Goal: Task Accomplishment & Management: Manage account settings

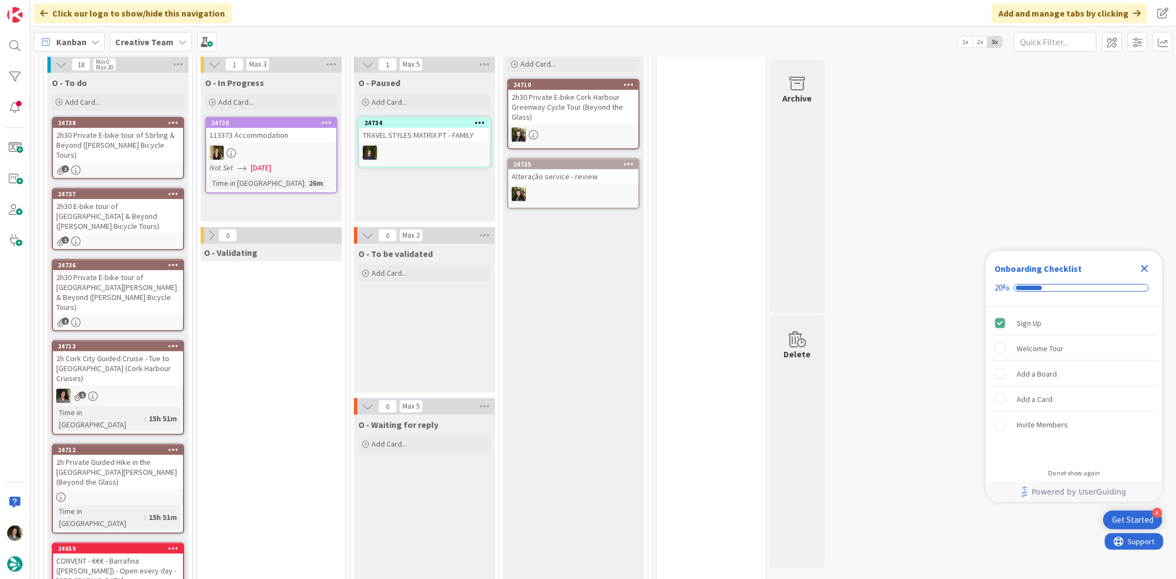
scroll to position [367, 0]
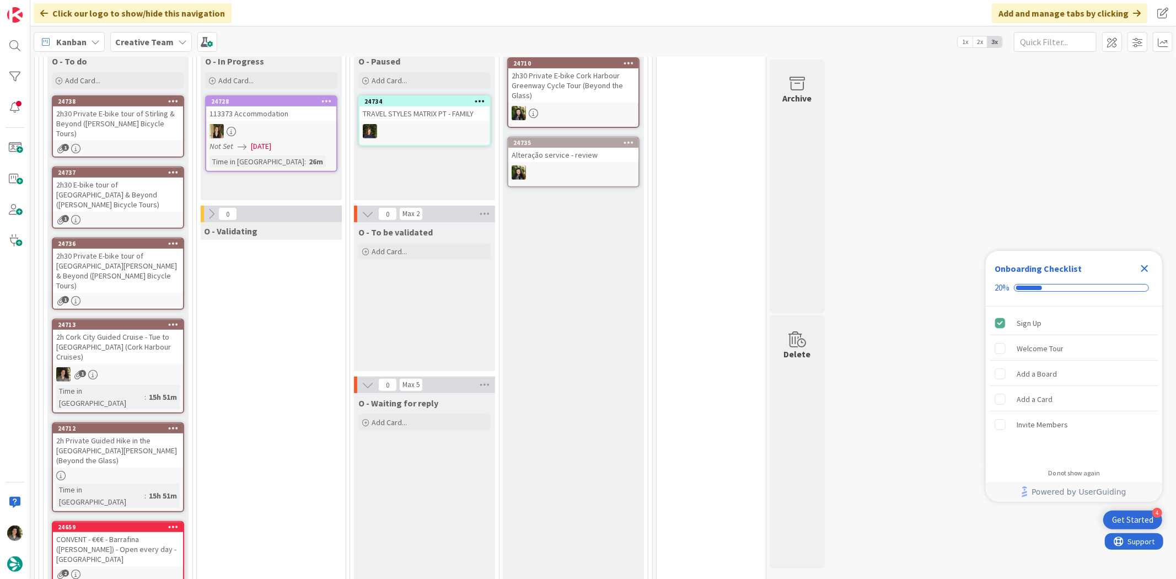
click at [136, 433] on div "2h Private Guided Hike in the [GEOGRAPHIC_DATA][PERSON_NAME] (Beyond the Glass)" at bounding box center [118, 450] width 130 height 34
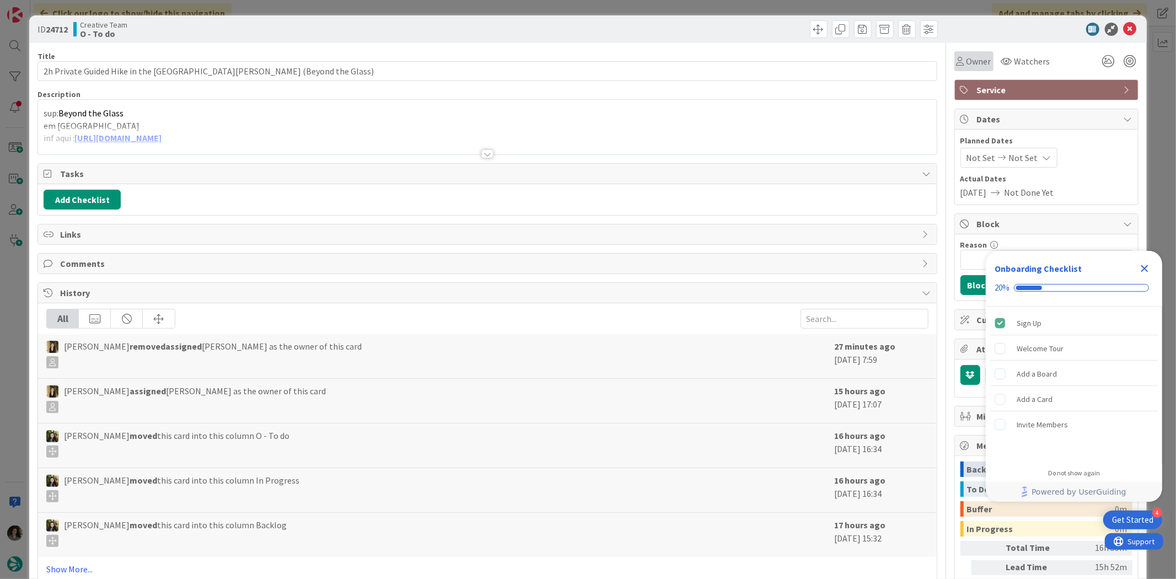
click at [966, 66] on span "Owner" at bounding box center [978, 61] width 25 height 13
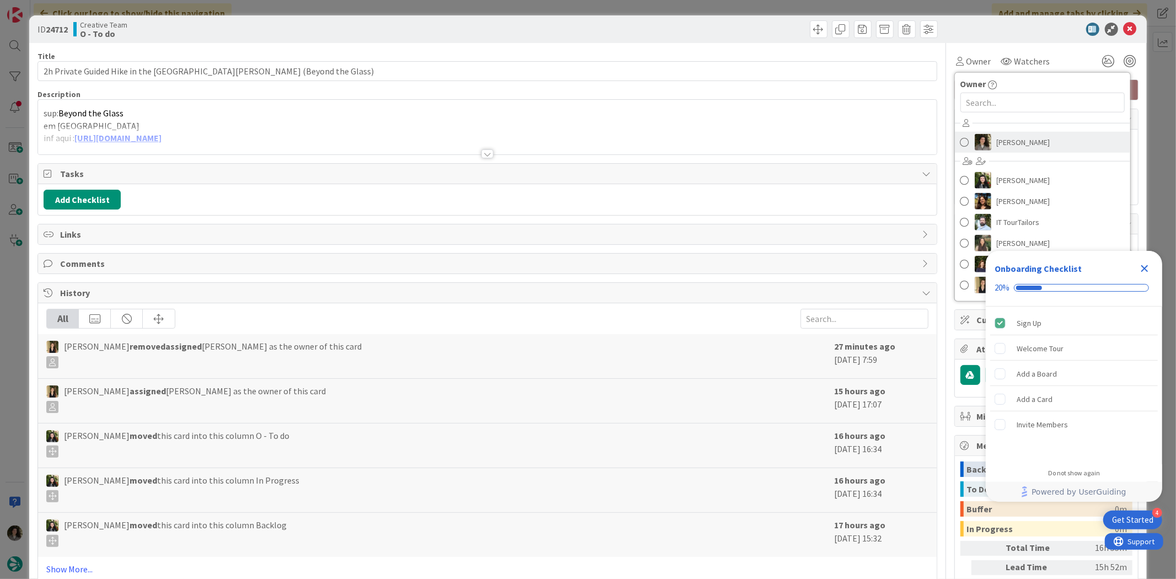
click at [1006, 137] on span "[PERSON_NAME]" at bounding box center [1022, 142] width 53 height 17
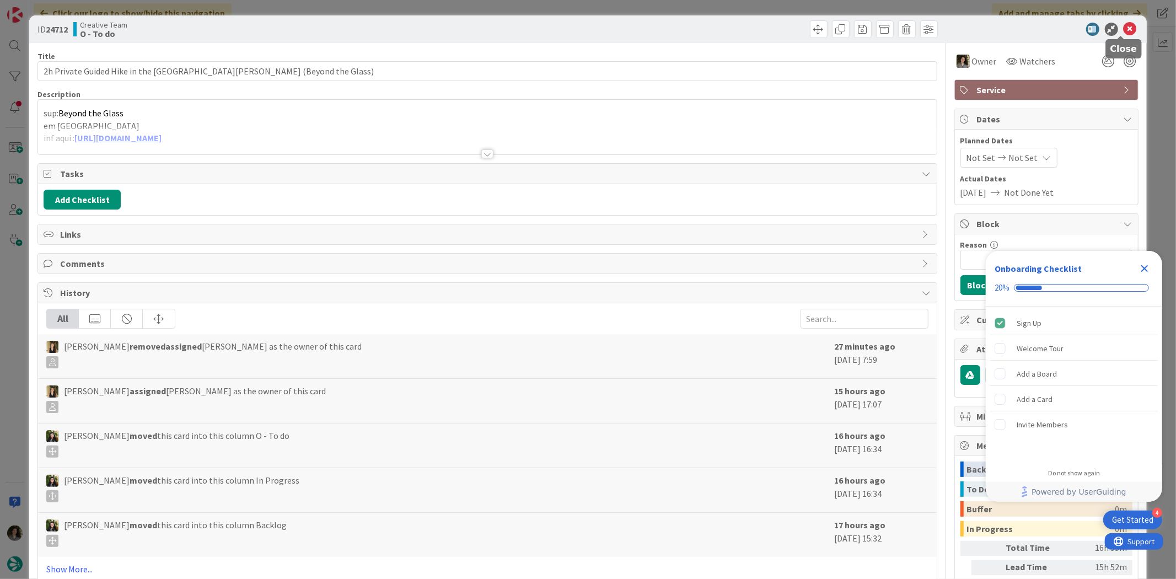
click at [1123, 26] on icon at bounding box center [1129, 29] width 13 height 13
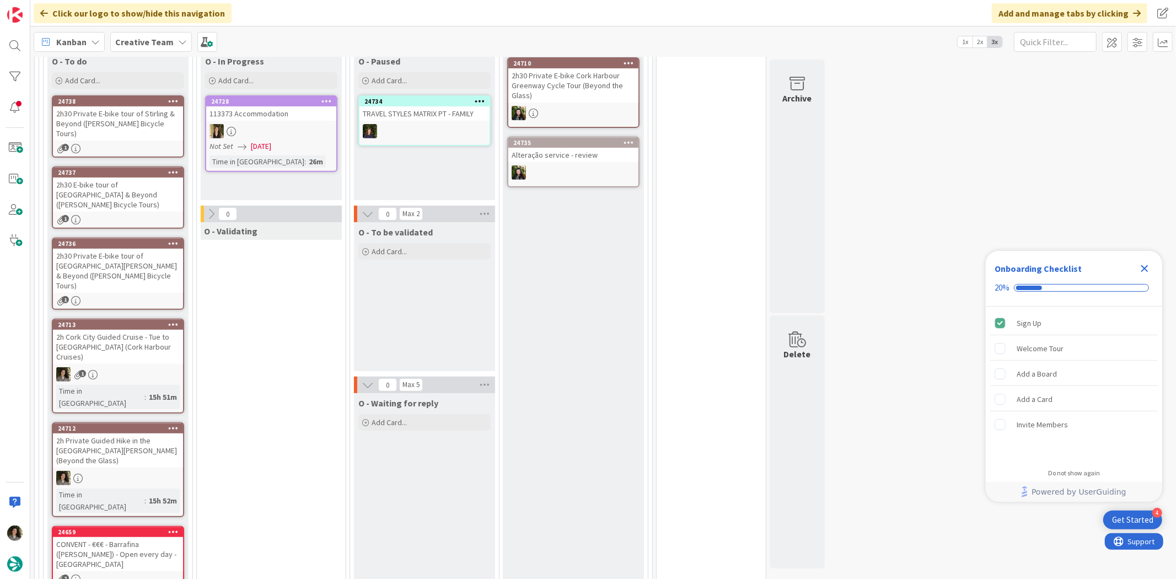
click at [1147, 266] on icon "Close Checklist" at bounding box center [1144, 268] width 7 height 7
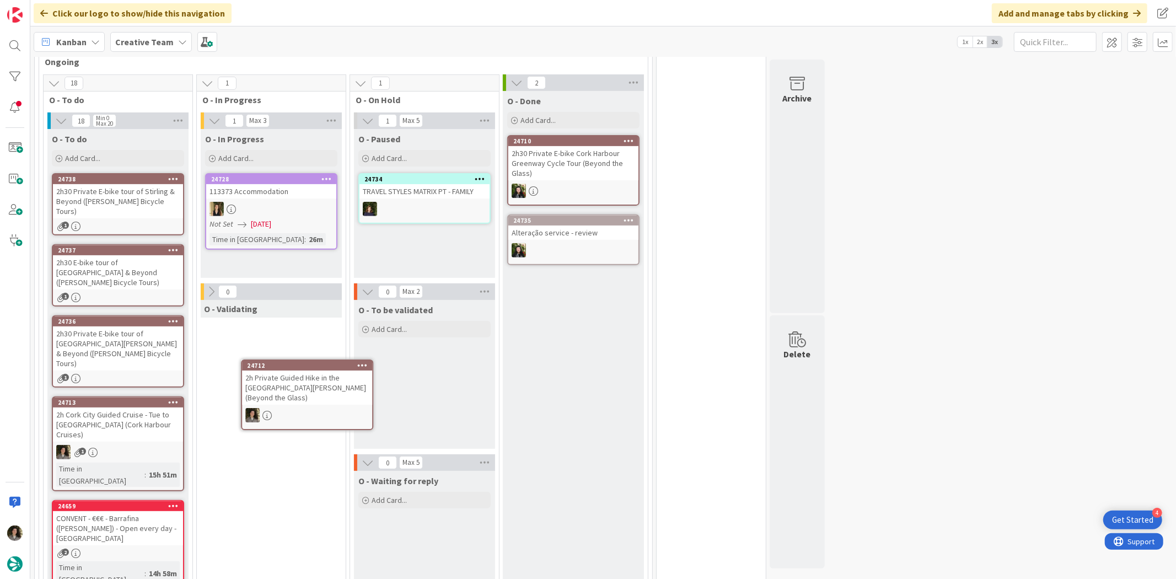
scroll to position [290, 0]
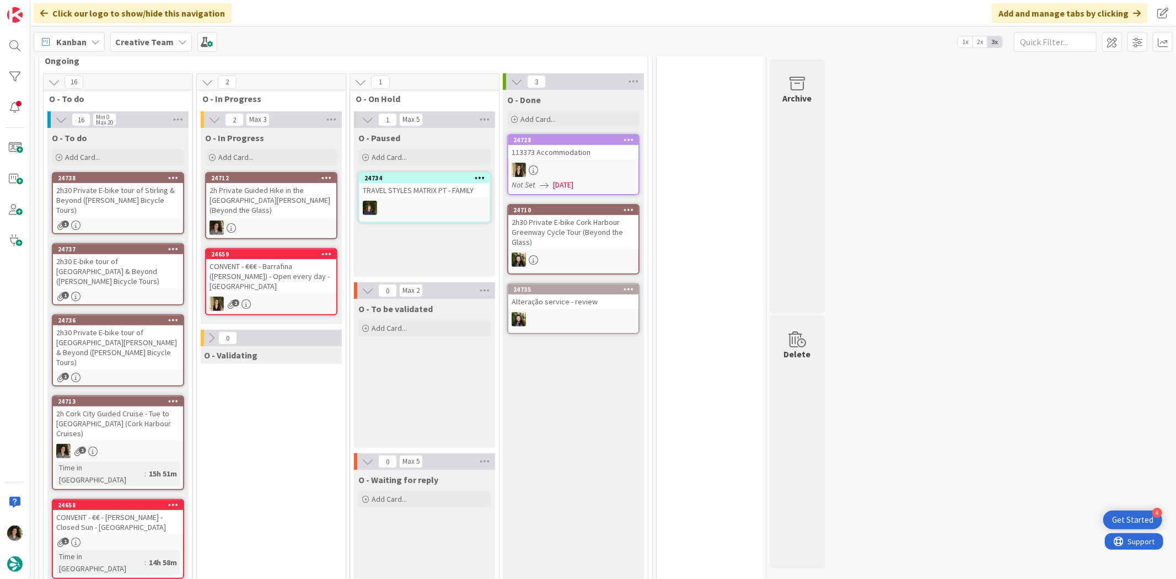
click at [278, 201] on div "2h Private Guided Hike in the [GEOGRAPHIC_DATA][PERSON_NAME] (Beyond the Glass)" at bounding box center [271, 200] width 130 height 34
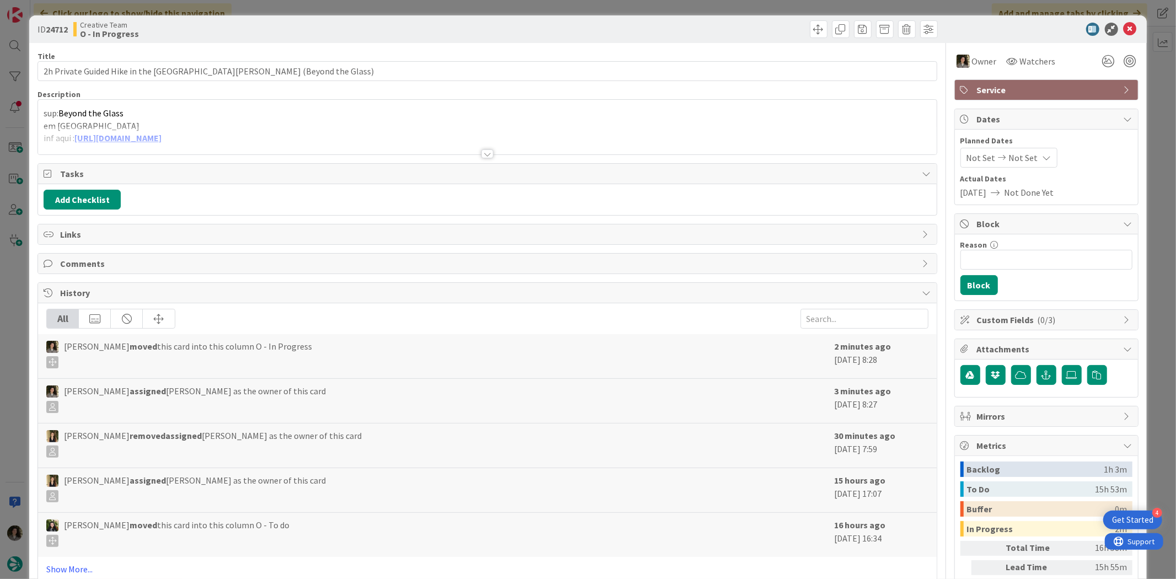
click at [482, 149] on div at bounding box center [487, 153] width 12 height 9
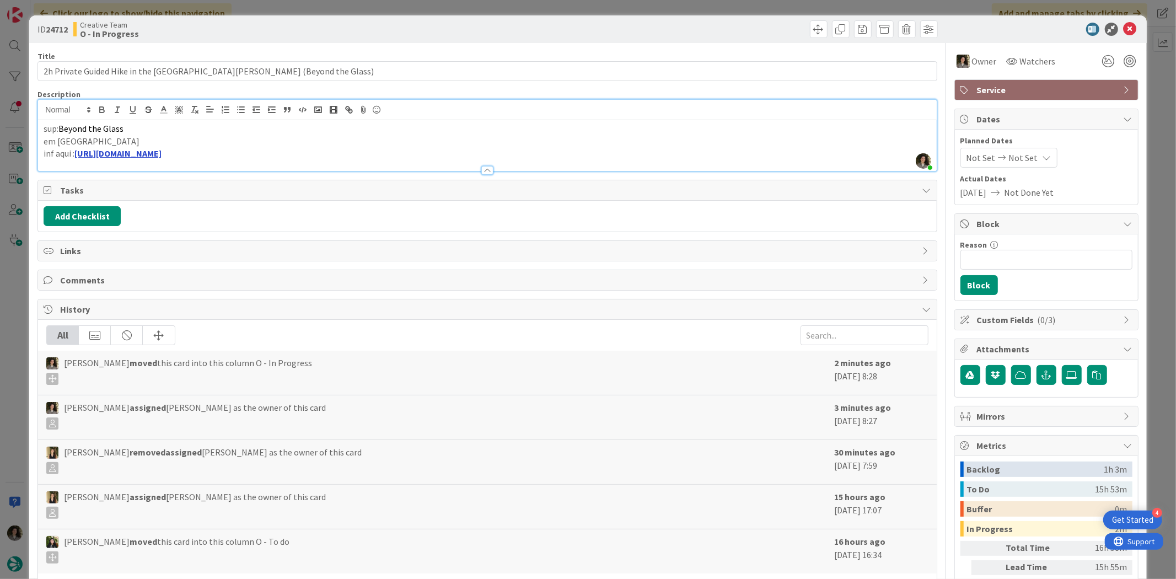
click at [161, 152] on link "[URL][DOMAIN_NAME]" at bounding box center [117, 153] width 87 height 11
click at [145, 172] on link "[URL][DOMAIN_NAME]" at bounding box center [124, 175] width 76 height 14
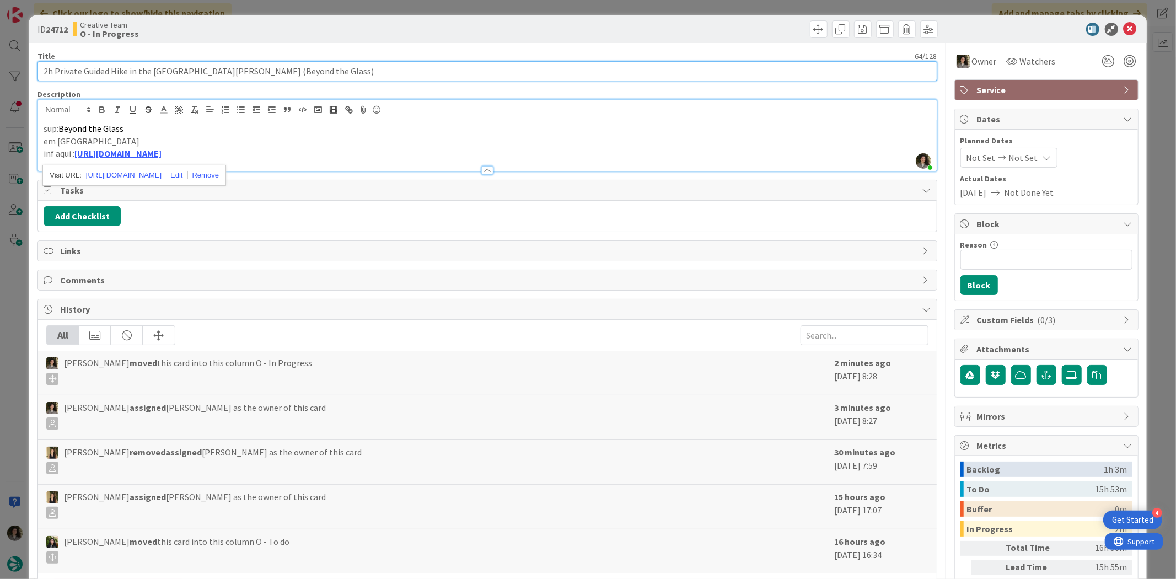
click at [184, 78] on input "2h Private Guided Hike in the [GEOGRAPHIC_DATA][PERSON_NAME] (Beyond the Glass)" at bounding box center [486, 71] width 899 height 20
click at [182, 74] on input "2h Private Guided Hike in the [GEOGRAPHIC_DATA][PERSON_NAME] (Beyond the Glass)" at bounding box center [486, 71] width 899 height 20
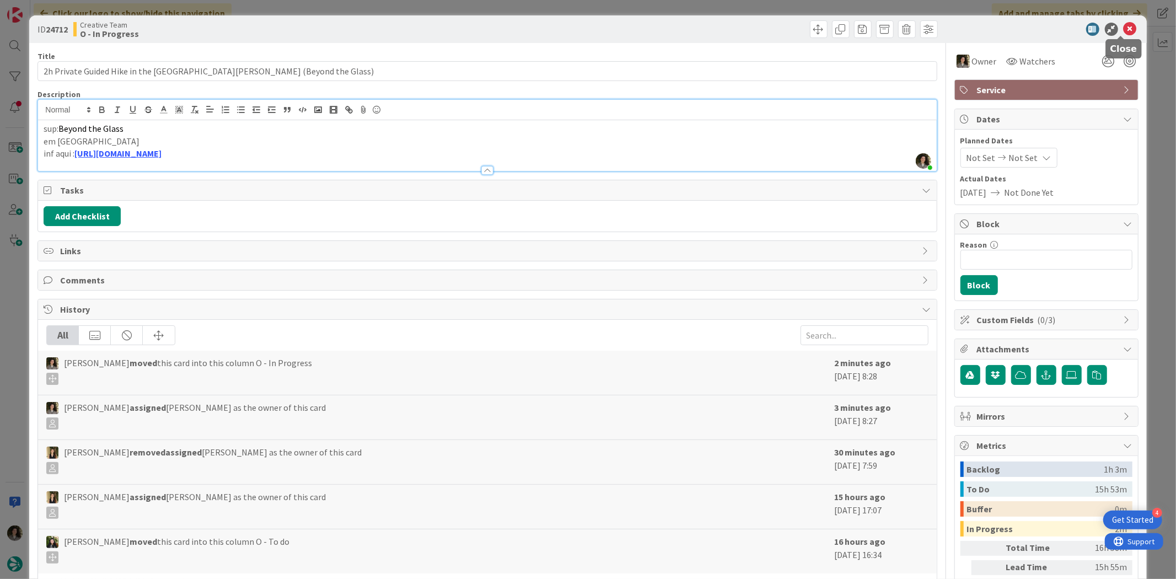
drag, startPoint x: 1120, startPoint y: 28, endPoint x: 1095, endPoint y: 34, distance: 26.2
click at [1123, 28] on icon at bounding box center [1129, 29] width 13 height 13
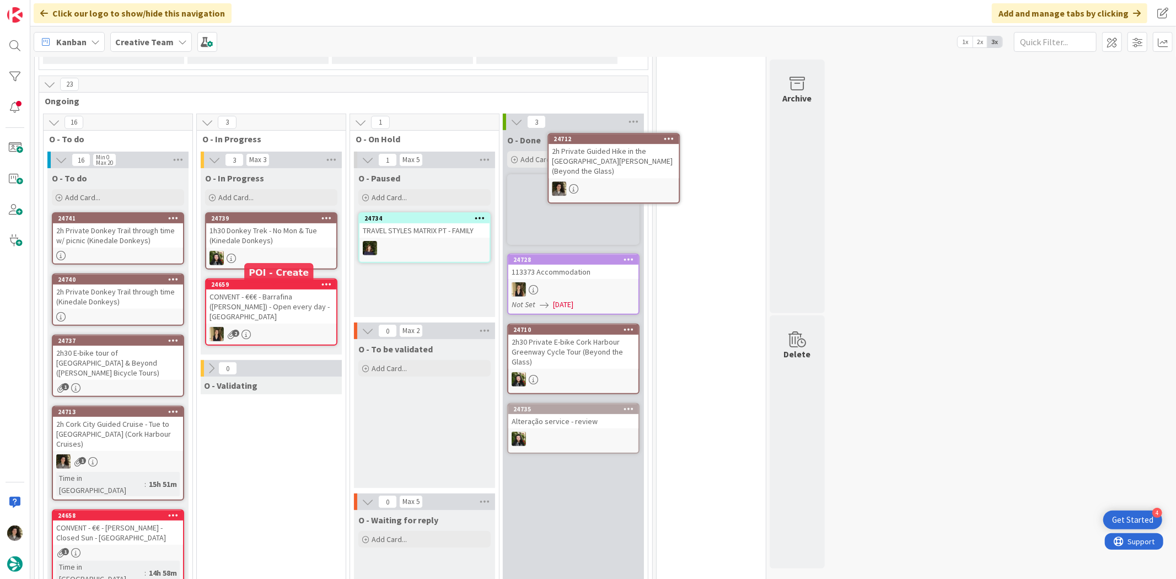
scroll to position [229, 0]
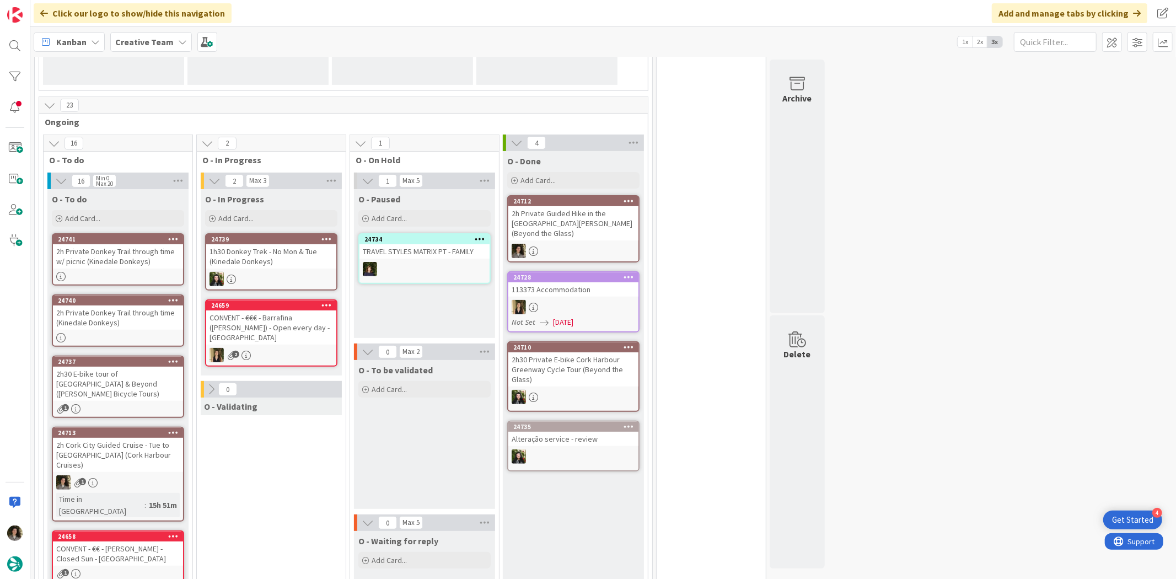
click at [563, 218] on div "2h Private Guided Hike in the [GEOGRAPHIC_DATA][PERSON_NAME] (Beyond the Glass)" at bounding box center [573, 223] width 130 height 34
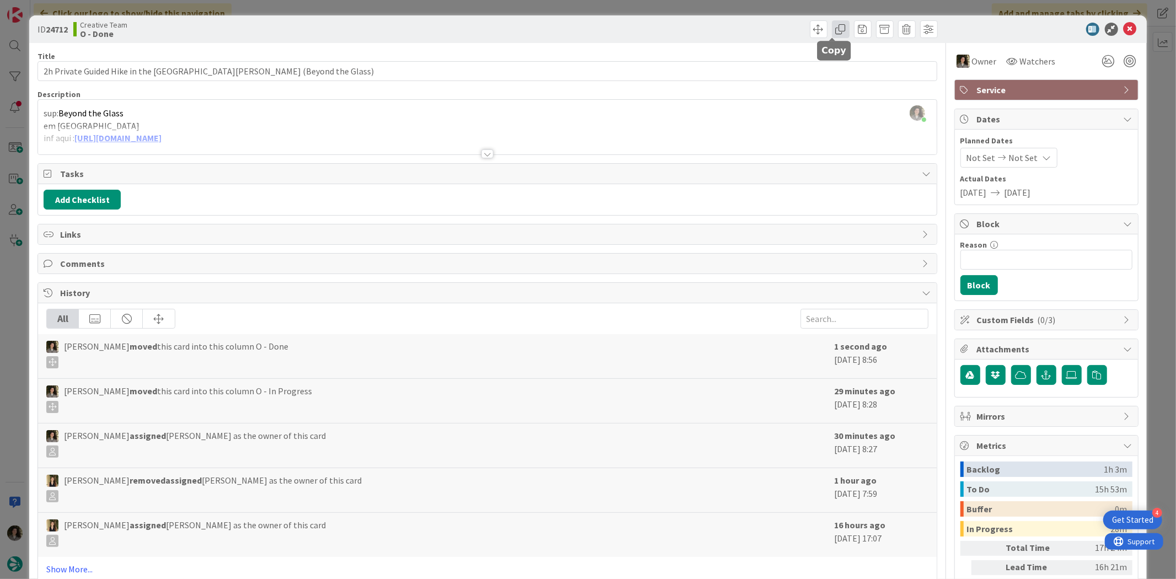
click at [832, 34] on span at bounding box center [841, 29] width 18 height 18
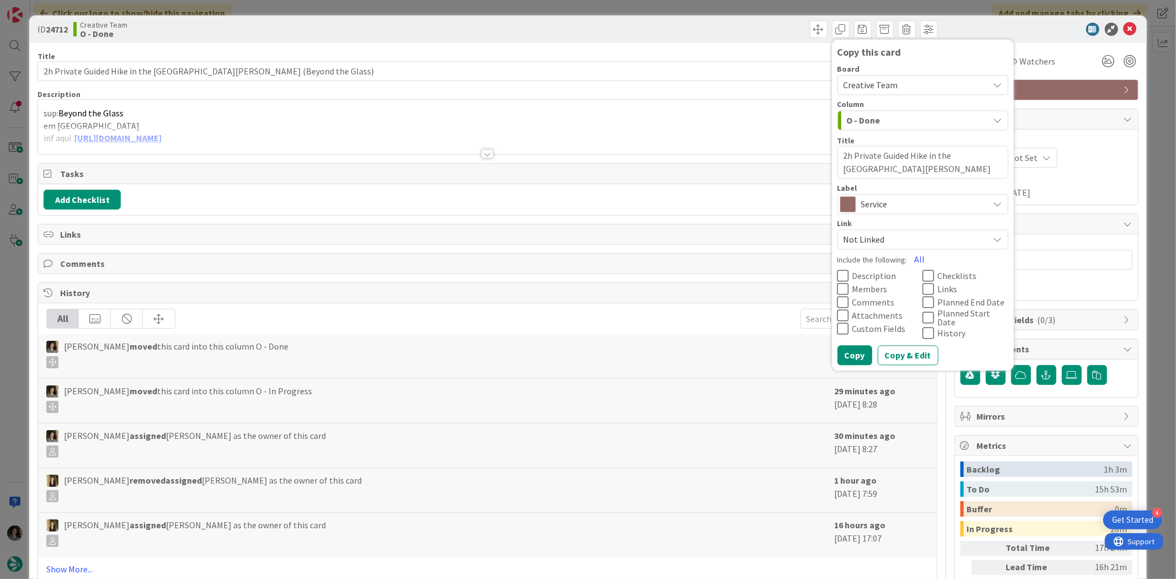
click at [891, 202] on span "Service" at bounding box center [922, 204] width 122 height 15
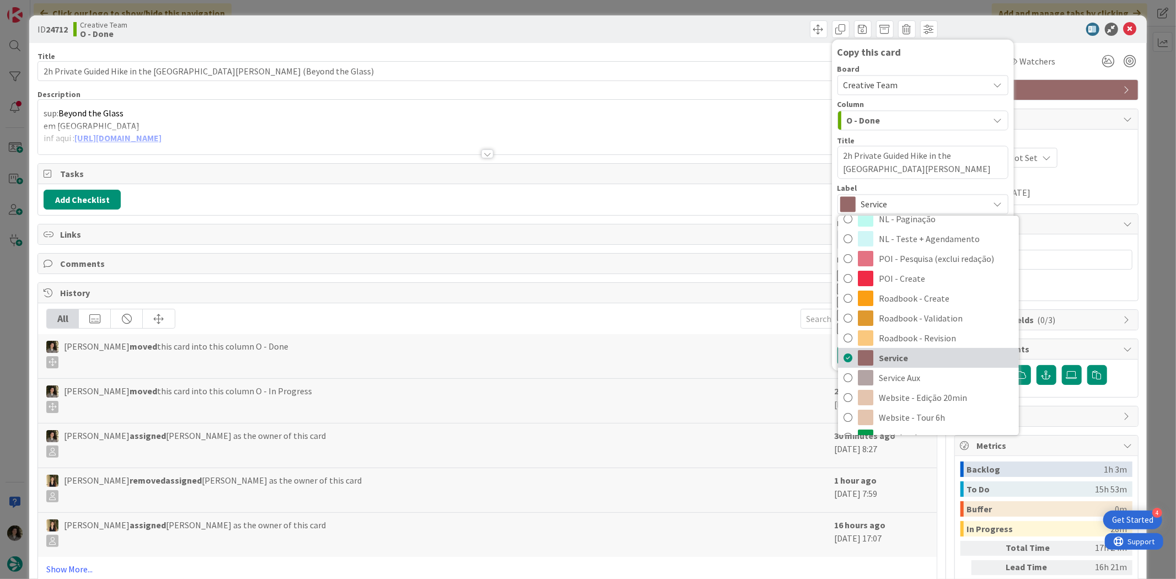
scroll to position [184, 0]
click at [918, 372] on span "Service Aux" at bounding box center [945, 374] width 134 height 17
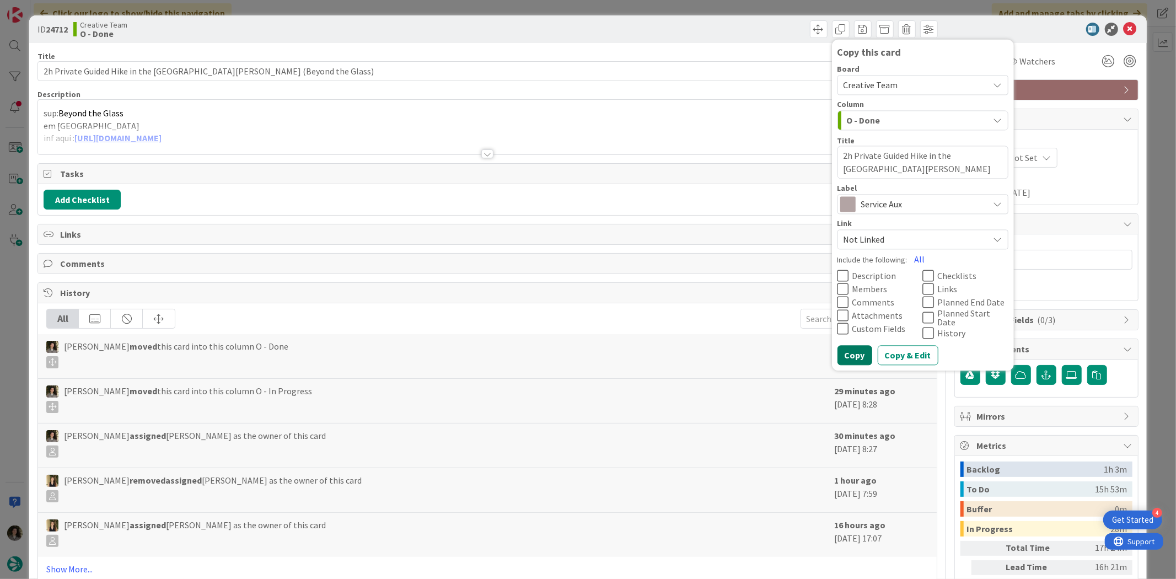
click at [849, 353] on button "Copy" at bounding box center [854, 356] width 35 height 20
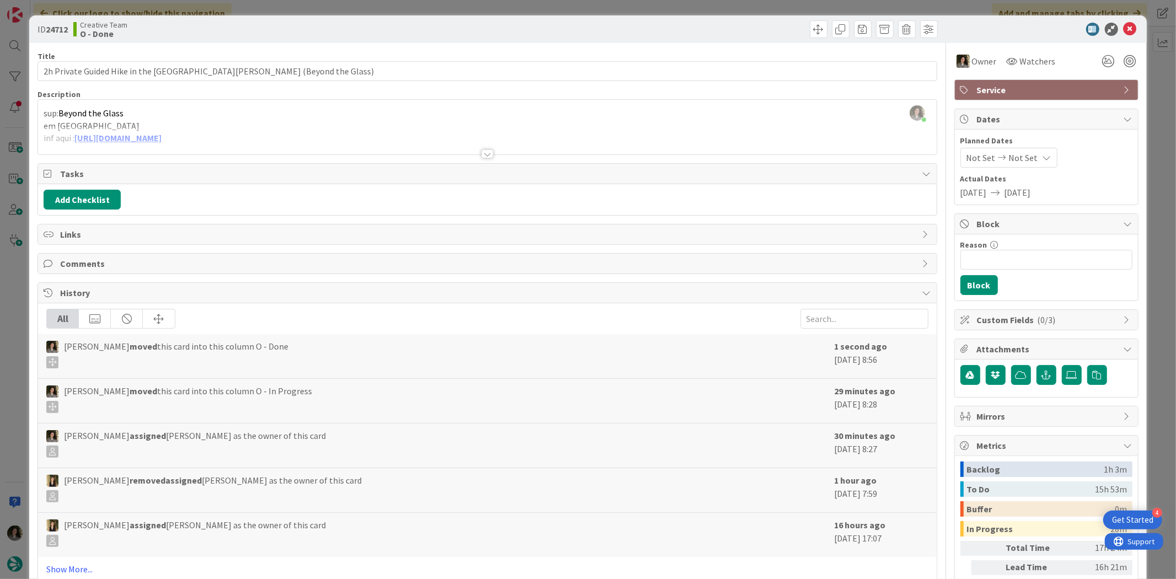
type textarea "x"
click at [1123, 24] on icon at bounding box center [1129, 29] width 13 height 13
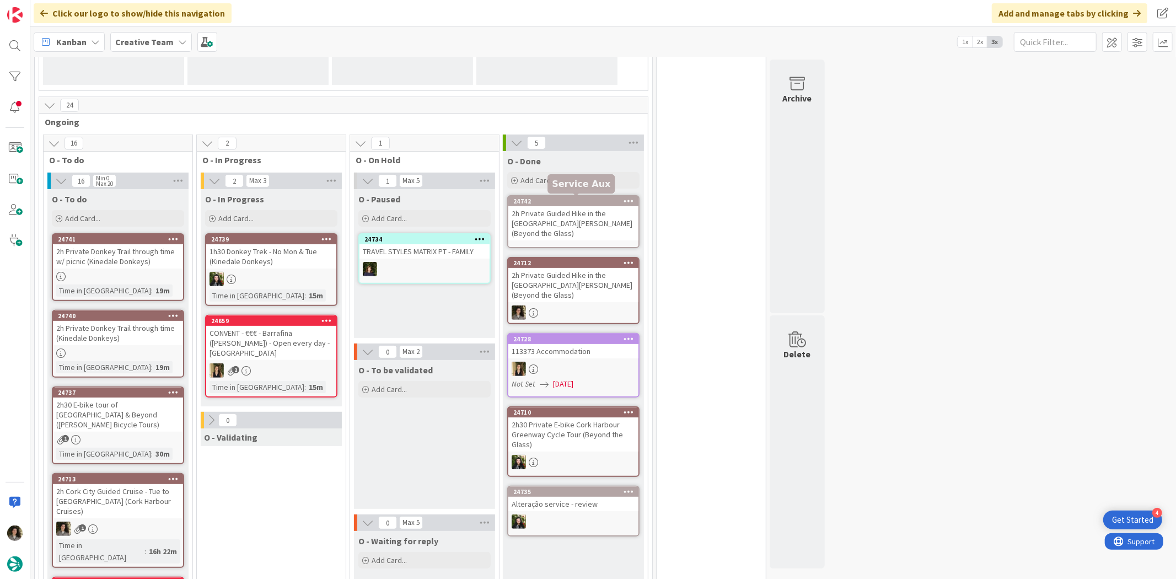
click at [565, 204] on div "24742" at bounding box center [575, 201] width 125 height 8
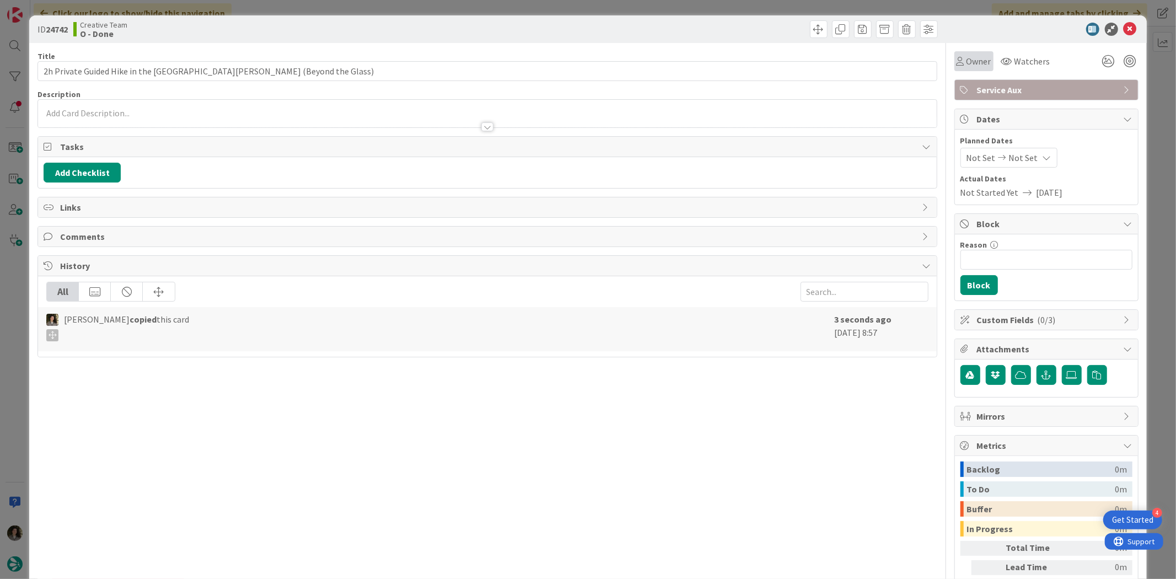
click at [968, 60] on span "Owner" at bounding box center [978, 61] width 25 height 13
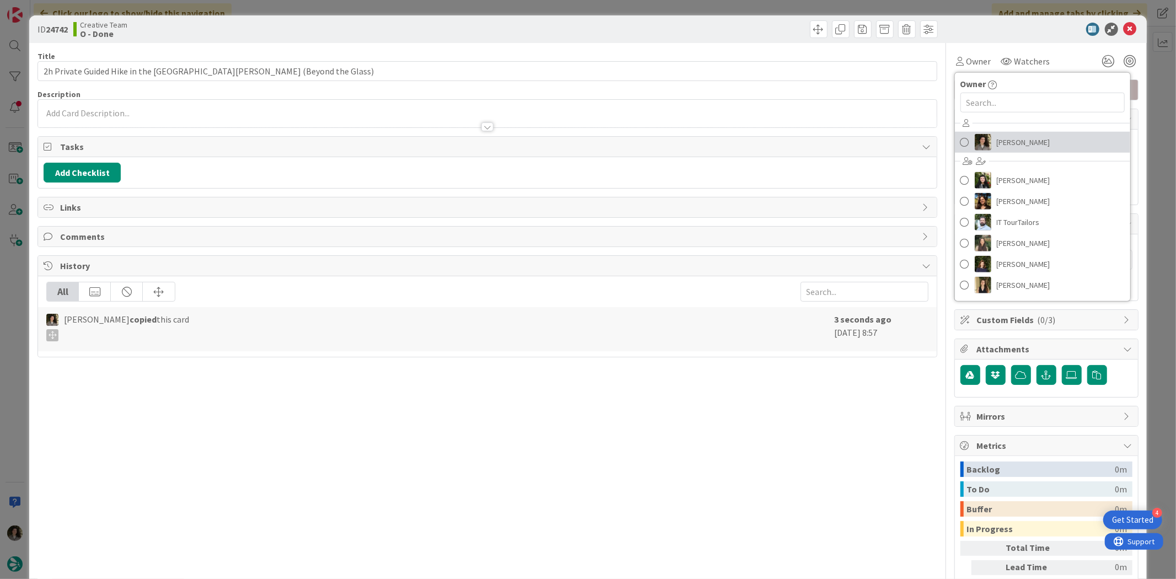
click at [1014, 133] on link "[PERSON_NAME]" at bounding box center [1042, 142] width 175 height 21
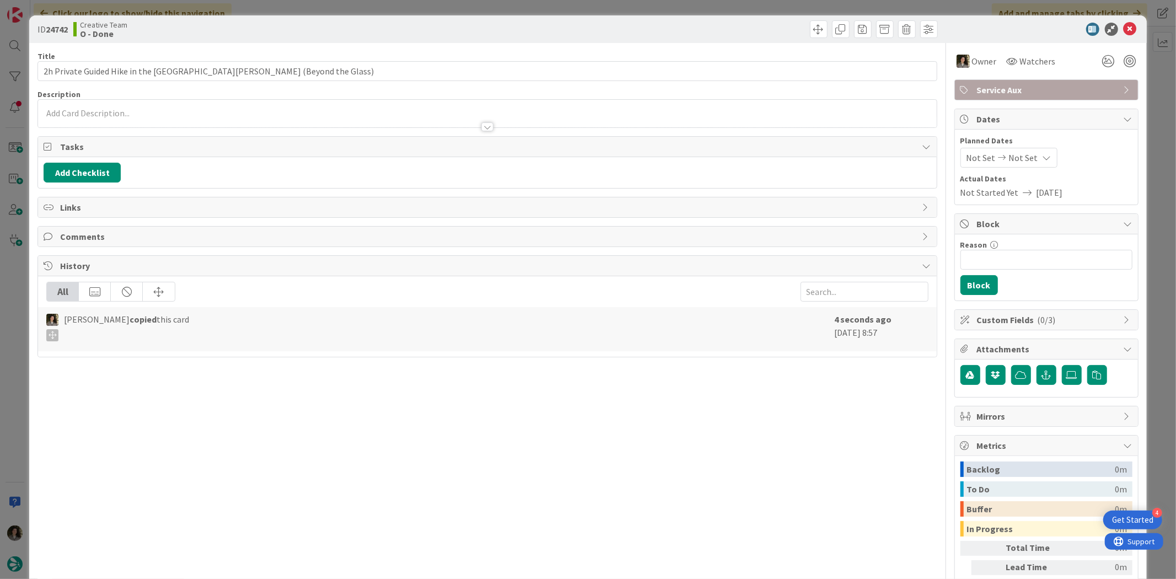
click at [1042, 161] on icon at bounding box center [1046, 157] width 9 height 9
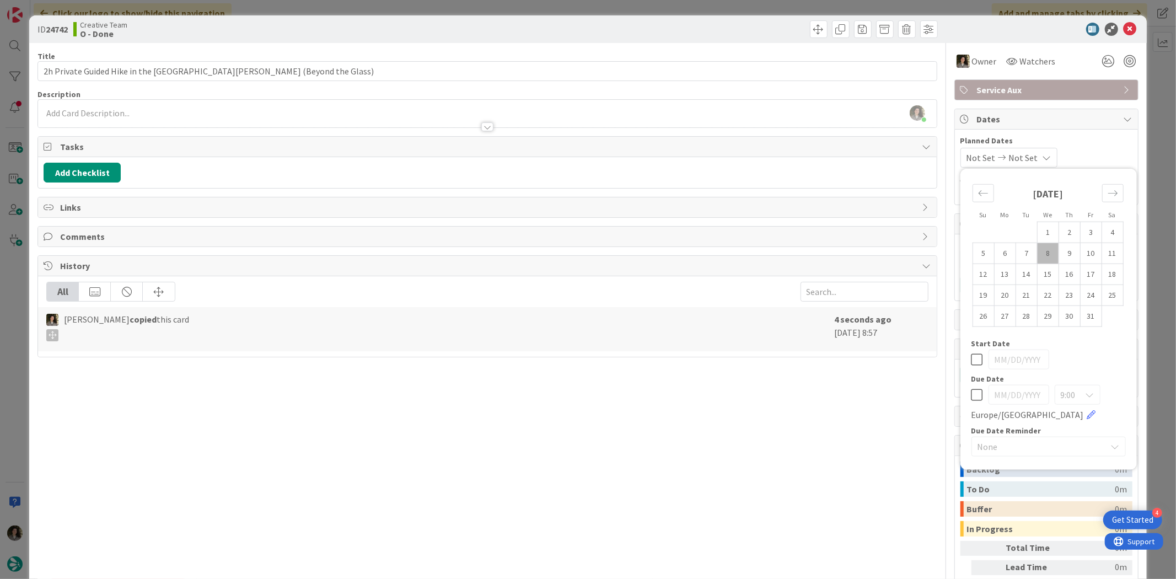
click at [971, 395] on icon at bounding box center [977, 394] width 12 height 13
type input "[DATE]"
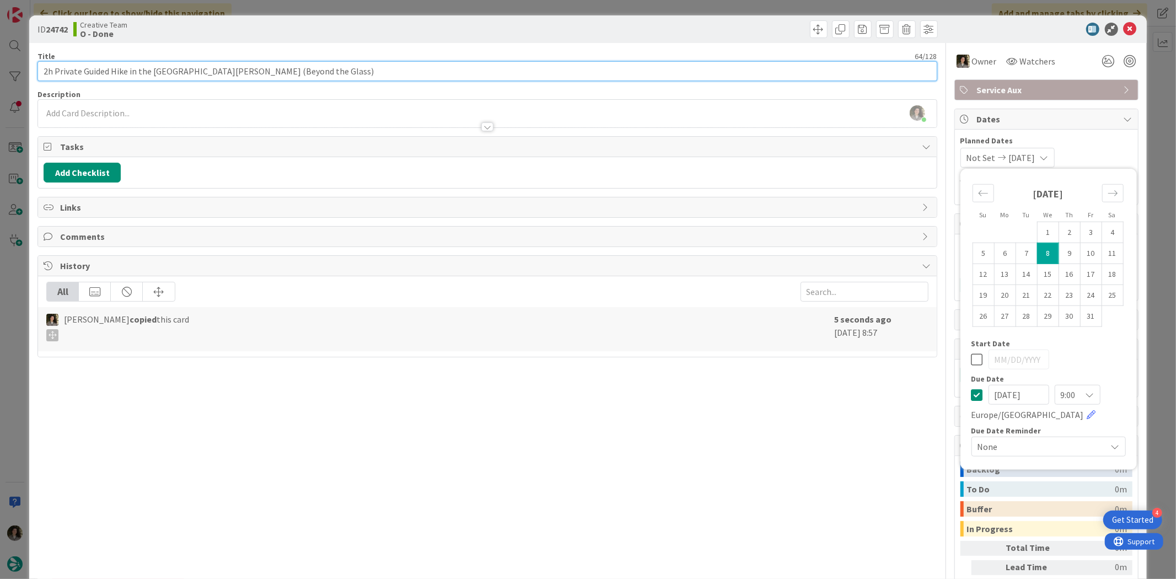
click at [449, 68] on input "2h Private Guided Hike in the [GEOGRAPHIC_DATA][PERSON_NAME] (Beyond the Glass)" at bounding box center [486, 71] width 899 height 20
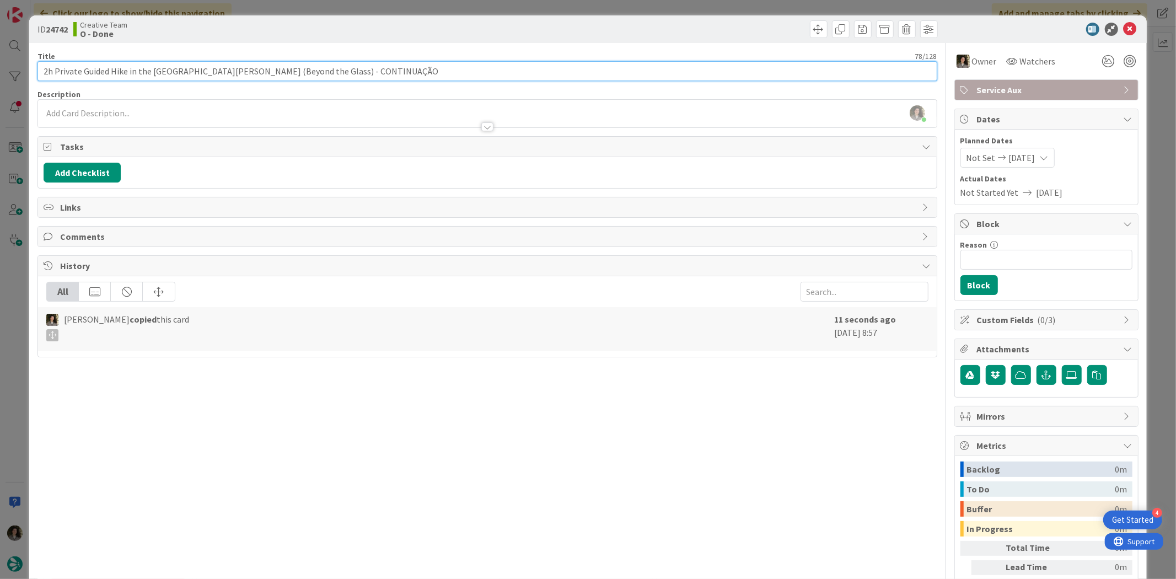
type input "2h Private Guided Hike in the [GEOGRAPHIC_DATA][PERSON_NAME] (Beyond the Glass)…"
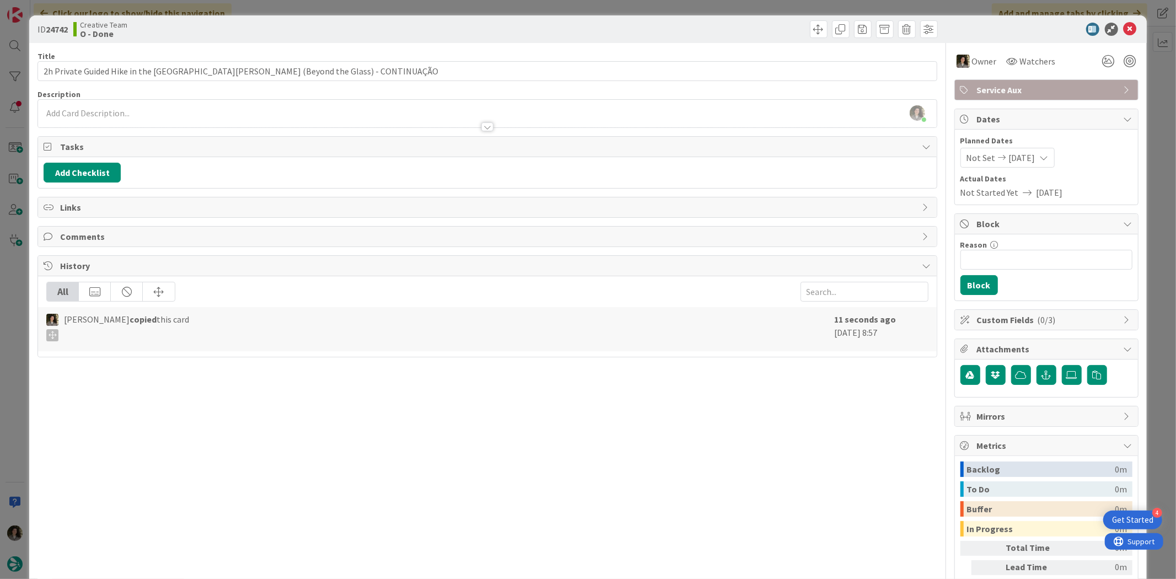
click at [497, 52] on div "Title 78 / 128" at bounding box center [486, 56] width 899 height 10
click at [1123, 34] on icon at bounding box center [1129, 29] width 13 height 13
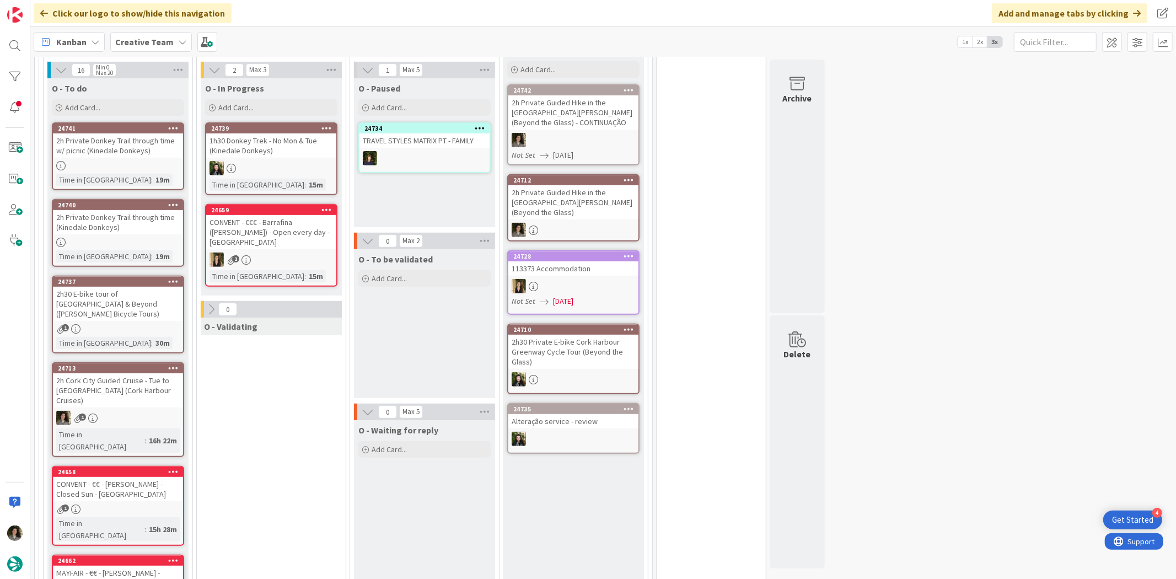
scroll to position [352, 0]
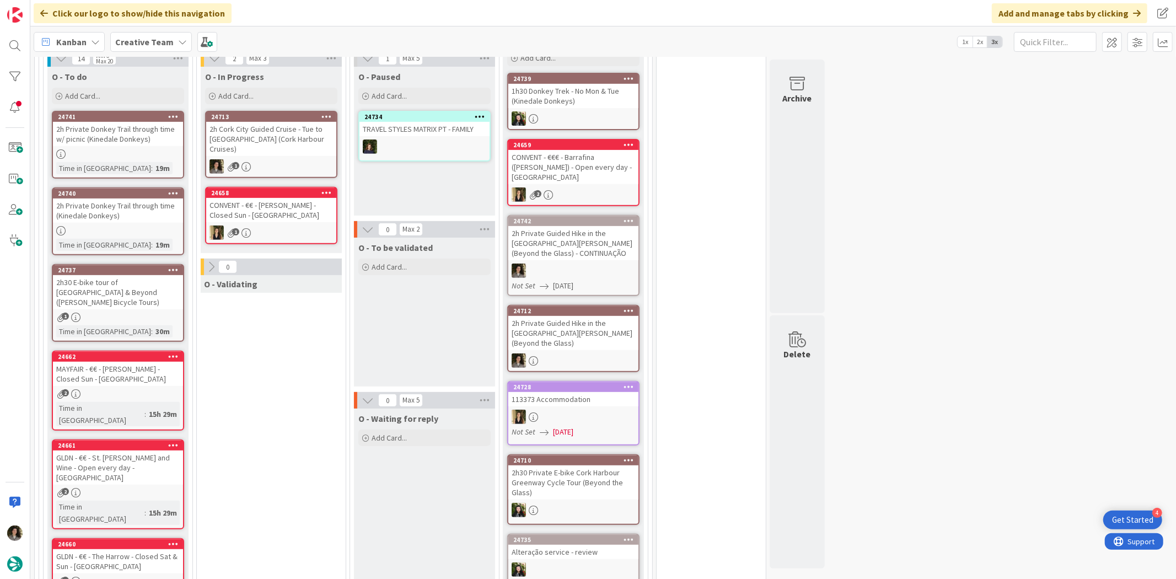
click at [306, 145] on div "2h Cork City Guided Cruise - Tue to [GEOGRAPHIC_DATA] (Cork Harbour Cruises)" at bounding box center [271, 139] width 130 height 34
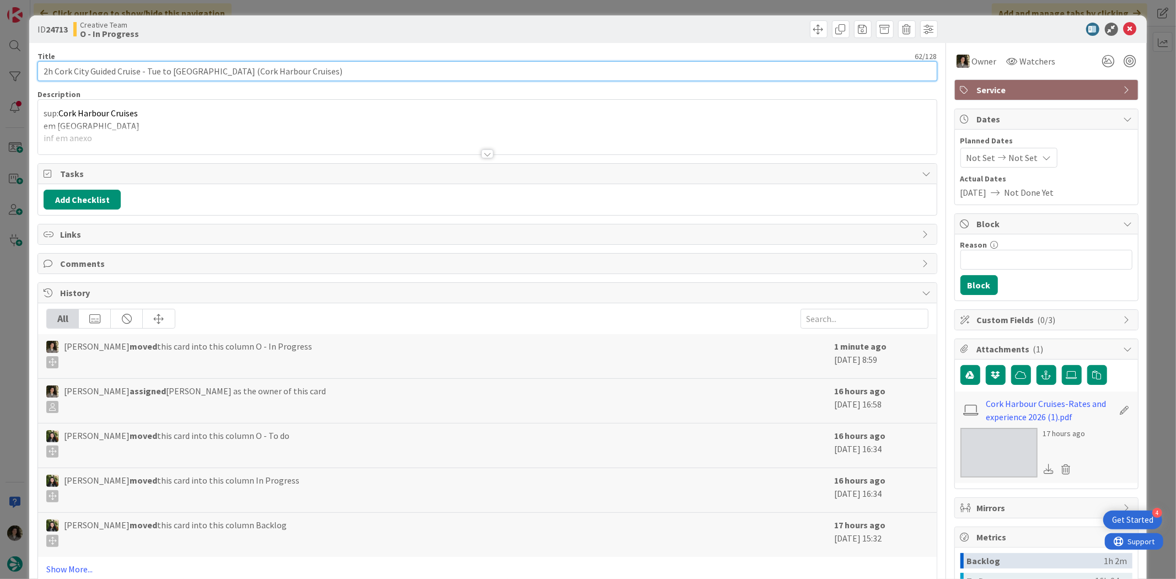
drag, startPoint x: 288, startPoint y: 67, endPoint x: -18, endPoint y: 85, distance: 306.4
click at [0, 85] on html "4 Get Started Click our logo to show/hide this navigation Add and manage tabs b…" at bounding box center [588, 289] width 1176 height 579
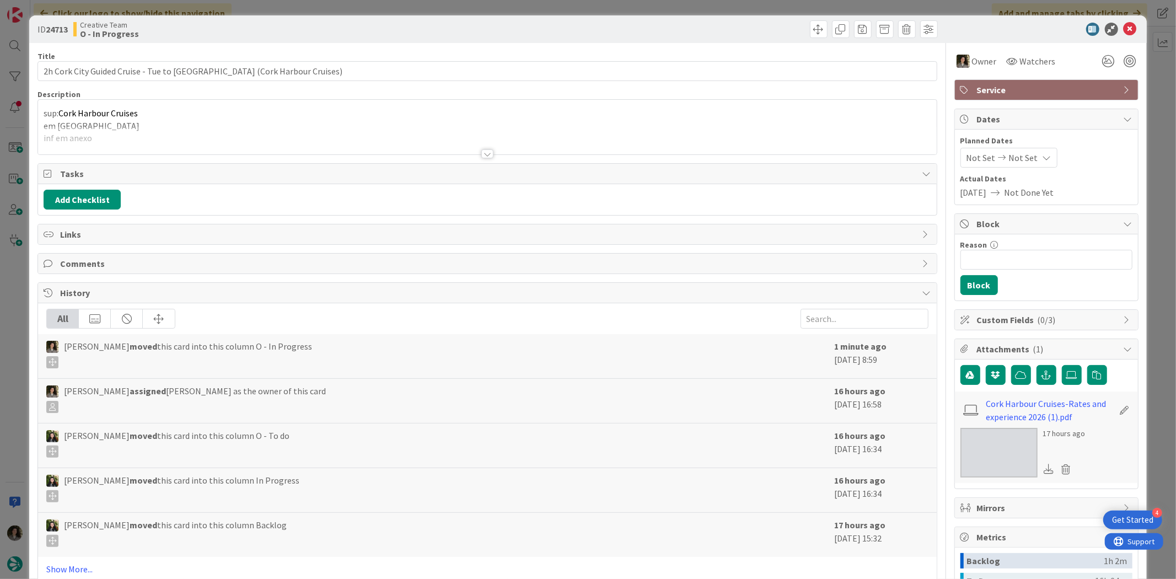
click at [483, 150] on div at bounding box center [487, 153] width 12 height 9
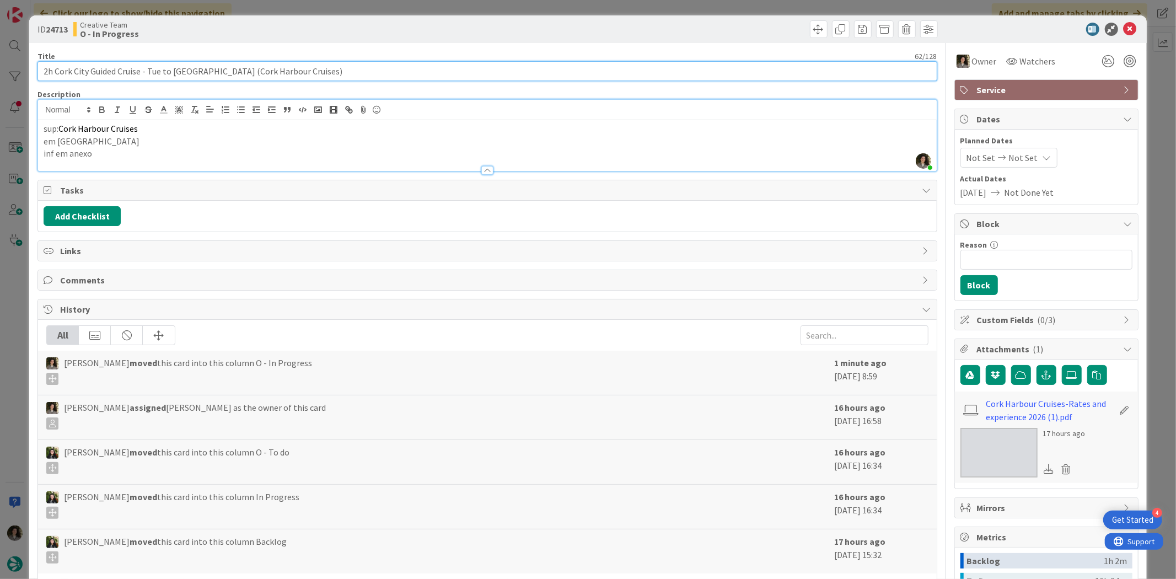
drag, startPoint x: 293, startPoint y: 67, endPoint x: -14, endPoint y: 79, distance: 306.7
click at [0, 79] on html "4 Get Started Click our logo to show/hide this navigation Add and manage tabs b…" at bounding box center [588, 289] width 1176 height 579
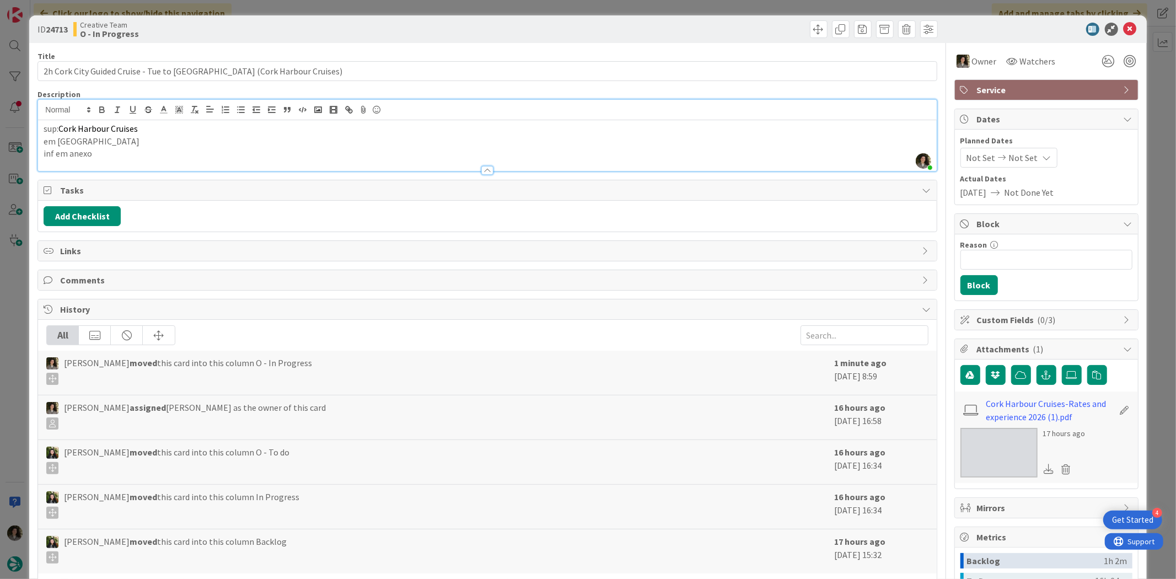
click at [989, 455] on img at bounding box center [998, 453] width 77 height 50
click at [1123, 26] on icon at bounding box center [1129, 29] width 13 height 13
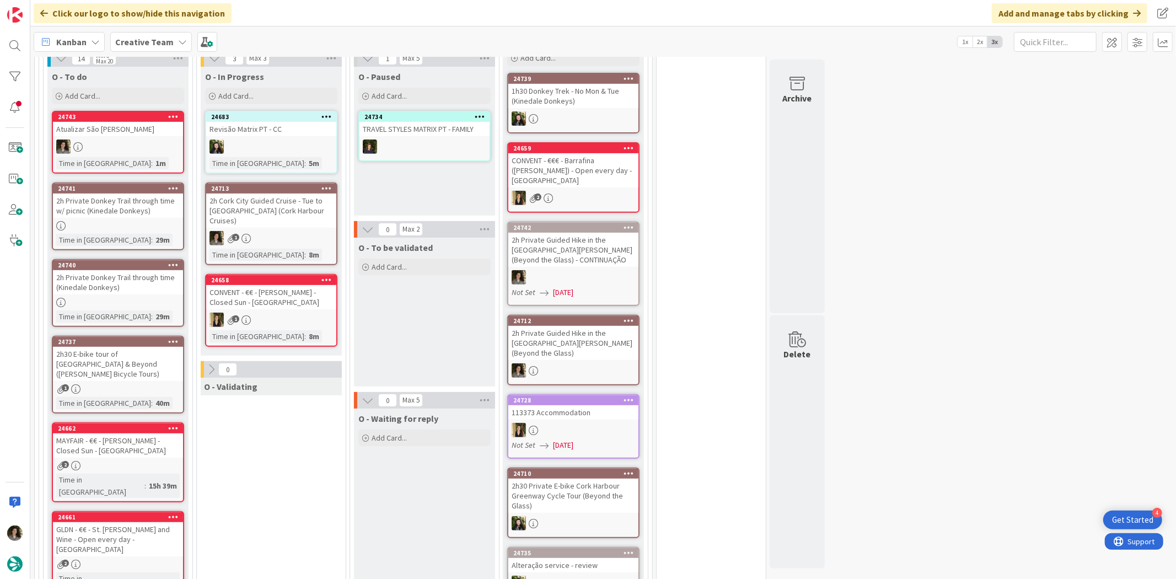
click at [120, 149] on div at bounding box center [118, 146] width 130 height 14
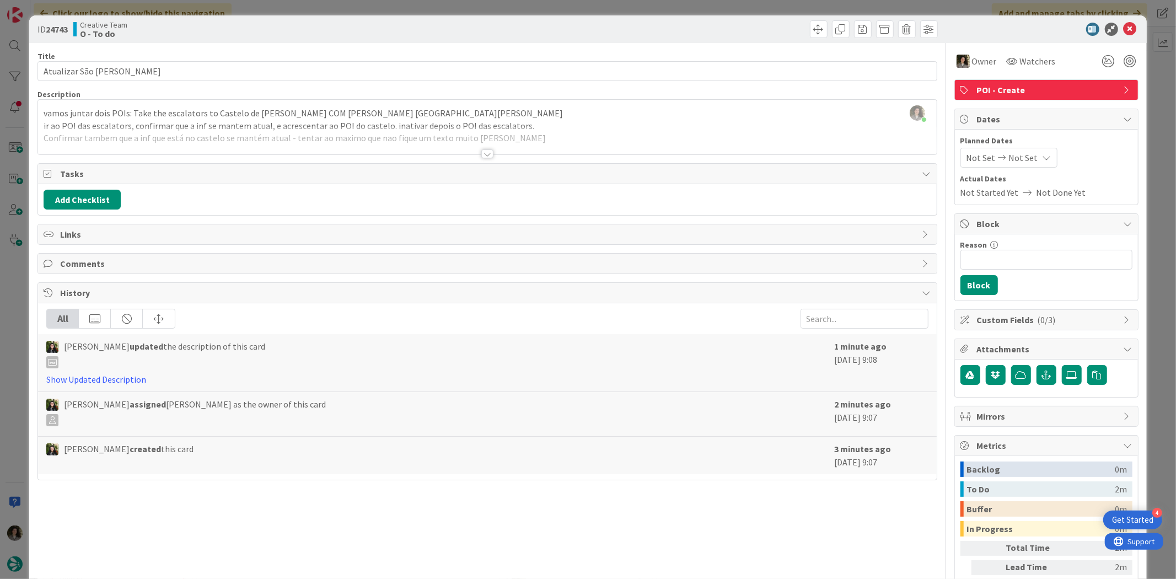
click at [1129, 30] on div "ID 24743 Creative Team O - To do" at bounding box center [587, 29] width 1117 height 28
click at [1123, 29] on icon at bounding box center [1129, 29] width 13 height 13
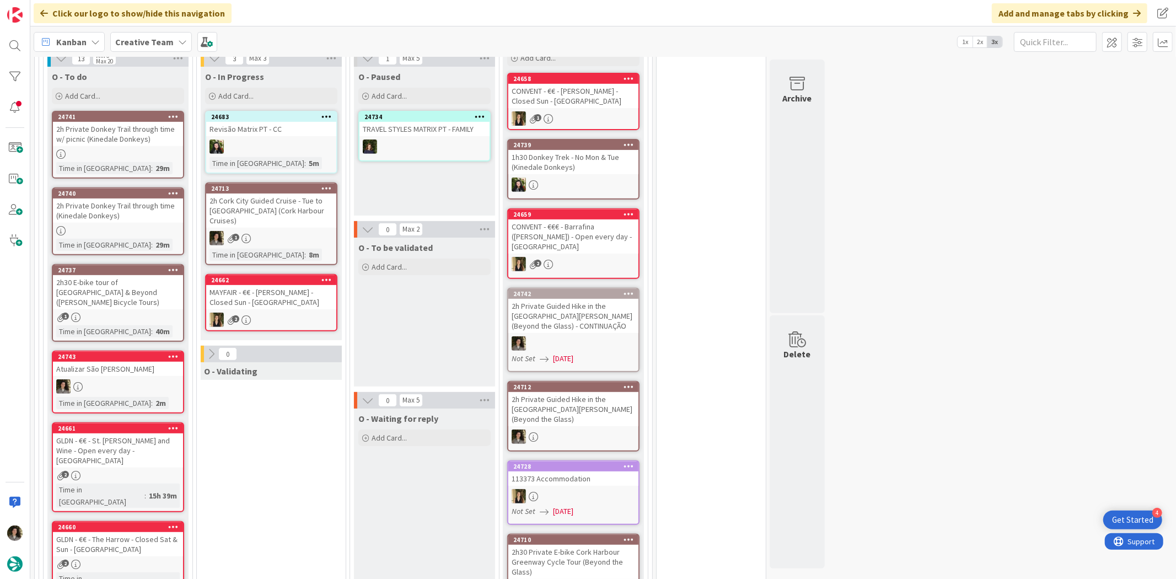
click at [261, 215] on div "2h Cork City Guided Cruise - Tue to [GEOGRAPHIC_DATA] (Cork Harbour Cruises)" at bounding box center [271, 210] width 130 height 34
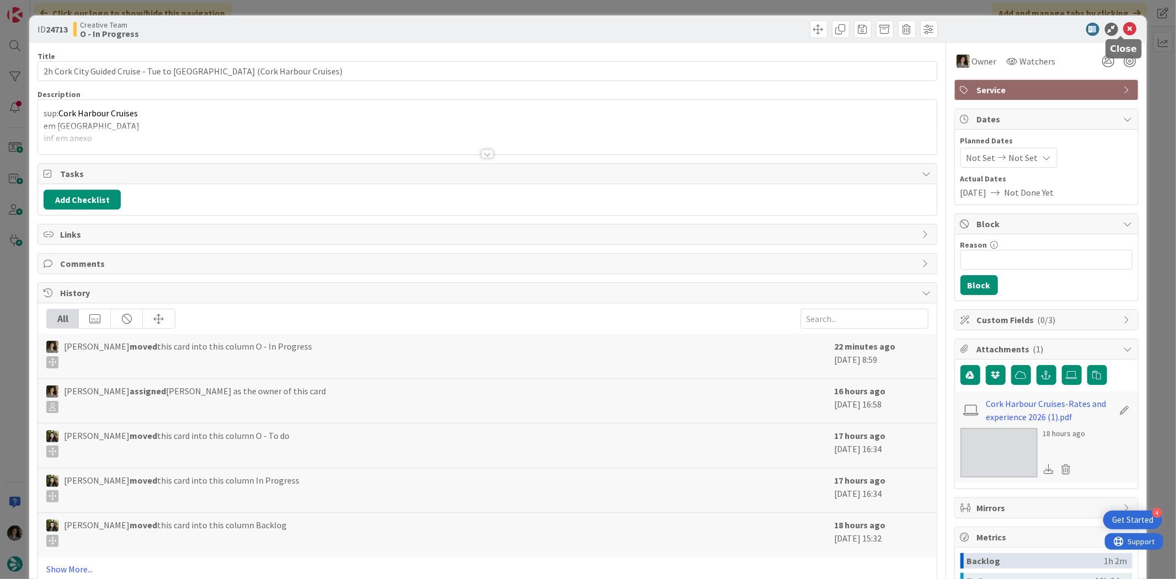
click at [1123, 28] on icon at bounding box center [1129, 29] width 13 height 13
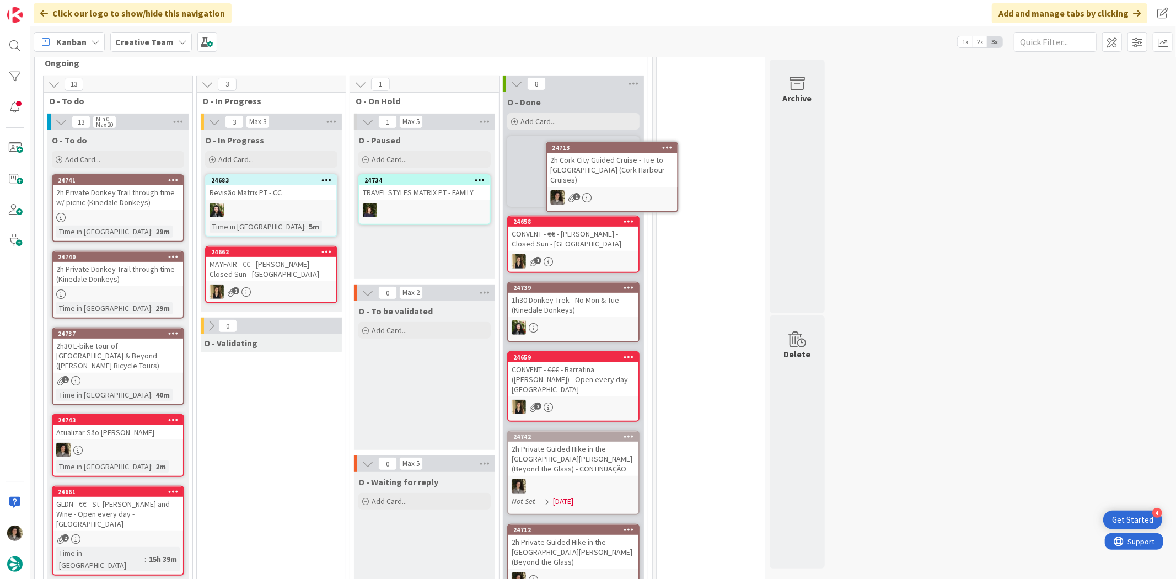
scroll to position [266, 0]
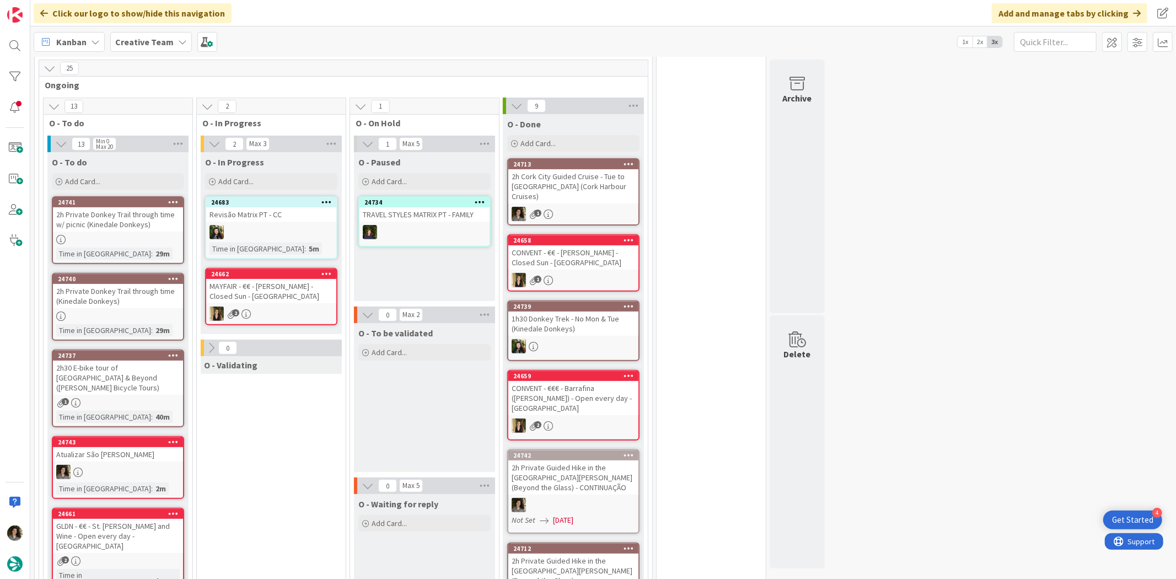
click at [575, 169] on div "2h Cork City Guided Cruise - Tue to [GEOGRAPHIC_DATA] (Cork Harbour Cruises)" at bounding box center [573, 186] width 130 height 34
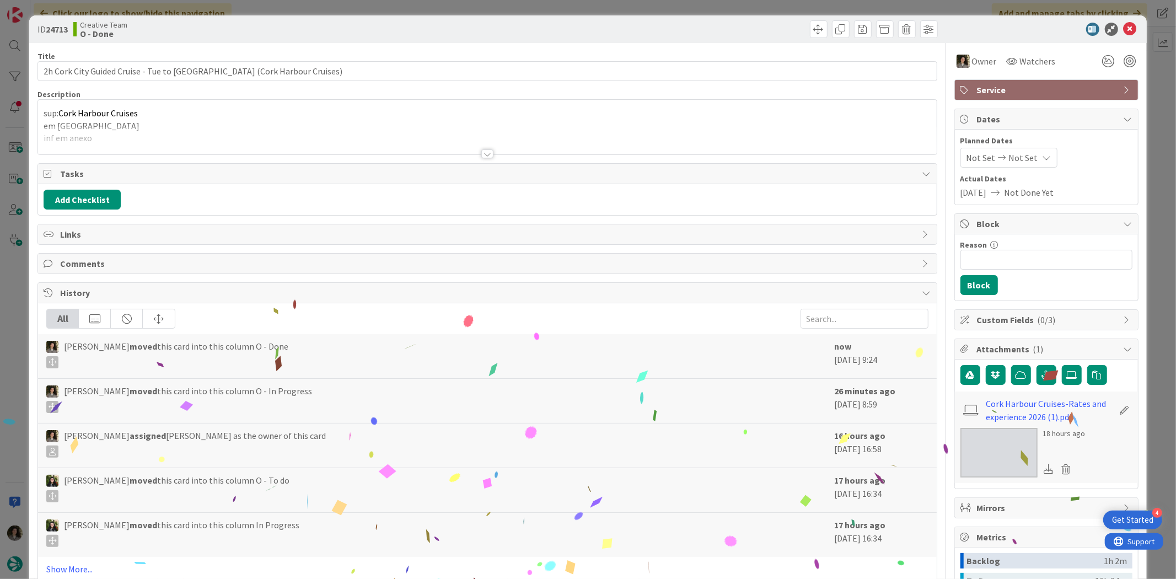
click at [1010, 89] on span "Service" at bounding box center [1047, 89] width 141 height 13
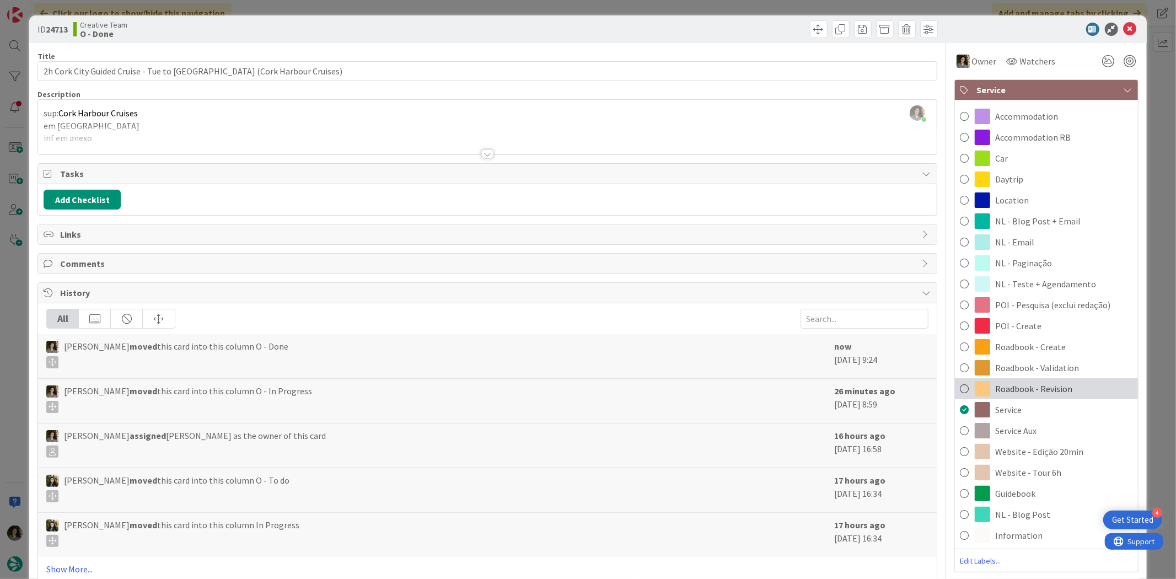
click at [1065, 390] on div "Roadbook - Revision" at bounding box center [1046, 388] width 183 height 21
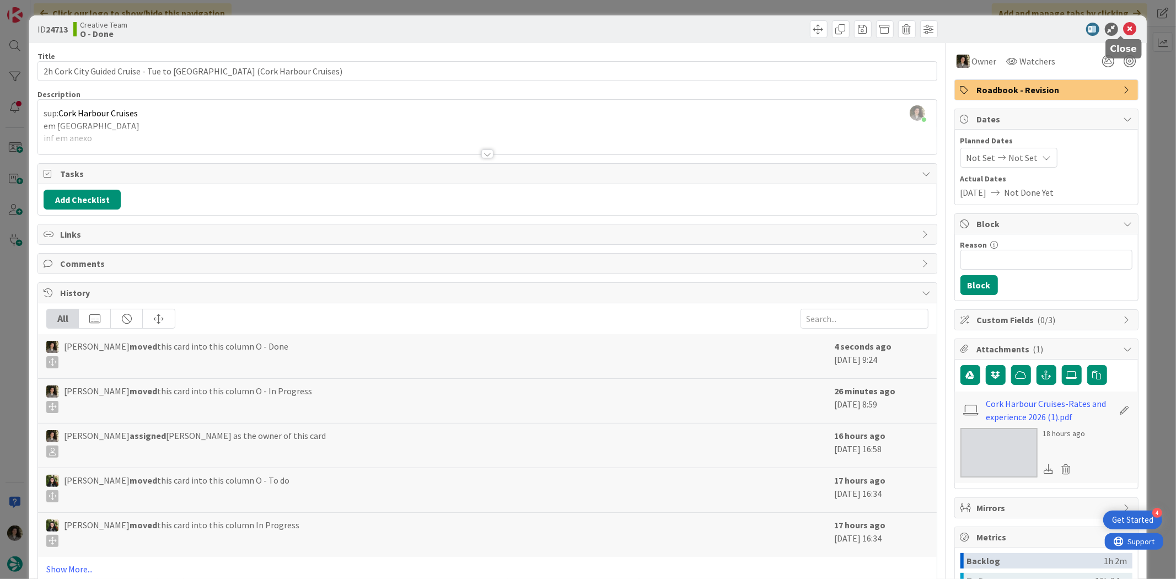
click at [1123, 26] on icon at bounding box center [1129, 29] width 13 height 13
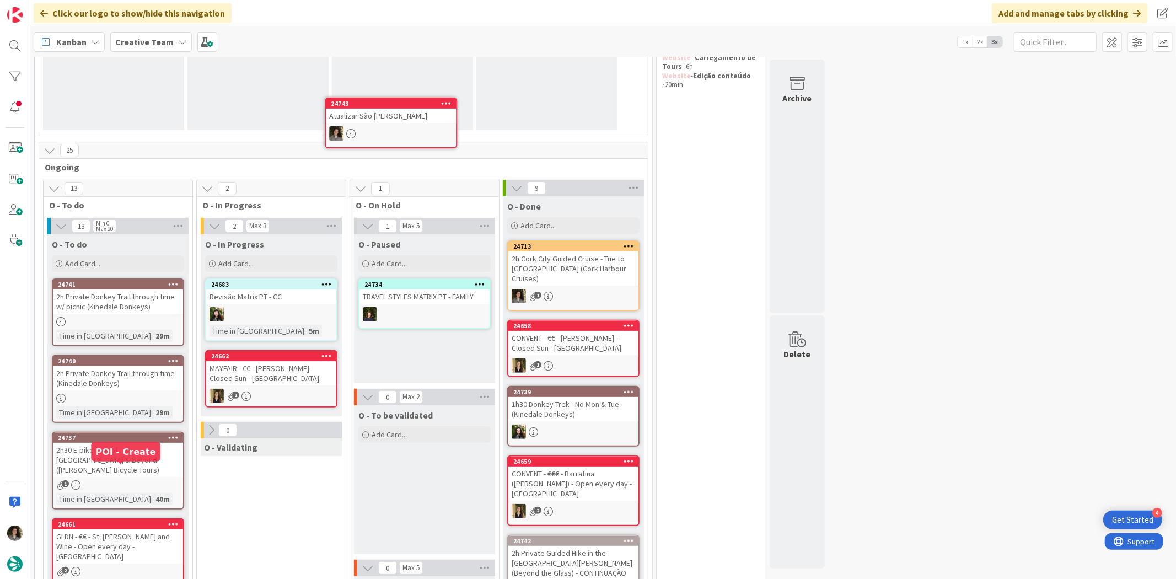
scroll to position [178, 0]
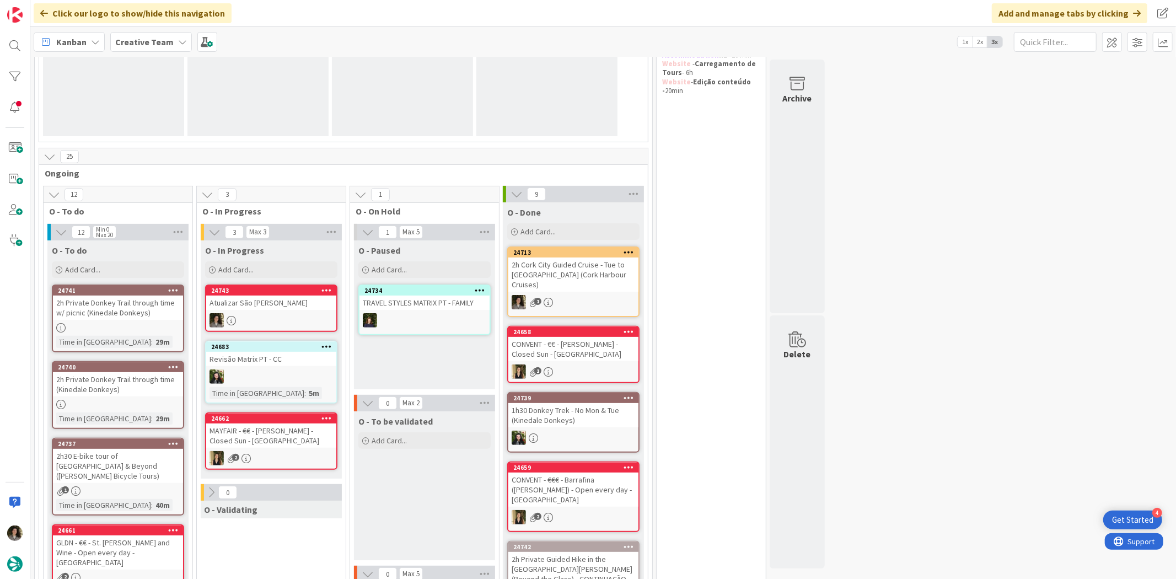
click at [258, 302] on div "Atualizar São [PERSON_NAME]" at bounding box center [271, 302] width 130 height 14
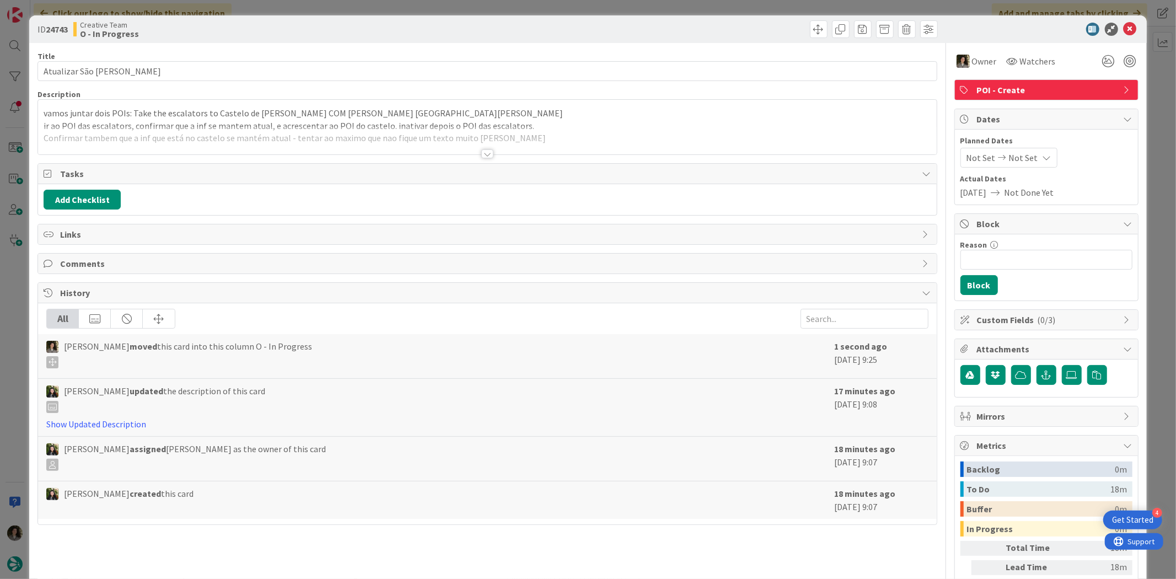
click at [481, 155] on div at bounding box center [487, 153] width 12 height 9
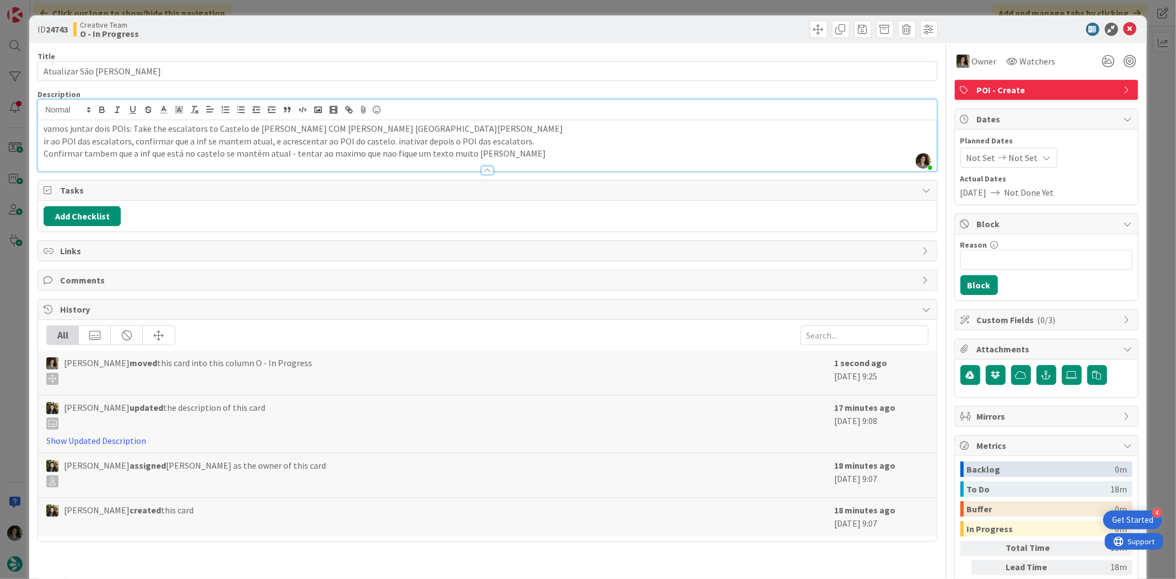
click at [562, 145] on p "ir ao POI das escalators, confirmar que a inf se mantem atual, e acrescentar ao…" at bounding box center [487, 141] width 887 height 13
click at [1123, 30] on icon at bounding box center [1129, 29] width 13 height 13
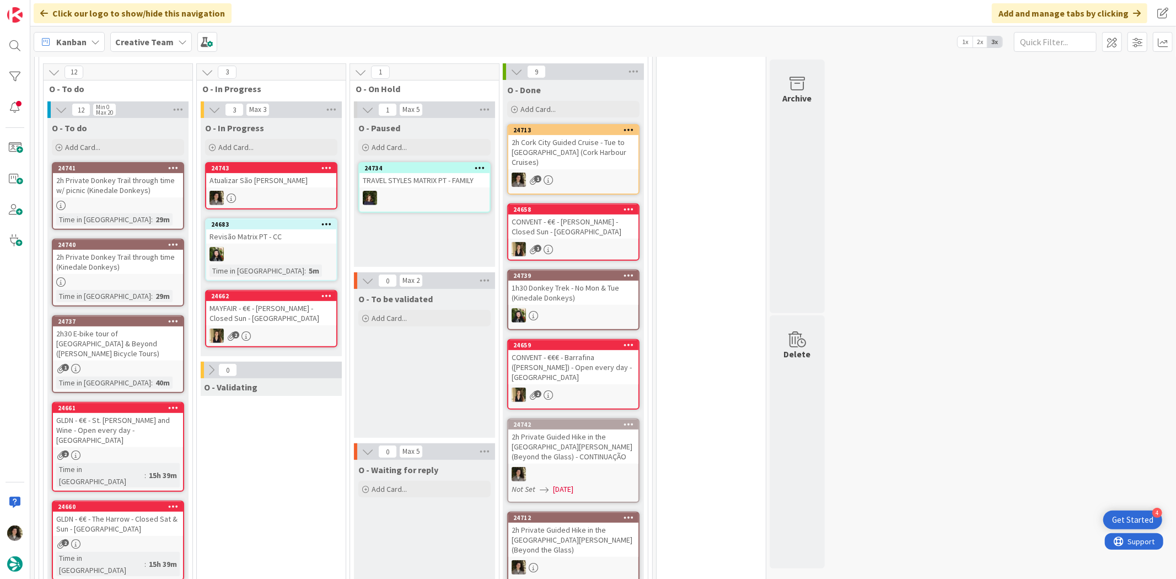
click at [118, 254] on div "2h Private Donkey Trail through time (Kinedale Donkeys)" at bounding box center [118, 262] width 130 height 24
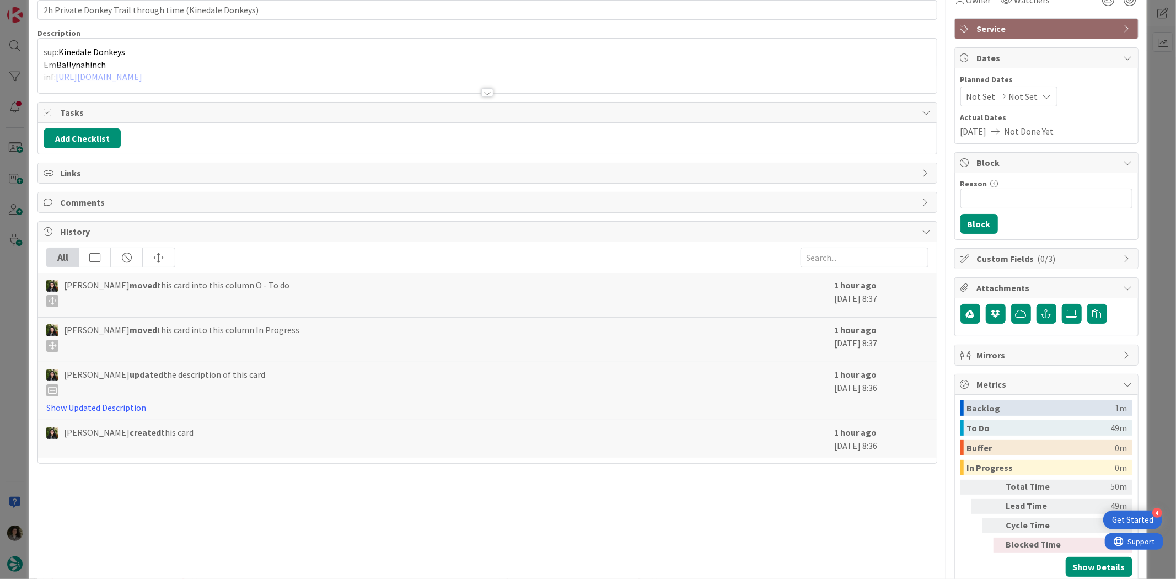
click at [482, 91] on div at bounding box center [487, 92] width 12 height 9
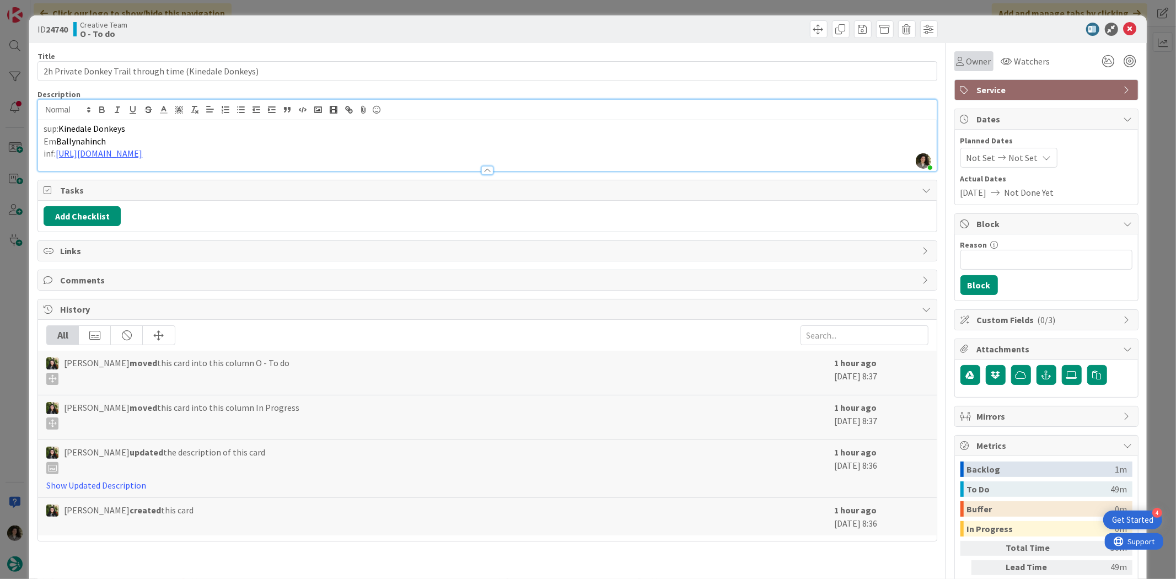
click at [966, 61] on span "Owner" at bounding box center [978, 61] width 25 height 13
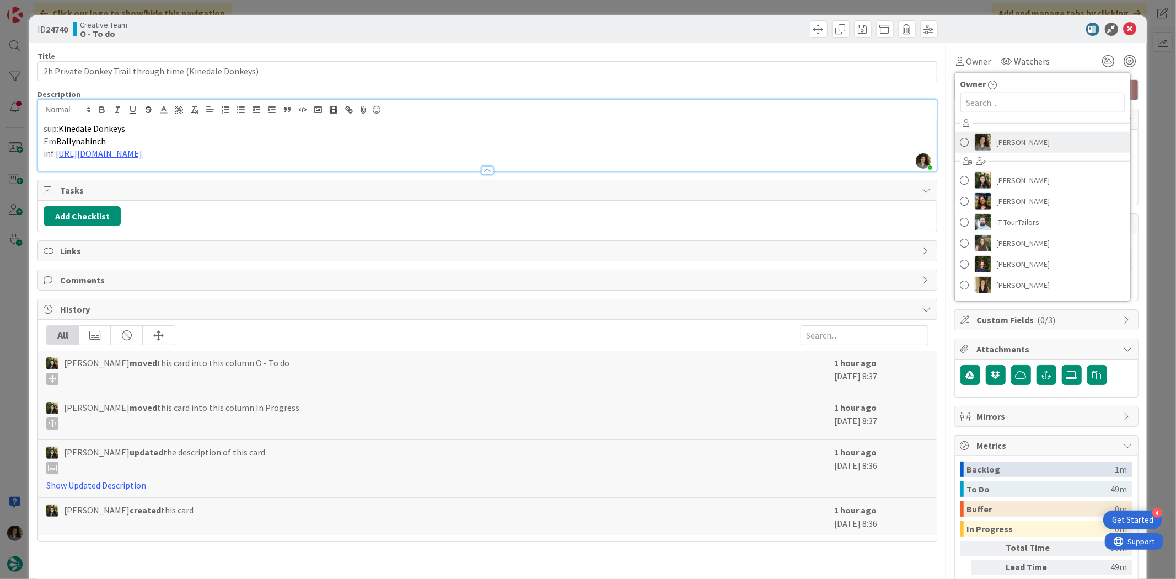
click at [1009, 141] on span "[PERSON_NAME]" at bounding box center [1022, 142] width 53 height 17
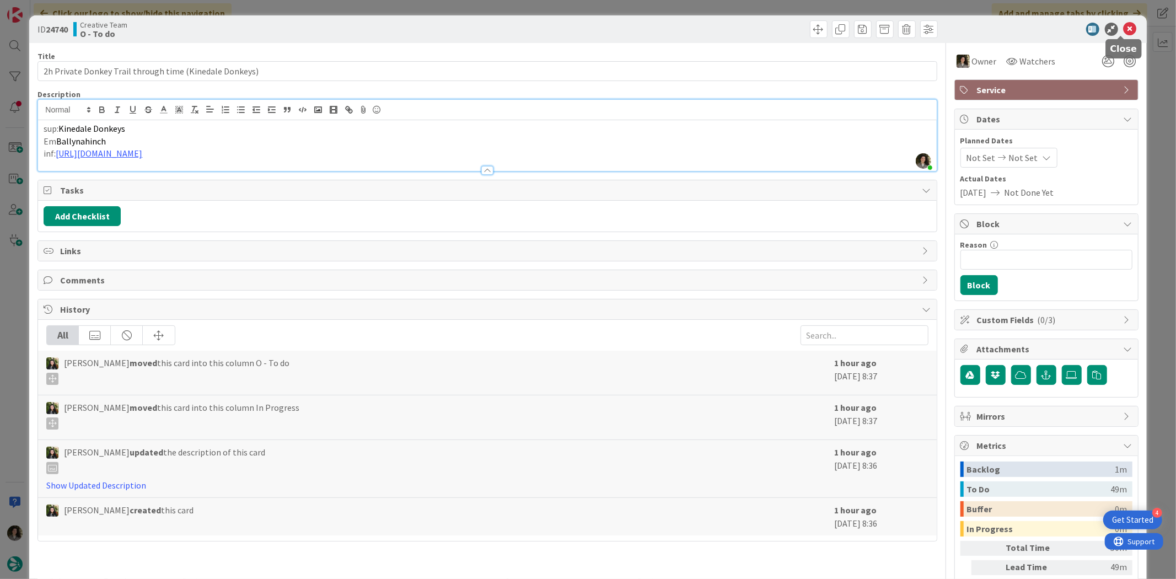
click at [1123, 26] on icon at bounding box center [1129, 29] width 13 height 13
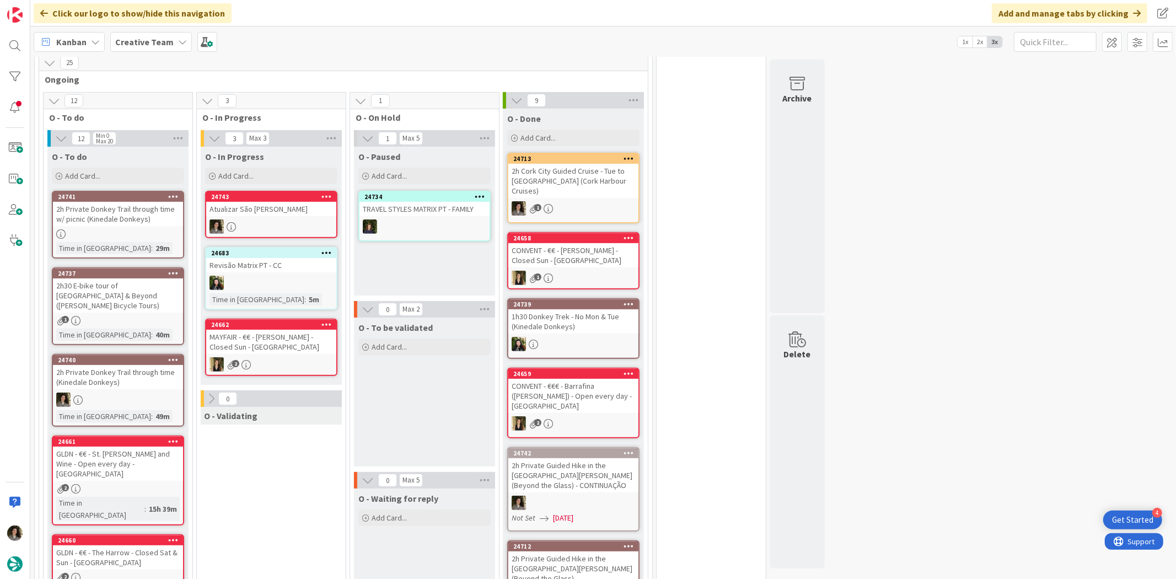
scroll to position [300, 0]
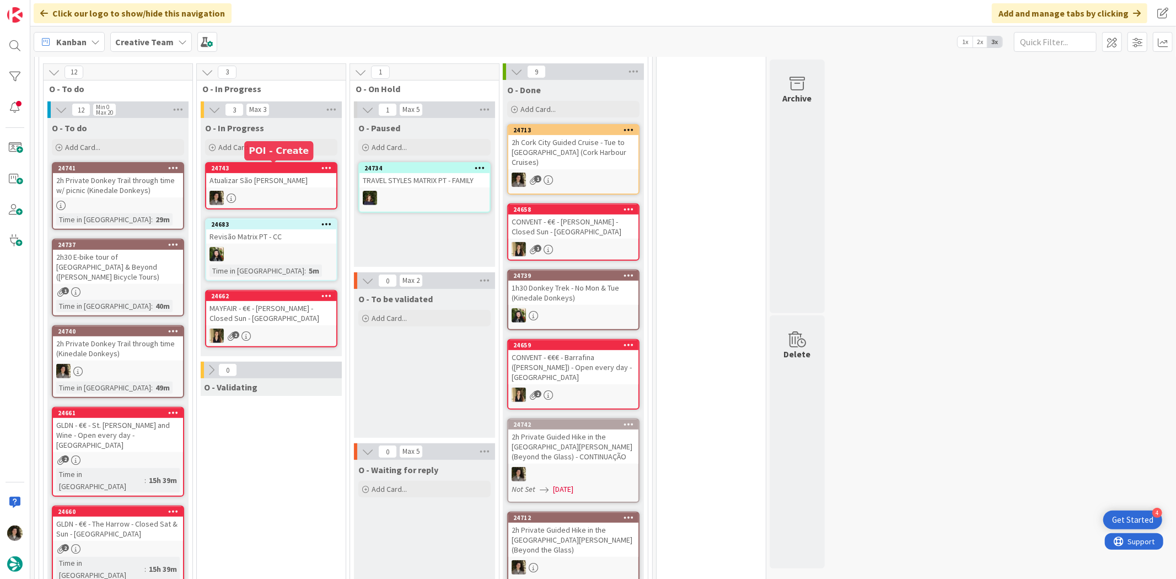
click at [274, 177] on div "Atualizar São [PERSON_NAME]" at bounding box center [271, 180] width 130 height 14
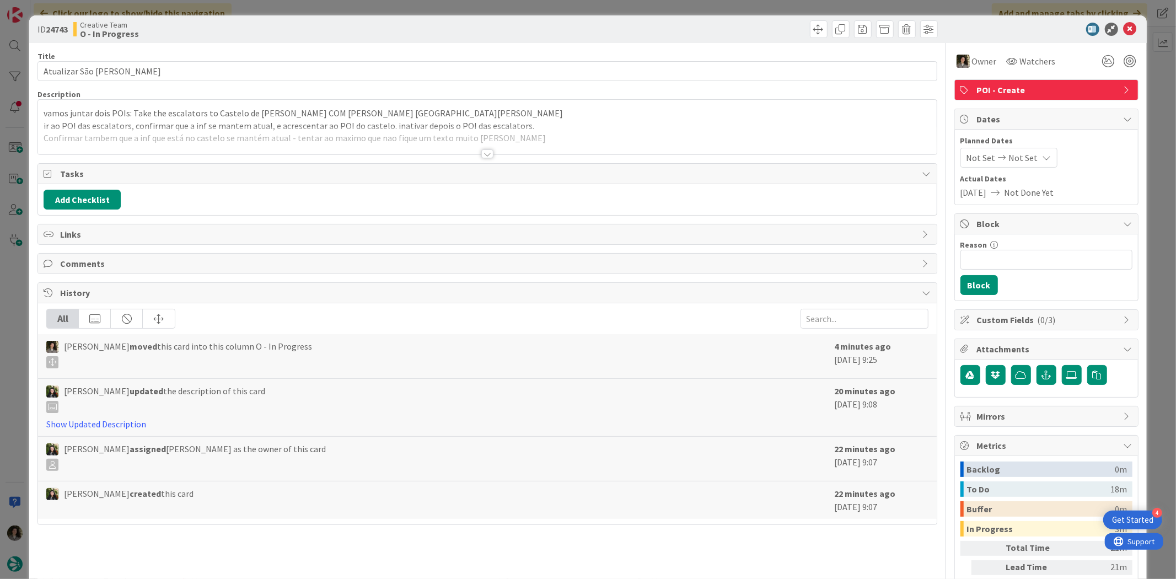
click at [486, 147] on div at bounding box center [487, 140] width 898 height 28
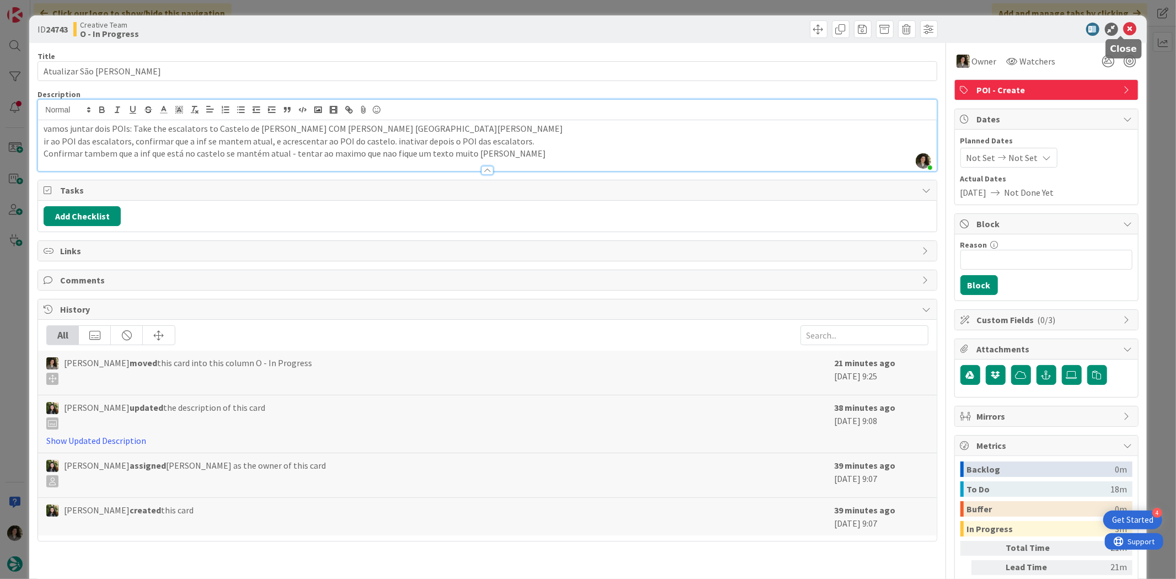
click at [1123, 24] on icon at bounding box center [1129, 29] width 13 height 13
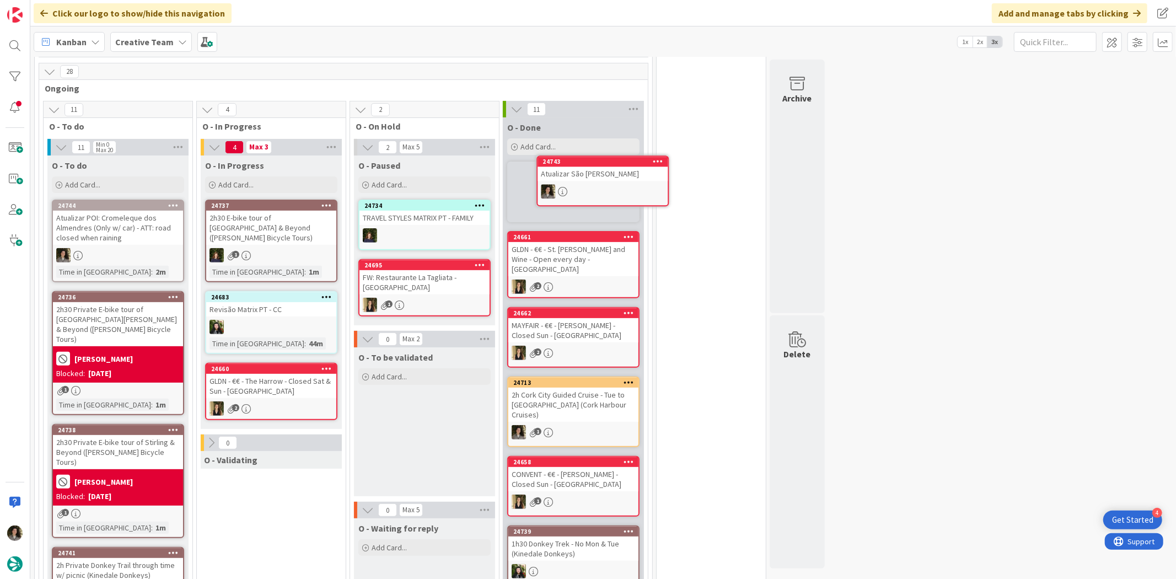
scroll to position [255, 0]
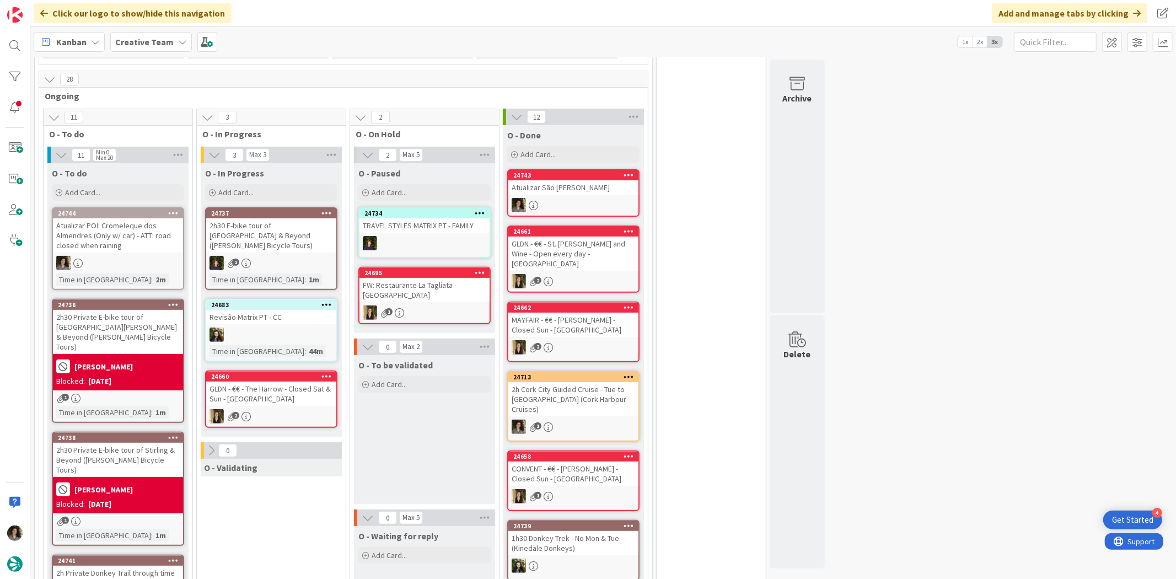
click at [552, 191] on div "Atualizar São [PERSON_NAME]" at bounding box center [573, 187] width 130 height 14
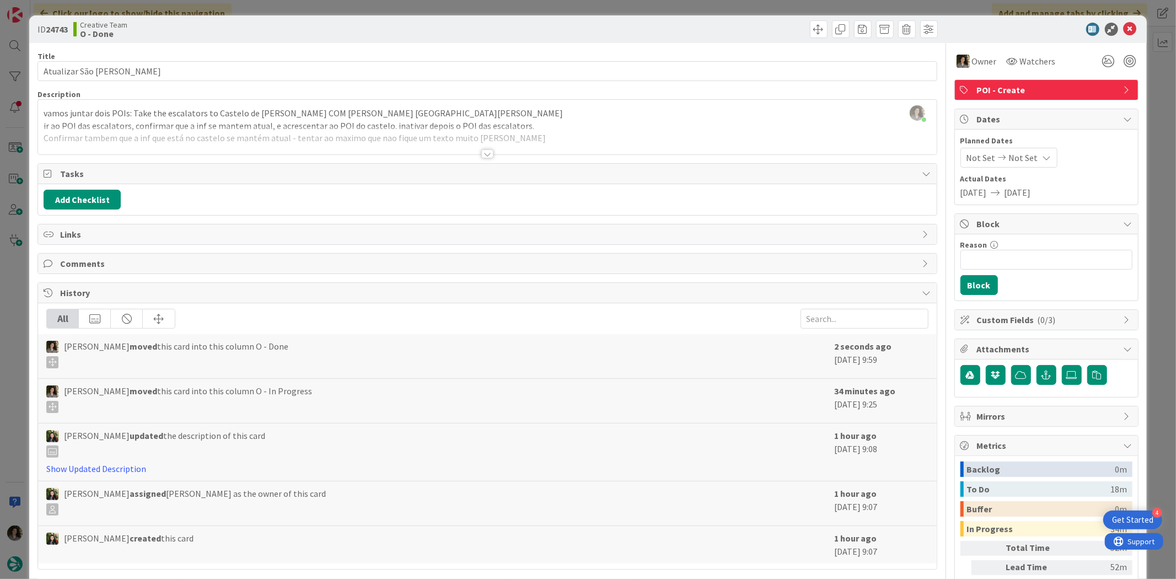
click at [1020, 93] on span "POI - Create" at bounding box center [1047, 89] width 141 height 13
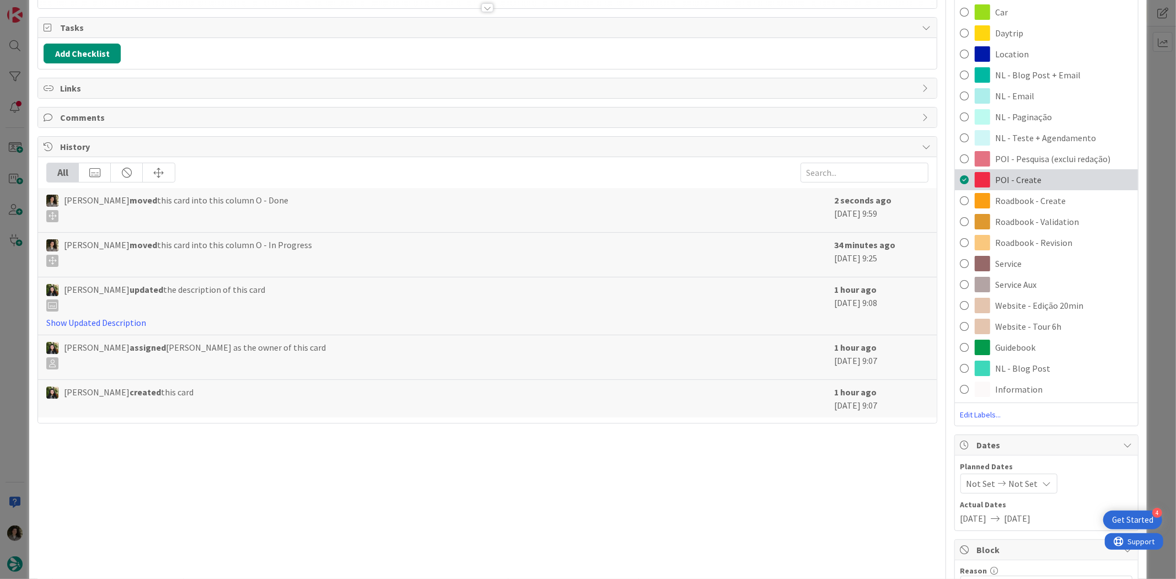
scroll to position [61, 0]
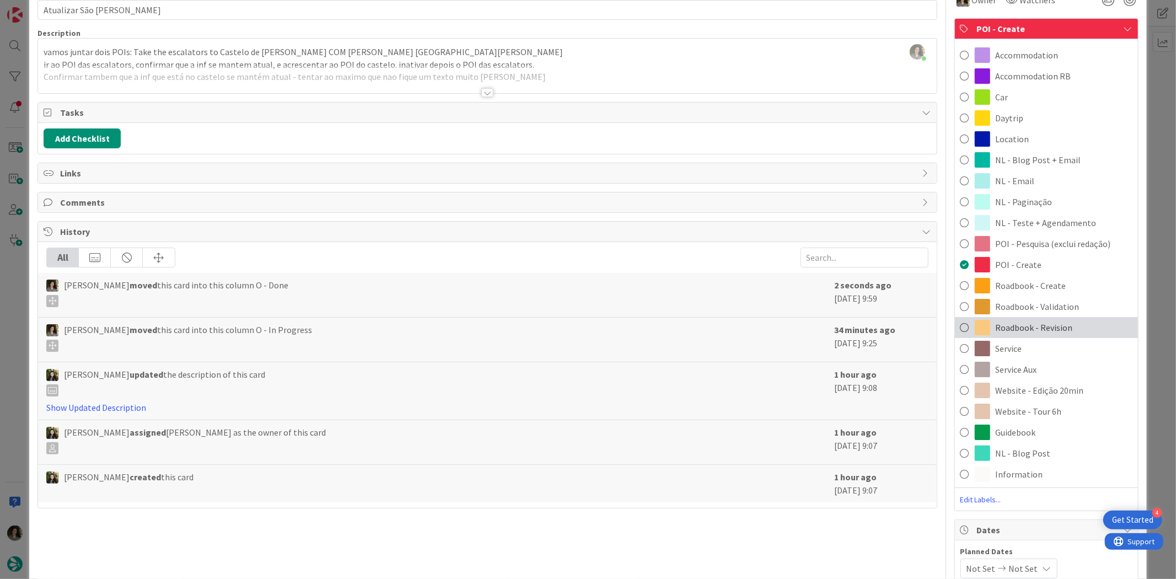
click at [1051, 326] on span "Roadbook - Revision" at bounding box center [1033, 327] width 77 height 13
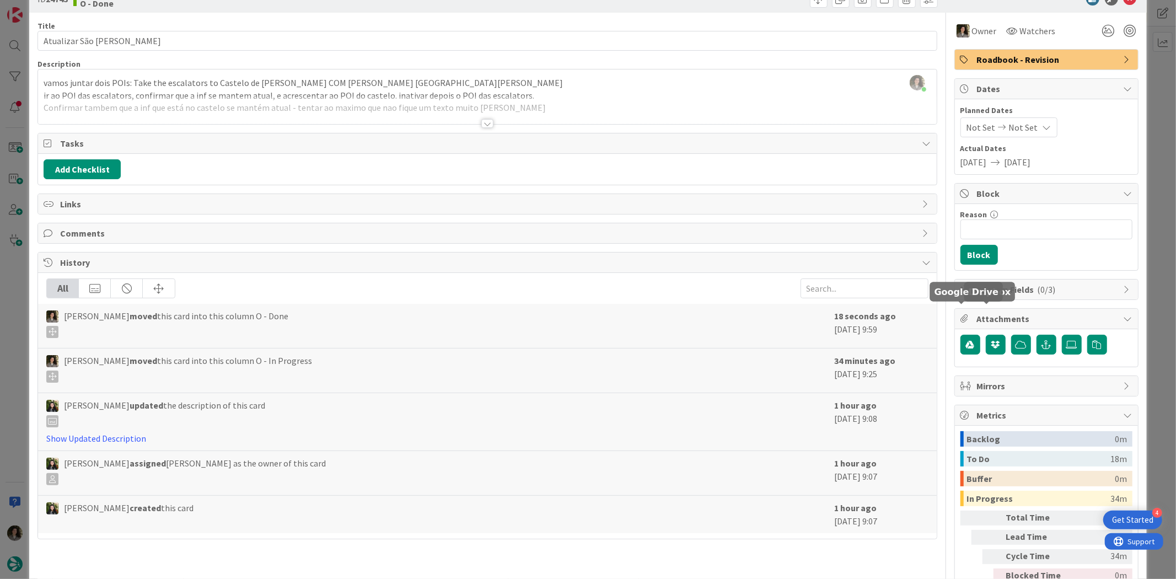
scroll to position [0, 0]
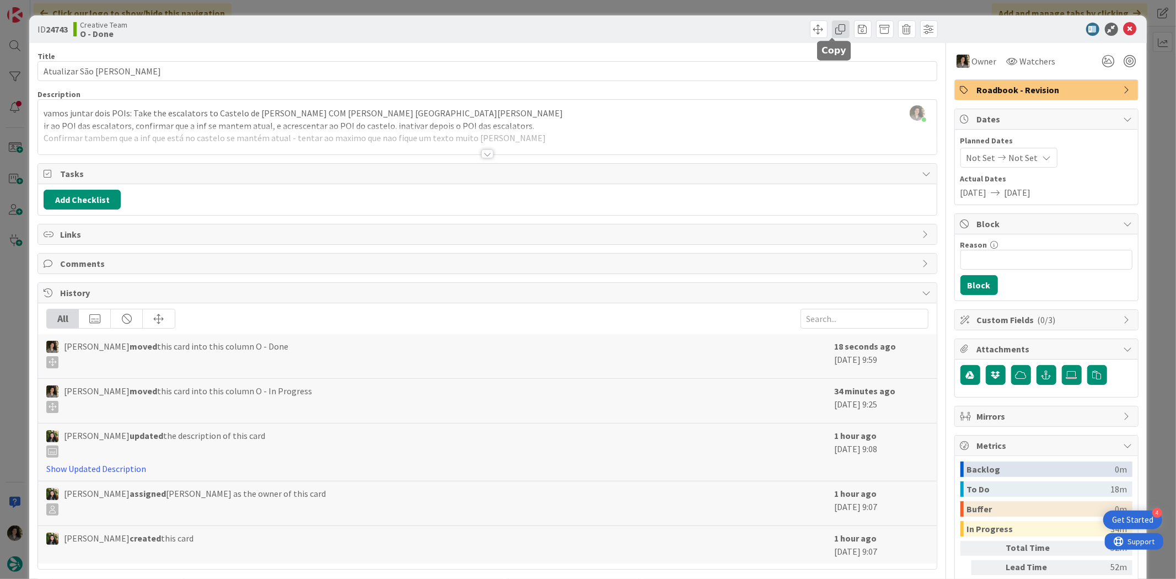
click at [832, 33] on span at bounding box center [841, 29] width 18 height 18
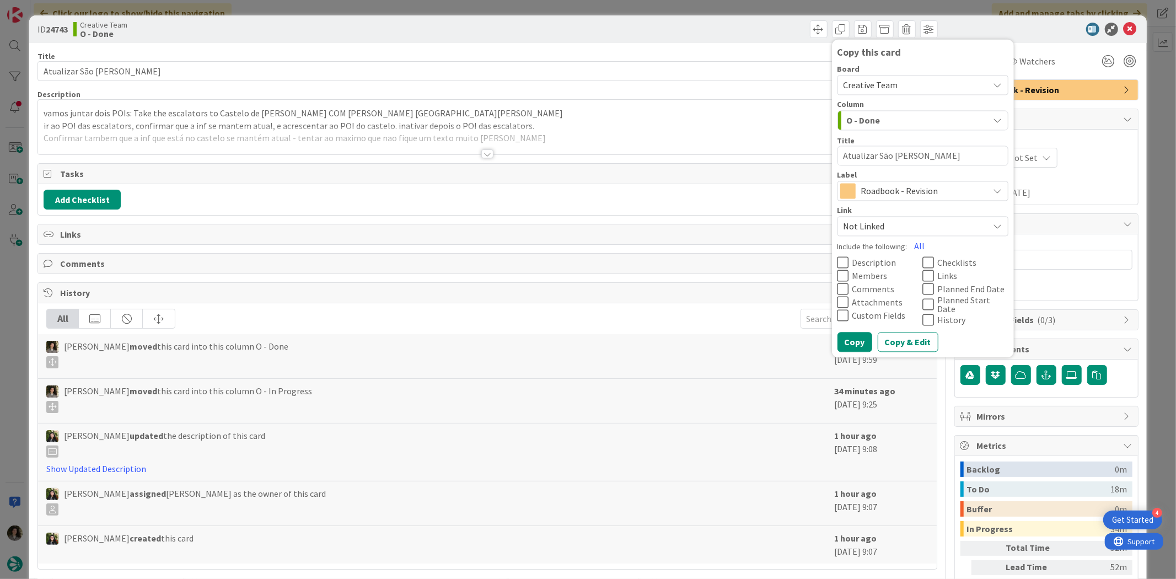
click at [880, 191] on span "Roadbook - Revision" at bounding box center [922, 191] width 122 height 15
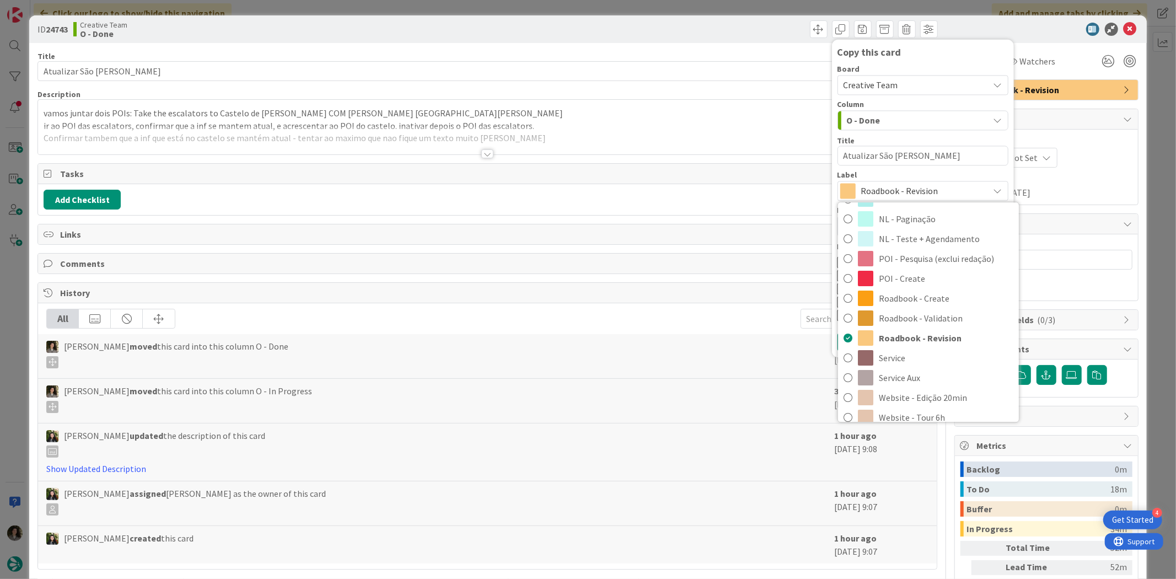
scroll to position [245, 0]
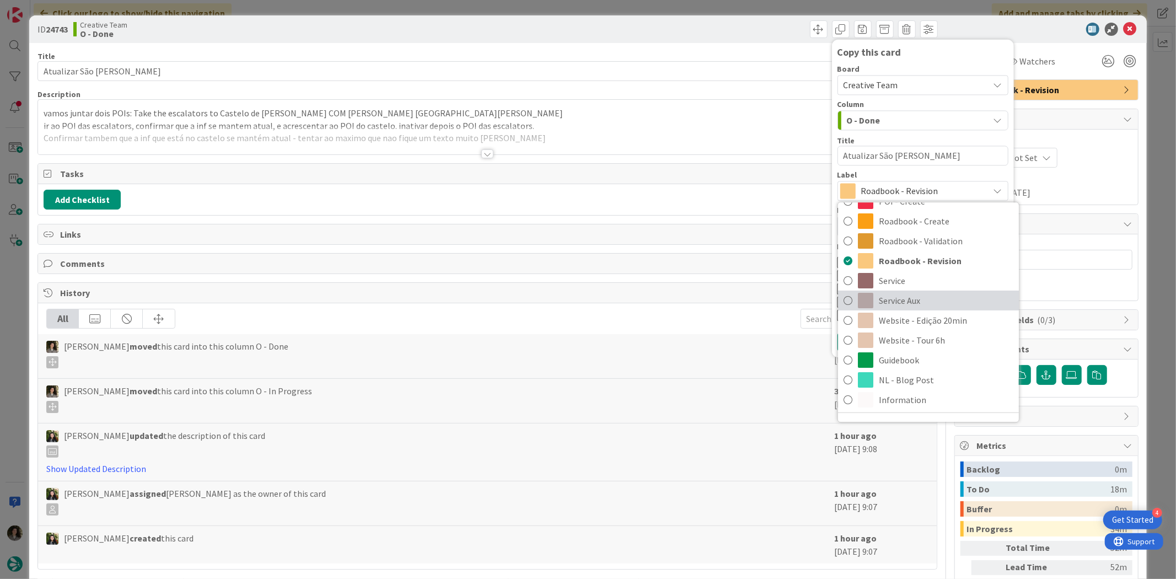
click at [928, 300] on span "Service Aux" at bounding box center [945, 300] width 134 height 17
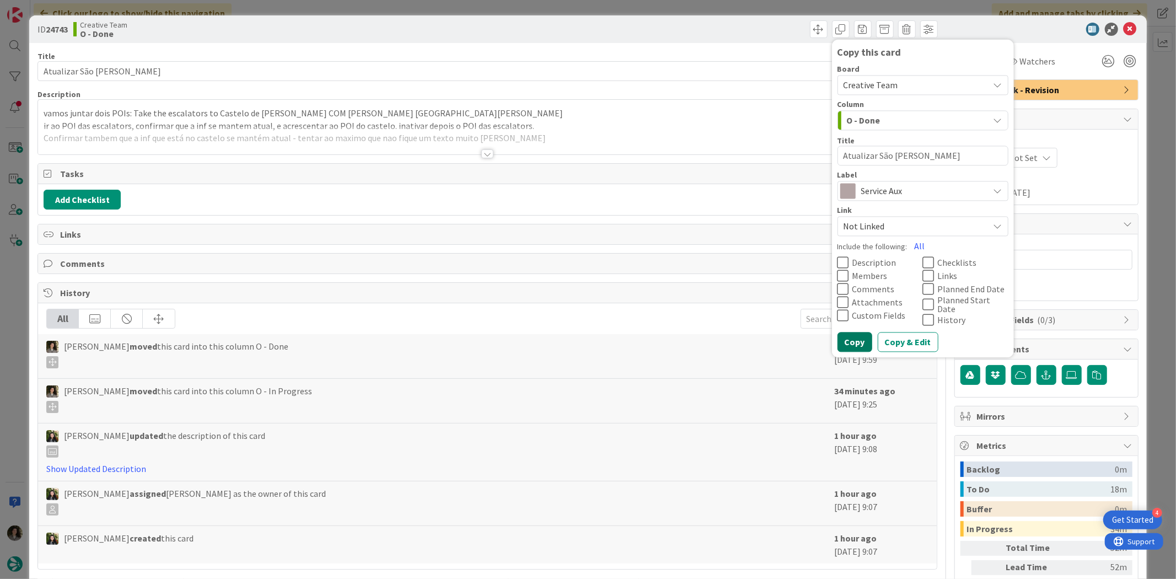
click at [842, 345] on button "Copy" at bounding box center [854, 342] width 35 height 20
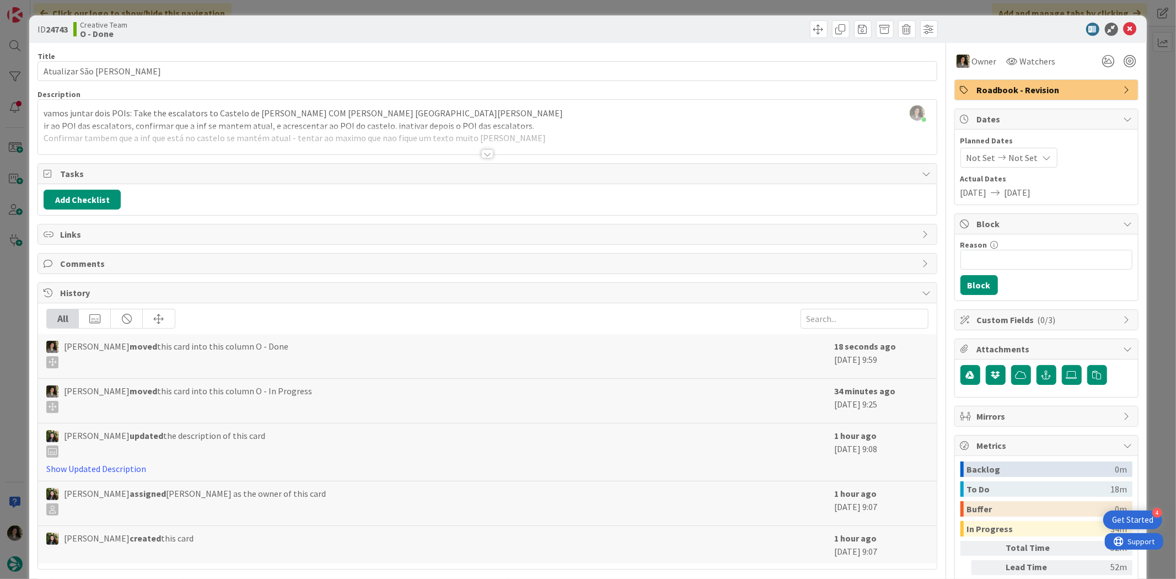
type textarea "x"
click at [1123, 29] on icon at bounding box center [1129, 29] width 13 height 13
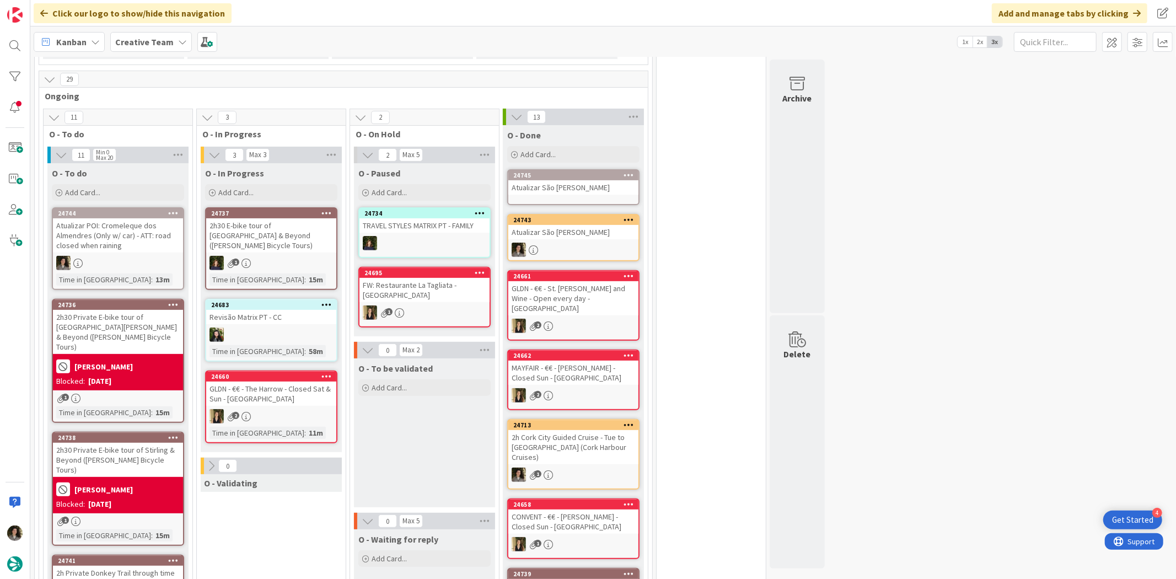
click at [557, 185] on div "Atualizar São [PERSON_NAME]" at bounding box center [573, 187] width 130 height 14
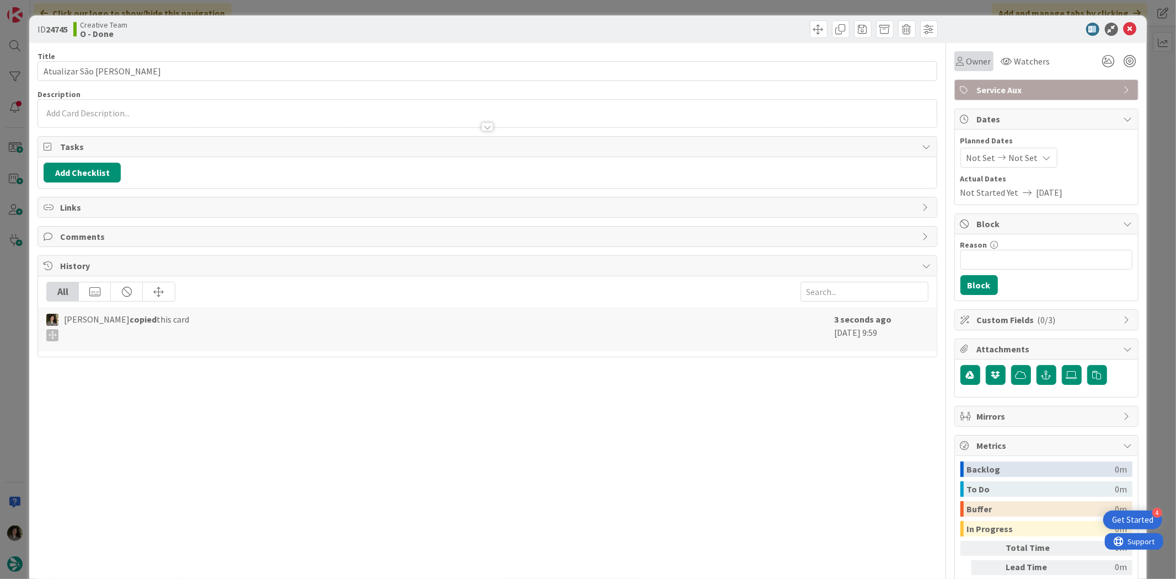
drag, startPoint x: 972, startPoint y: 52, endPoint x: 983, endPoint y: 67, distance: 18.5
click at [975, 54] on div "Owner" at bounding box center [973, 61] width 39 height 20
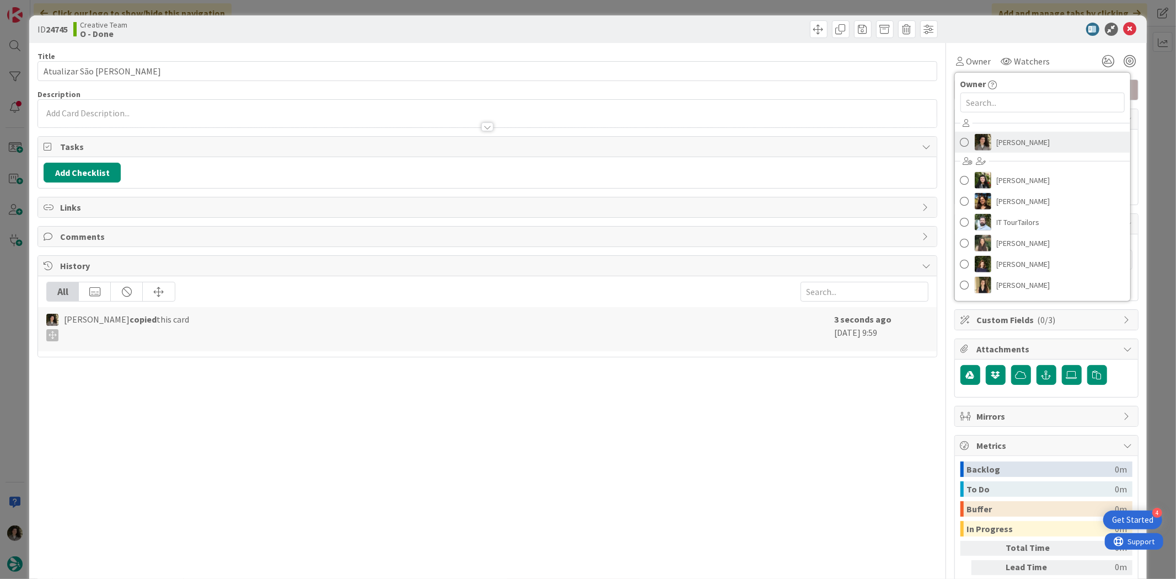
click at [1003, 139] on span "[PERSON_NAME]" at bounding box center [1022, 142] width 53 height 17
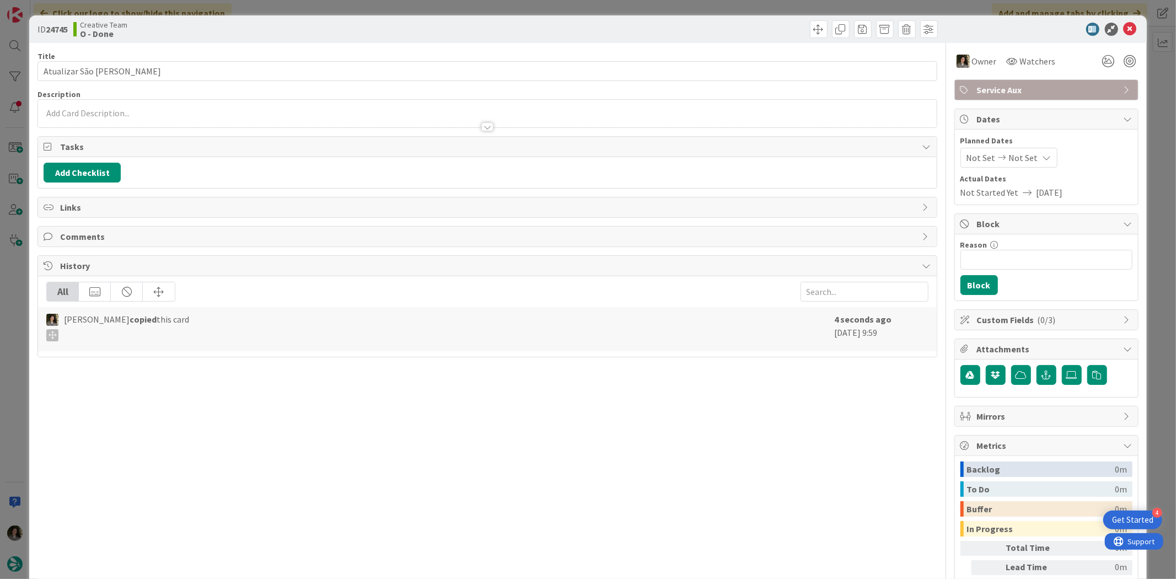
click at [1020, 163] on span "Not Set" at bounding box center [1023, 157] width 29 height 13
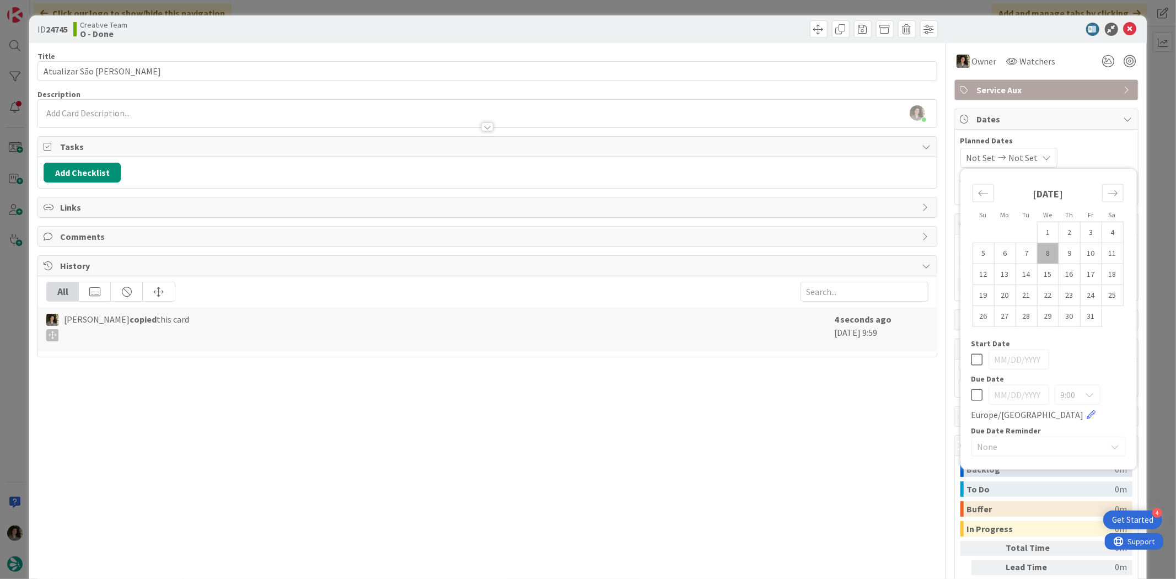
drag, startPoint x: 968, startPoint y: 395, endPoint x: 950, endPoint y: 384, distance: 21.6
click at [971, 395] on icon at bounding box center [977, 394] width 12 height 13
type input "[DATE]"
drag, startPoint x: 769, startPoint y: 419, endPoint x: 764, endPoint y: 414, distance: 6.6
click at [768, 419] on div "Title 19 / 128 Atualizar São [PERSON_NAME] Description [PERSON_NAME] just joine…" at bounding box center [486, 343] width 899 height 601
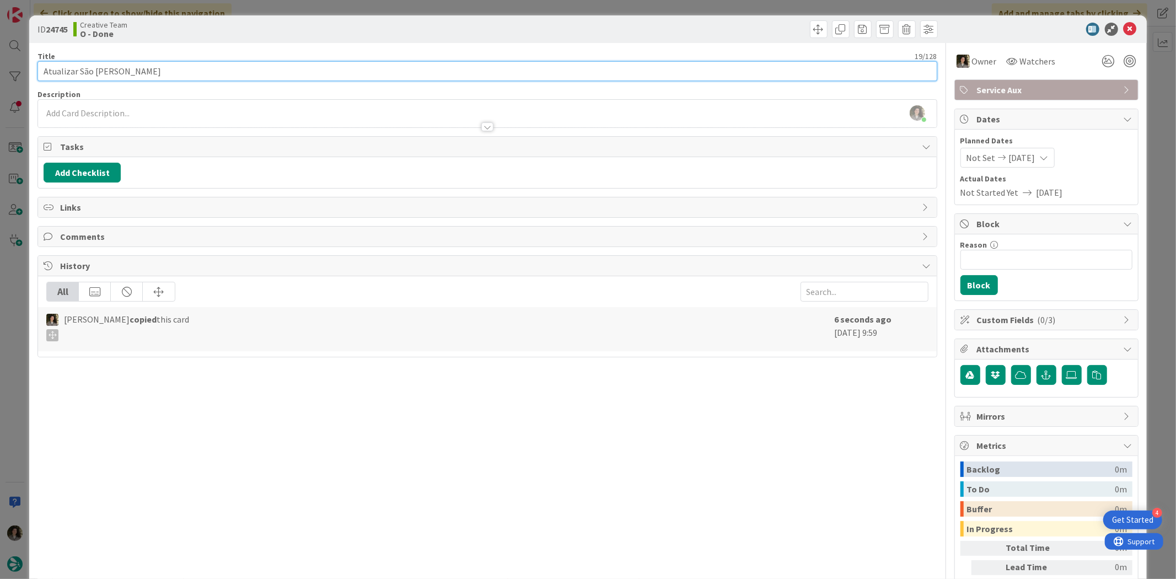
click at [359, 69] on input "Atualizar São [PERSON_NAME]" at bounding box center [486, 71] width 899 height 20
type input "Atualizar São [PERSON_NAME] - CONTINUAÇÃO"
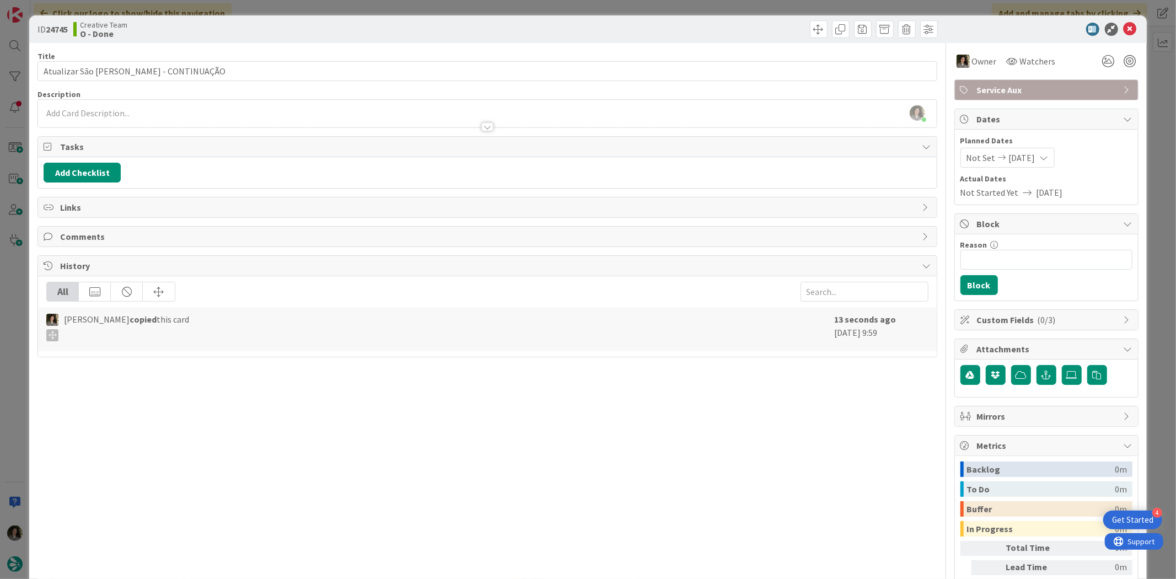
click at [742, 26] on div at bounding box center [713, 29] width 447 height 18
click at [1125, 30] on icon at bounding box center [1129, 29] width 13 height 13
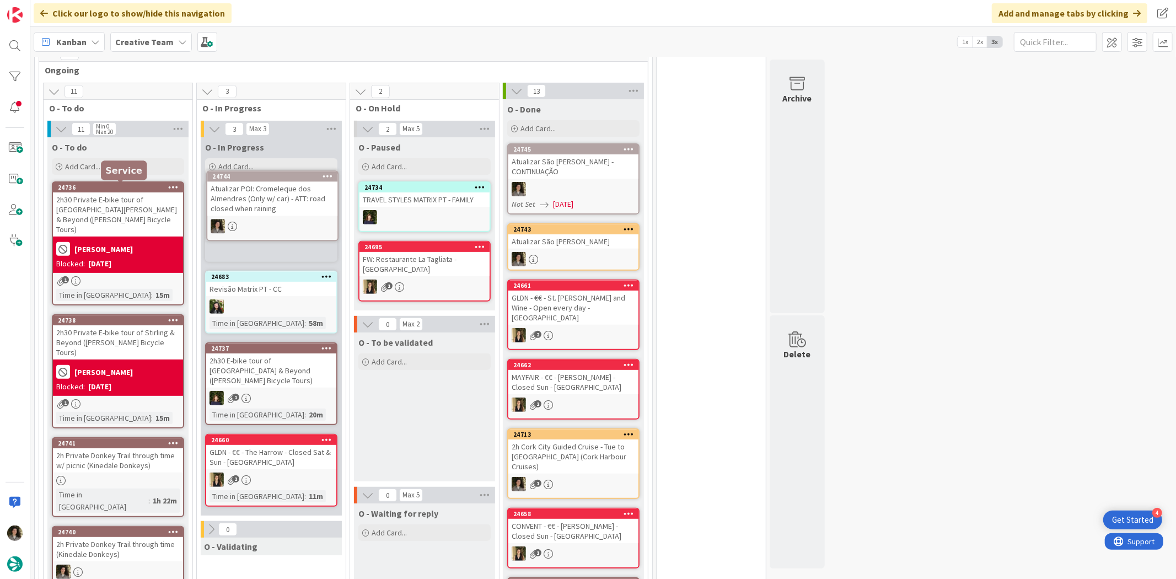
scroll to position [276, 0]
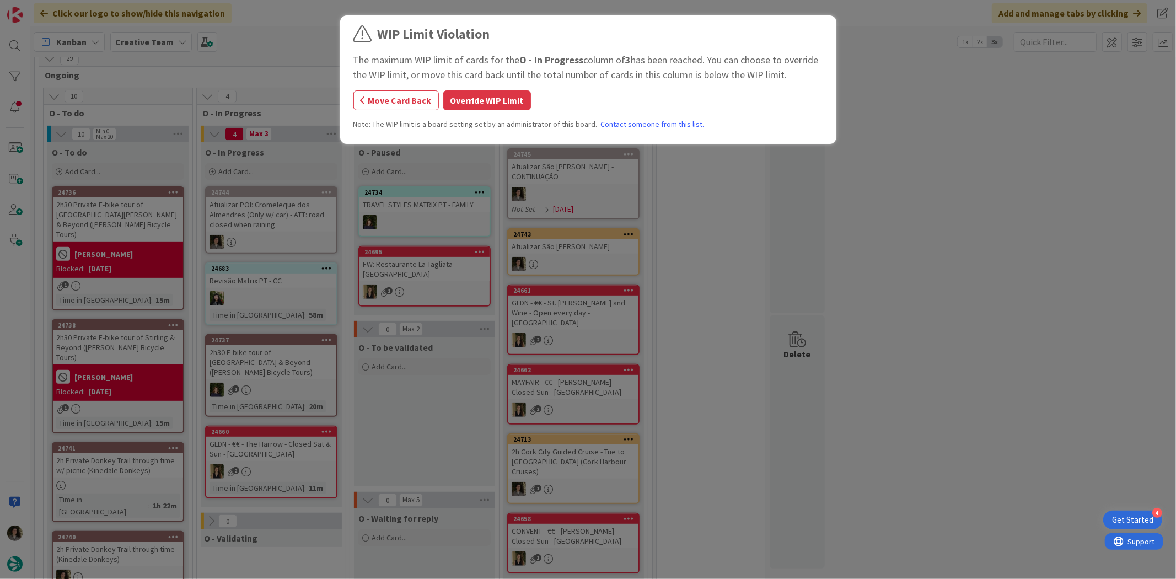
click at [262, 222] on div "WIP Limit Violation The maximum WIP limit of cards for the O - In Progress colu…" at bounding box center [588, 289] width 1176 height 579
click at [514, 100] on button "Override WIP Limit" at bounding box center [487, 100] width 88 height 20
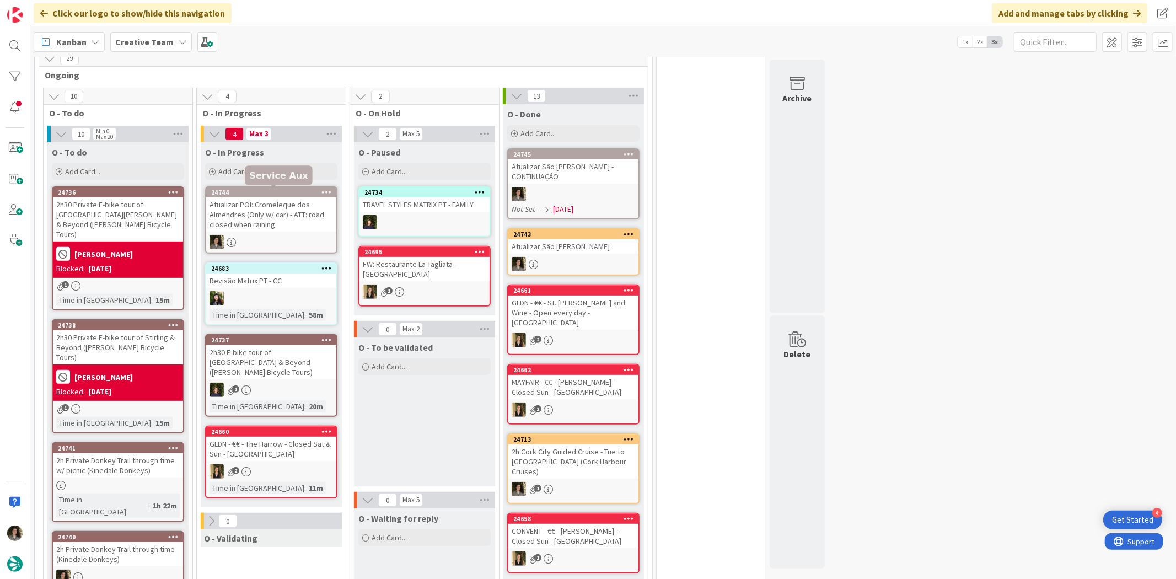
click at [283, 194] on div "24744" at bounding box center [273, 192] width 125 height 8
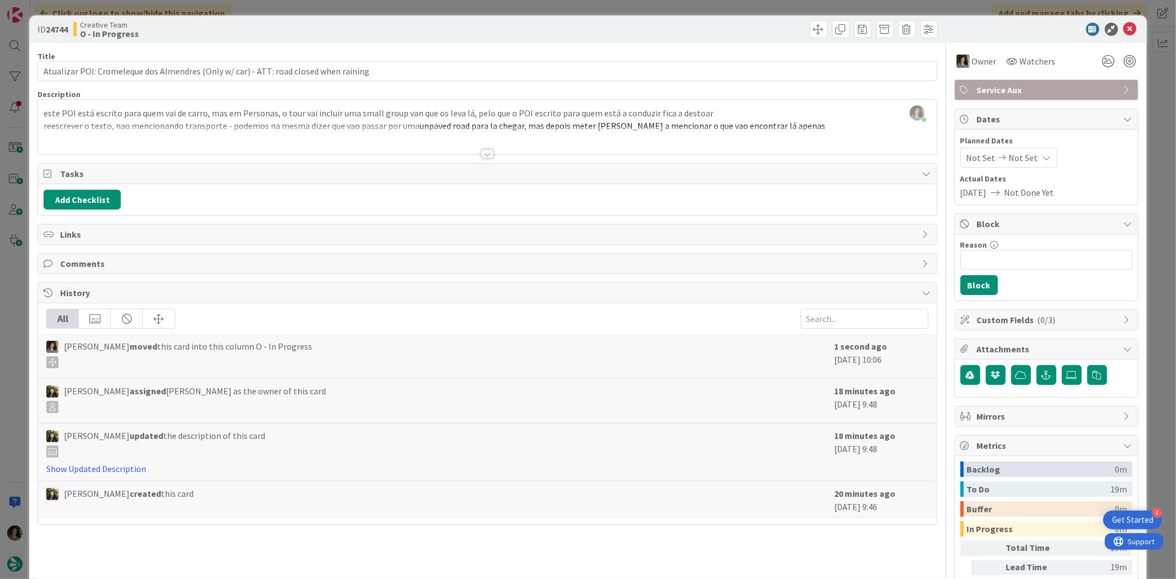
click at [489, 159] on div "Title 85 / 128 Atualizar POI: Cromeleque dos Almendres (Only w/ car) - ATT: roa…" at bounding box center [486, 343] width 899 height 601
click at [481, 152] on div at bounding box center [487, 153] width 12 height 9
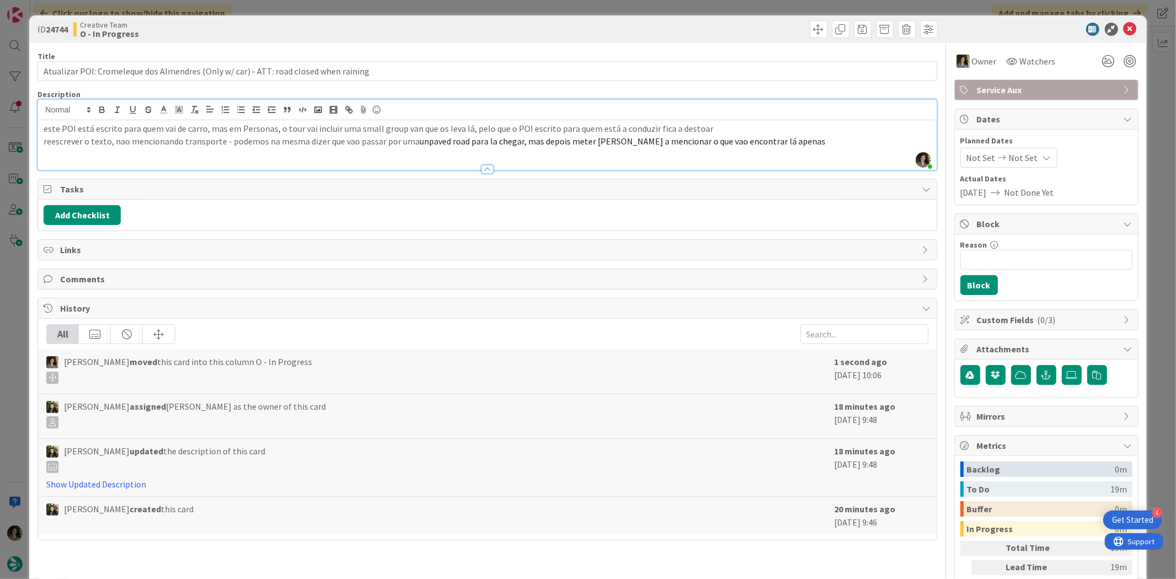
click at [549, 135] on p "reescrever o texto, nao mencionando transporte - podemos na mesma dizer que vao…" at bounding box center [487, 141] width 887 height 13
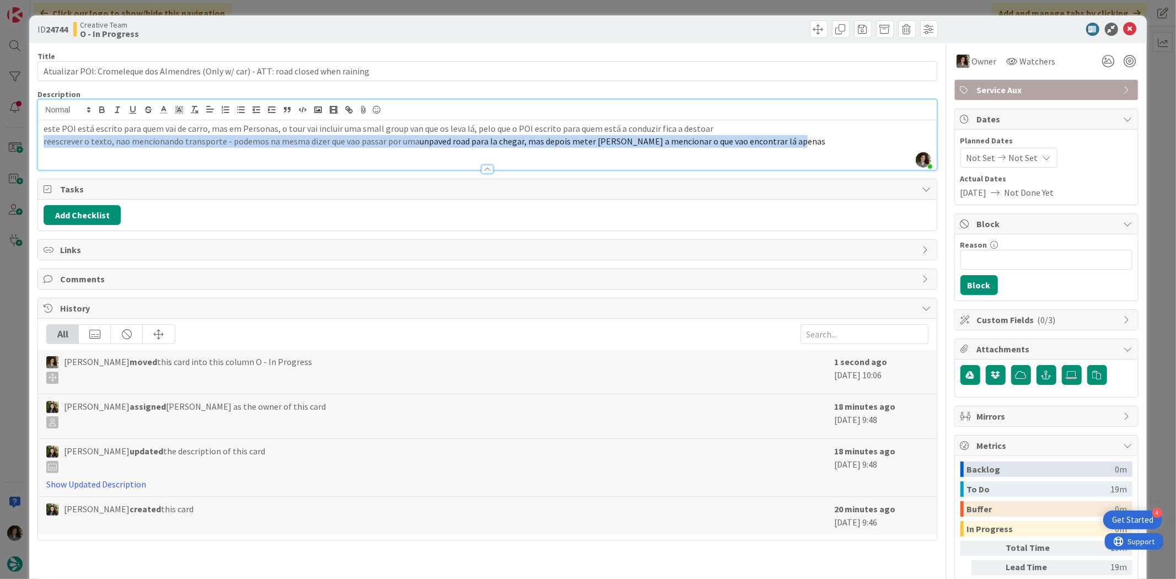
click at [549, 135] on p "reescrever o texto, nao mencionando transporte - podemos na mesma dizer que vao…" at bounding box center [487, 141] width 887 height 13
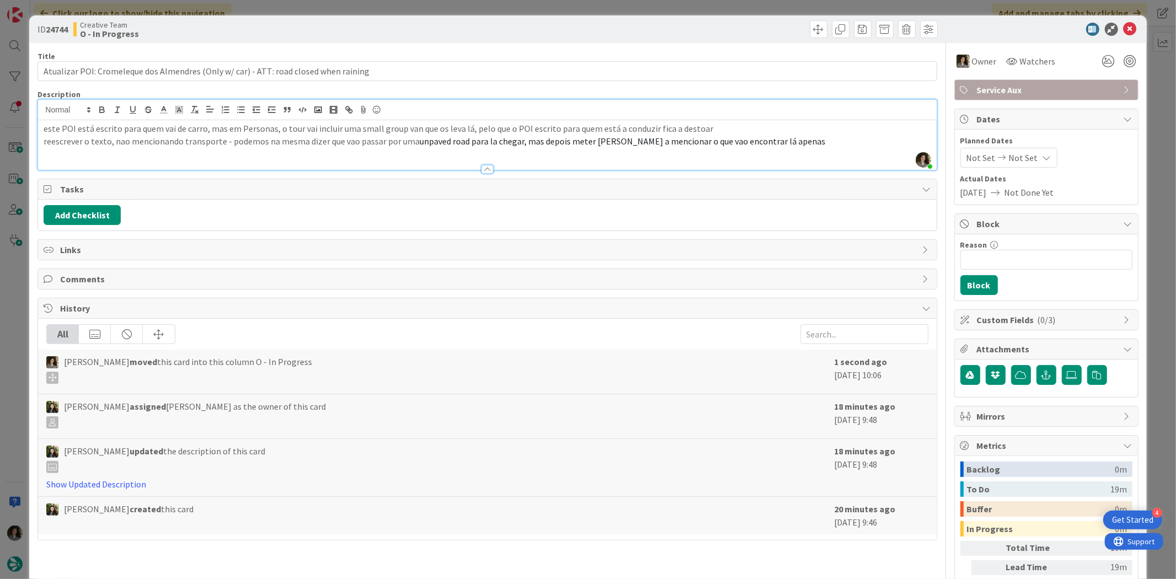
click at [553, 134] on p "este POI está escrito para quem vai de carro, mas em Personas, o tour vai inclu…" at bounding box center [487, 128] width 887 height 13
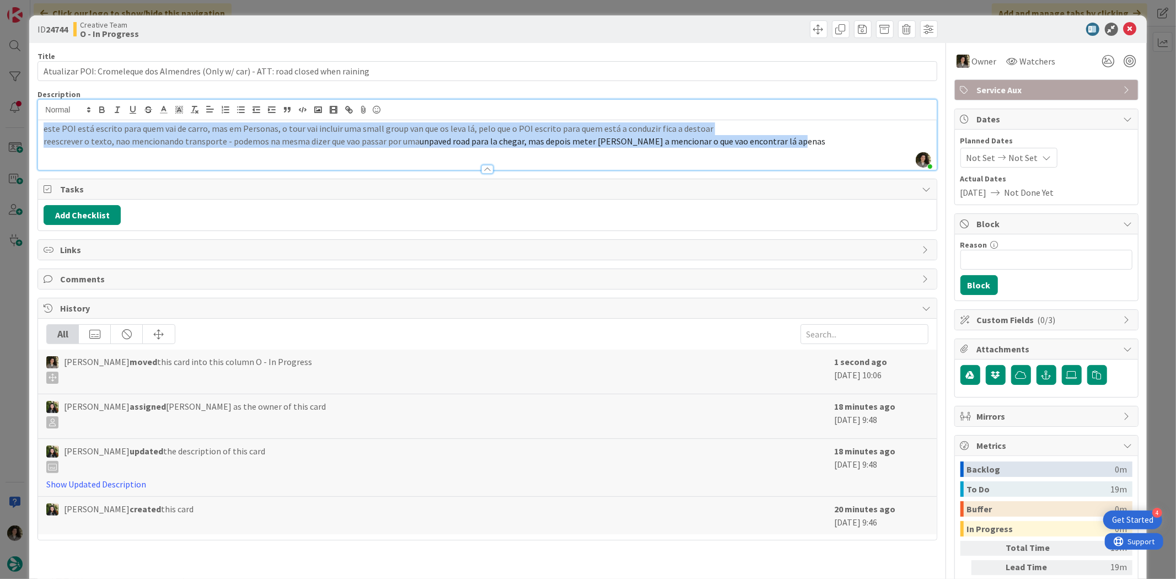
drag, startPoint x: 806, startPoint y: 145, endPoint x: 22, endPoint y: 132, distance: 784.3
click at [22, 132] on div "ID 24744 Creative Team O - In Progress Title 85 / 128 Atualizar POI: Cromeleque…" at bounding box center [588, 289] width 1176 height 579
click at [348, 137] on p "reescrever o texto, nao mencionando transporte - podemos na mesma dizer que vao…" at bounding box center [487, 141] width 887 height 13
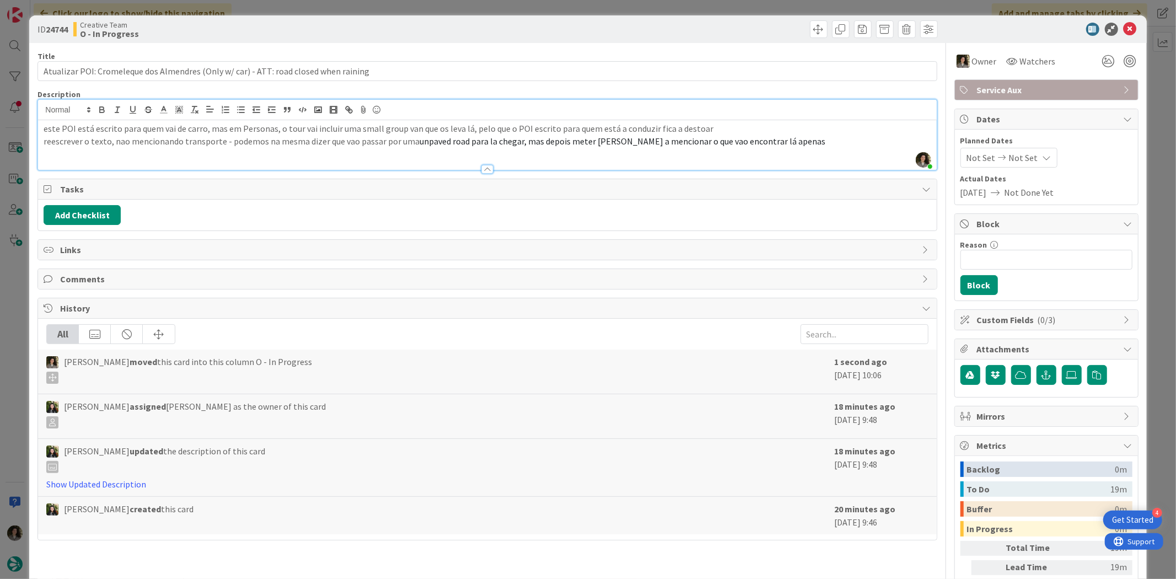
click at [313, 138] on p "reescrever o texto, nao mencionando transporte - podemos na mesma dizer que vao…" at bounding box center [487, 141] width 887 height 13
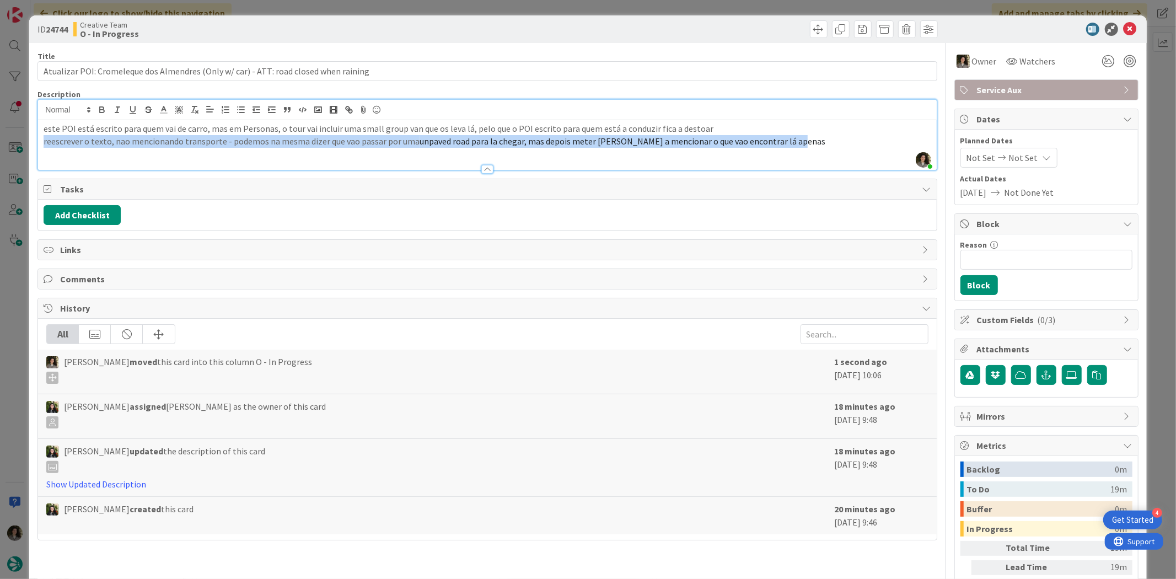
click at [313, 138] on p "reescrever o texto, nao mencionando transporte - podemos na mesma dizer que vao…" at bounding box center [487, 141] width 887 height 13
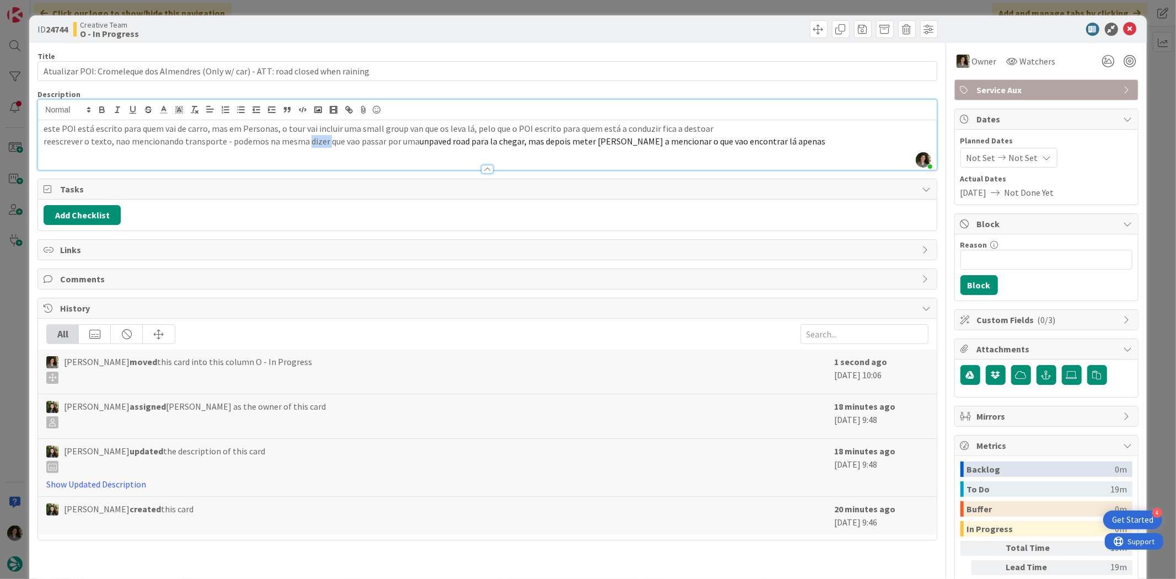
click at [313, 138] on p "reescrever o texto, nao mencionando transporte - podemos na mesma dizer que vao…" at bounding box center [487, 141] width 887 height 13
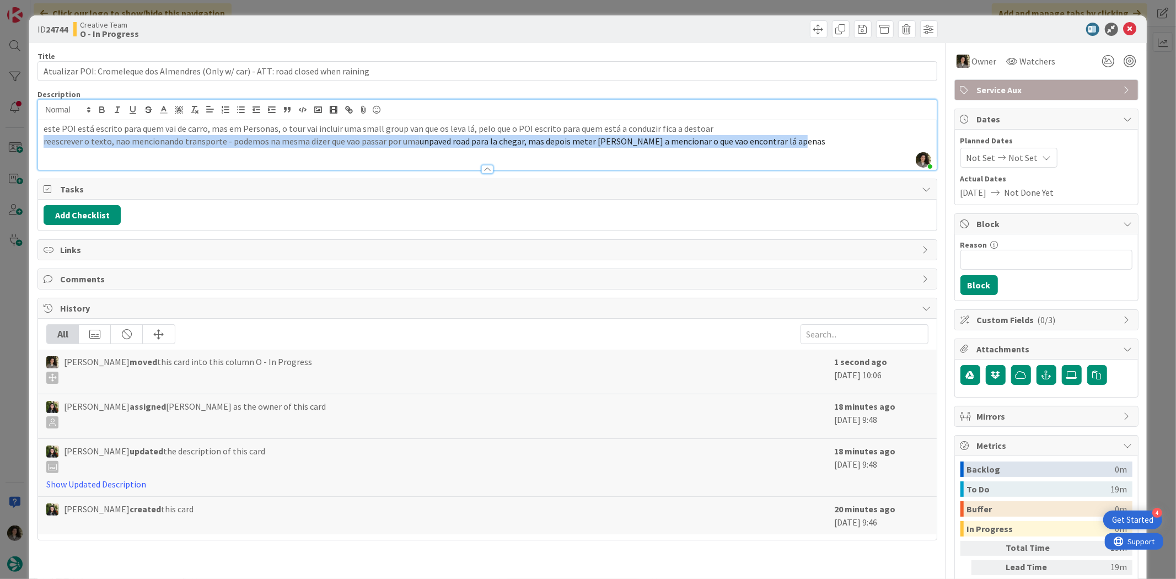
click at [313, 138] on p "reescrever o texto, nao mencionando transporte - podemos na mesma dizer que vao…" at bounding box center [487, 141] width 887 height 13
copy p "reescrever o texto, nao mencionando transporte - podemos na mesma dizer que vao…"
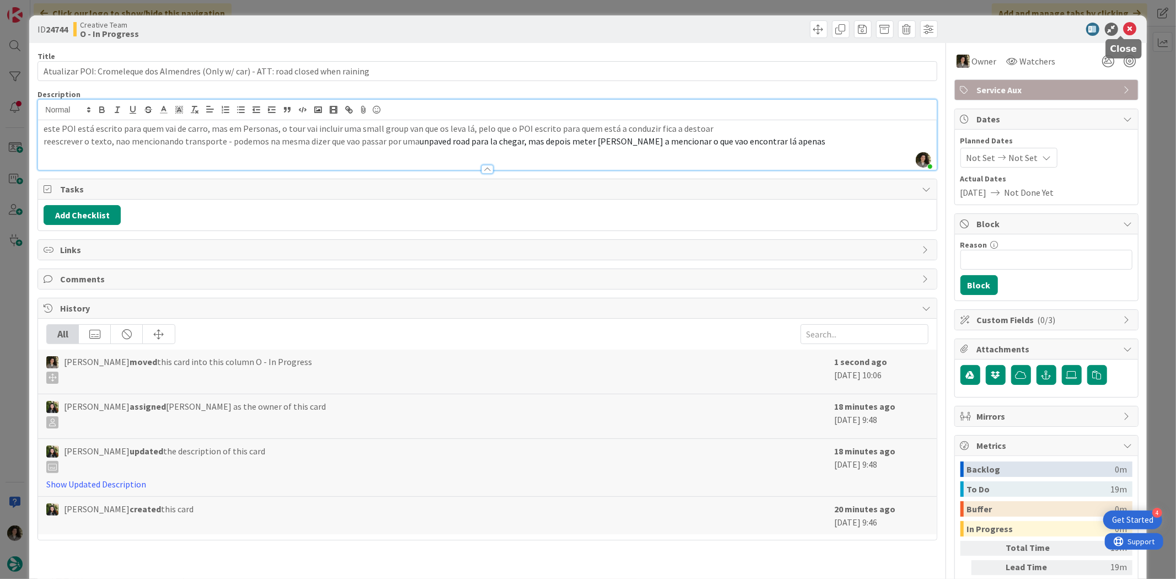
click at [1123, 31] on icon at bounding box center [1129, 29] width 13 height 13
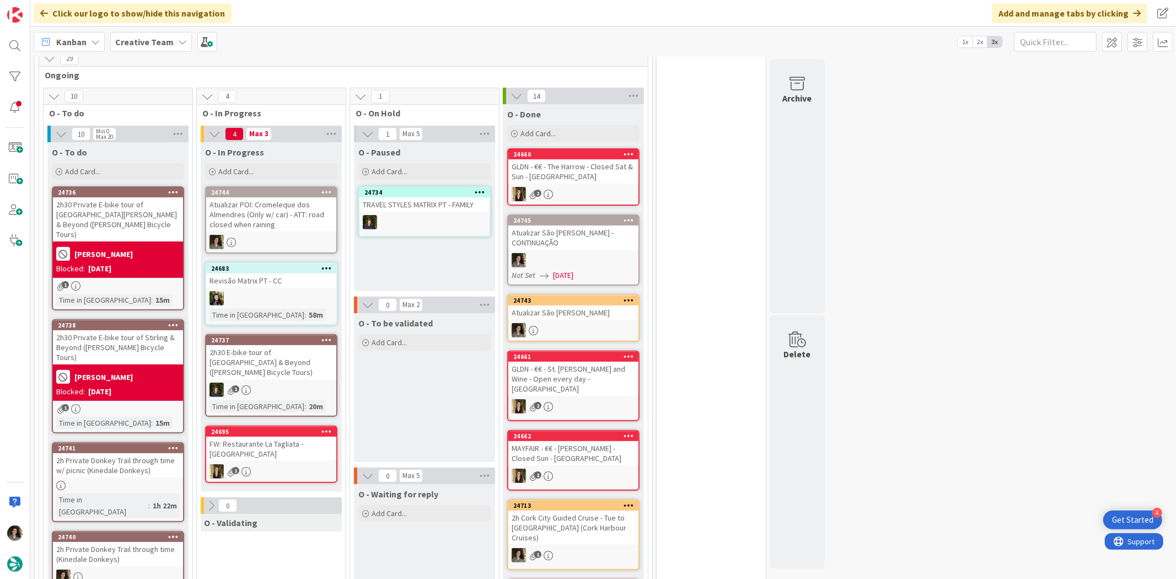
click at [255, 211] on div "Atualizar POI: Cromeleque dos Almendres (Only w/ car) - ATT: road closed when r…" at bounding box center [271, 214] width 130 height 34
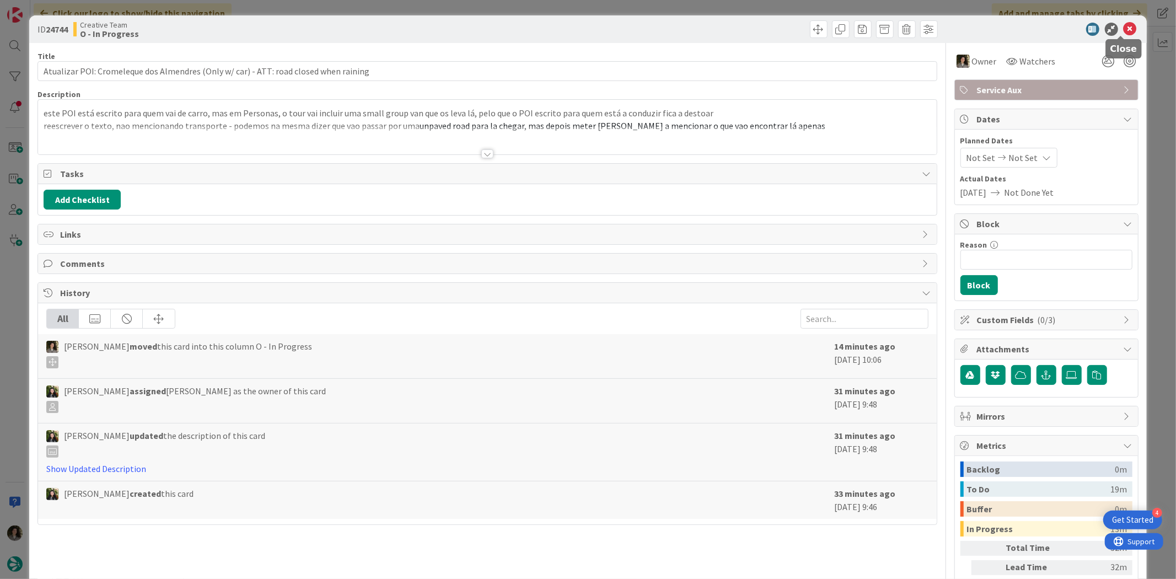
click at [1124, 20] on div "ID 24744 Creative Team O - In Progress" at bounding box center [587, 29] width 1117 height 28
click at [1123, 31] on icon at bounding box center [1129, 29] width 13 height 13
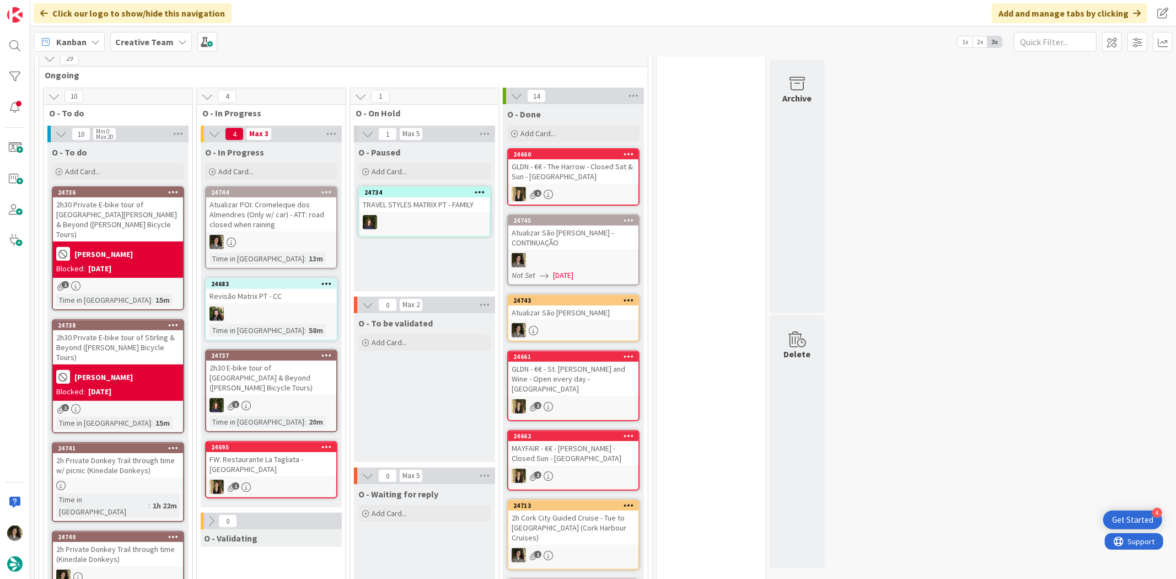
click at [278, 210] on div "Atualizar POI: Cromeleque dos Almendres (Only w/ car) - ATT: road closed when r…" at bounding box center [271, 214] width 130 height 34
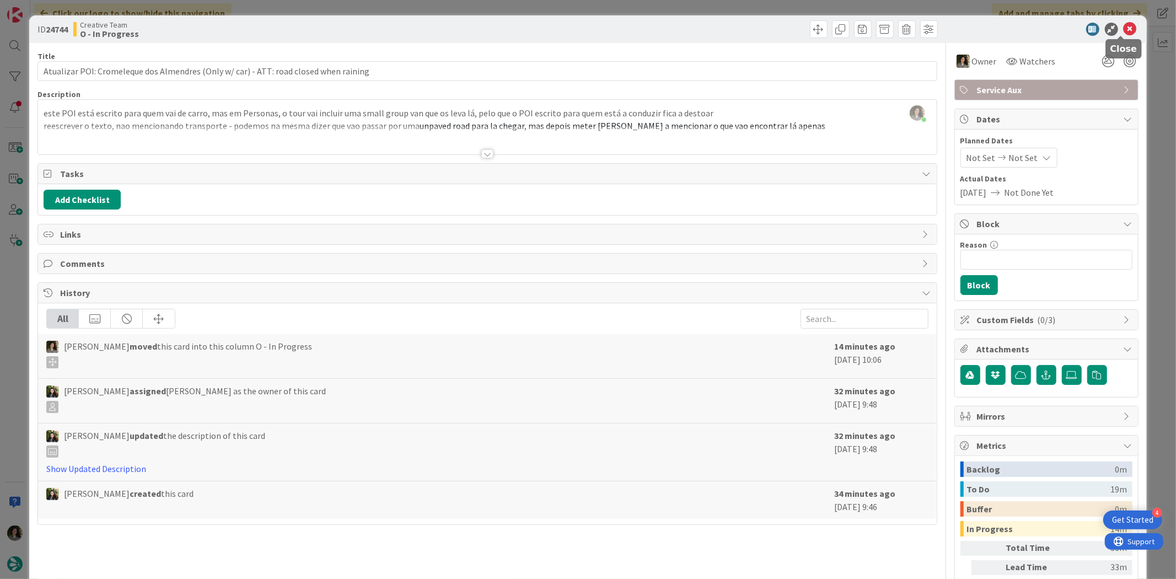
click at [1123, 26] on icon at bounding box center [1129, 29] width 13 height 13
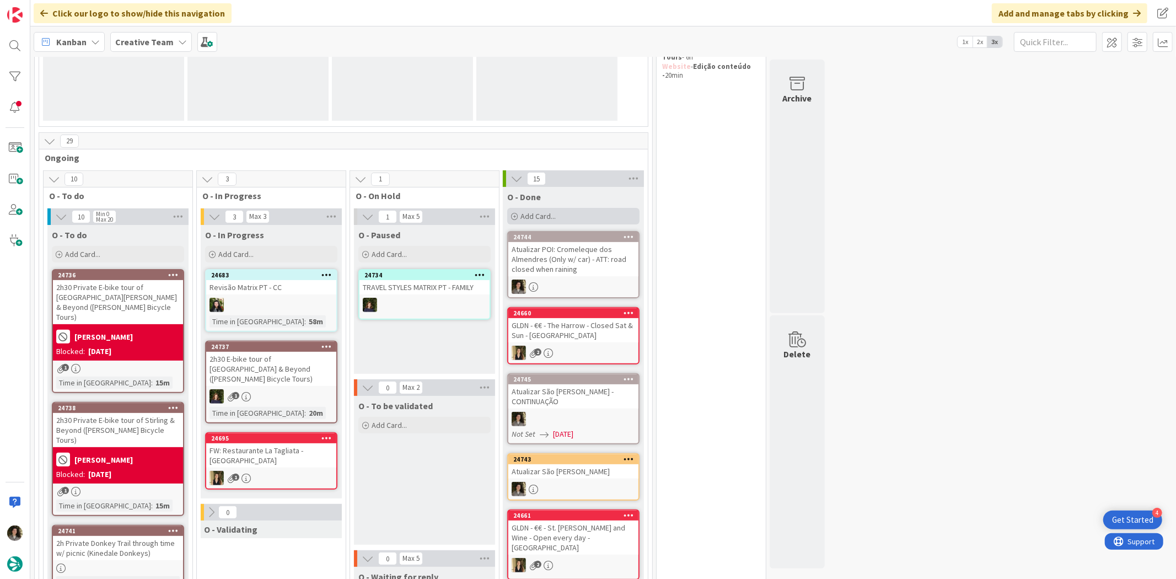
click at [585, 221] on div "Add Card..." at bounding box center [573, 216] width 132 height 17
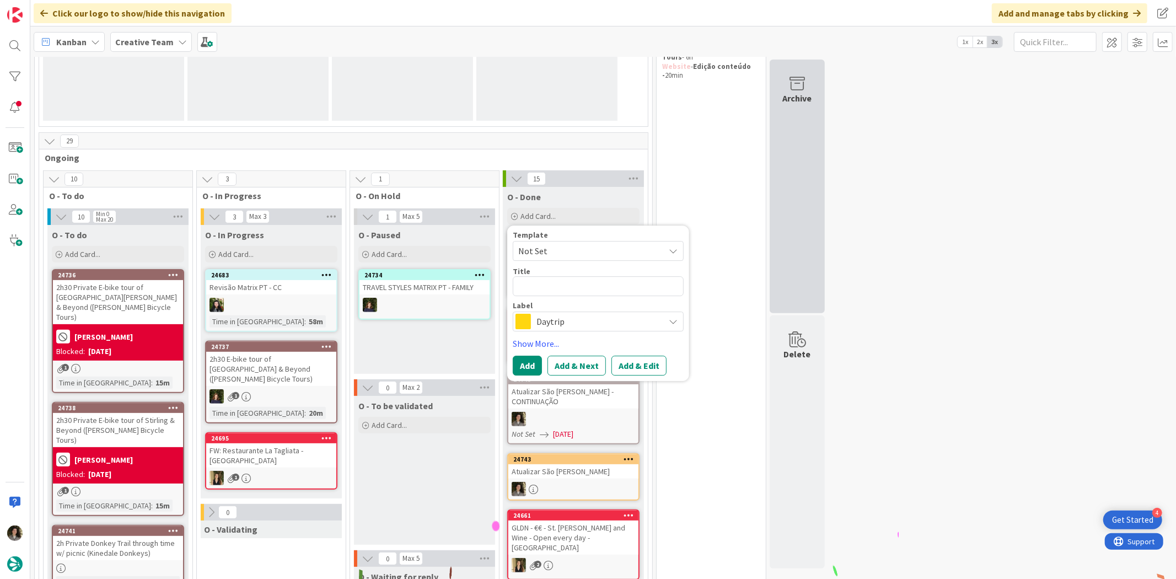
click at [778, 296] on div "Archive" at bounding box center [796, 187] width 55 height 254
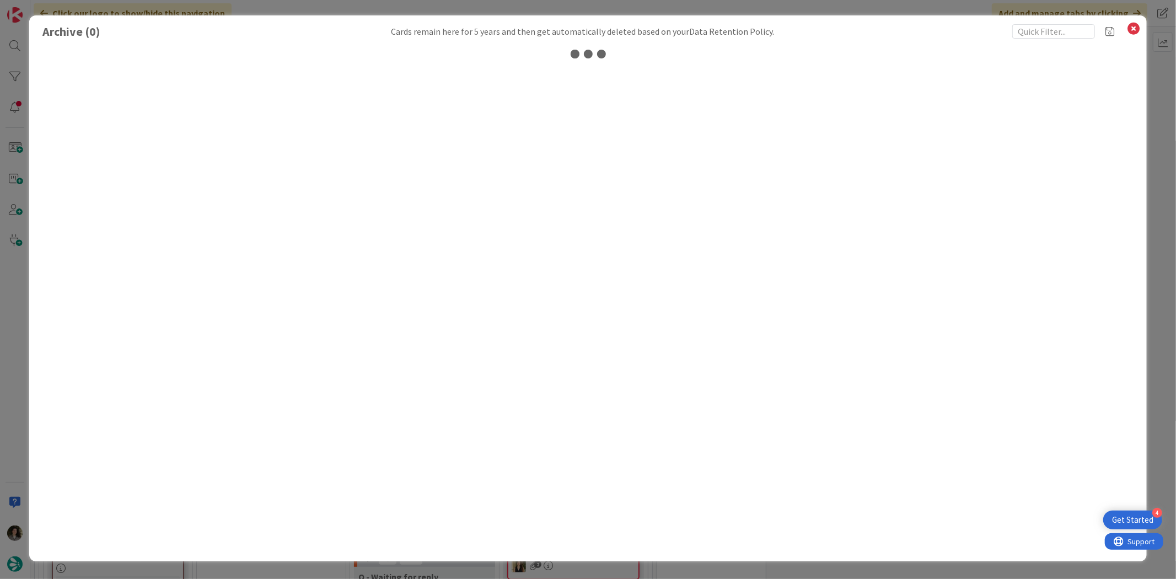
click at [568, 250] on div at bounding box center [587, 297] width 1090 height 517
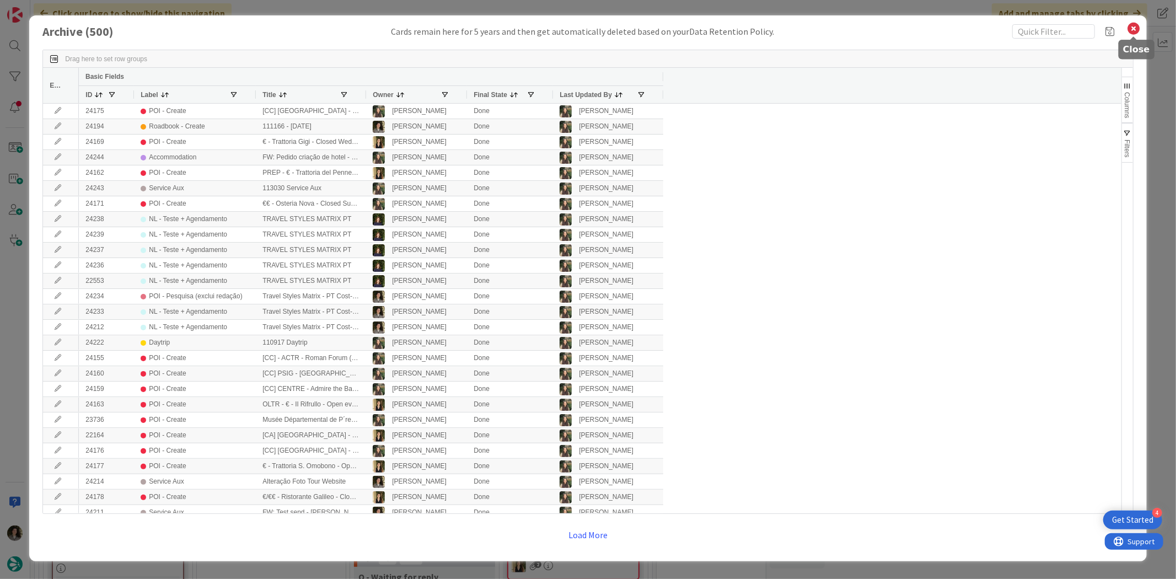
click at [1132, 31] on icon at bounding box center [1133, 28] width 14 height 15
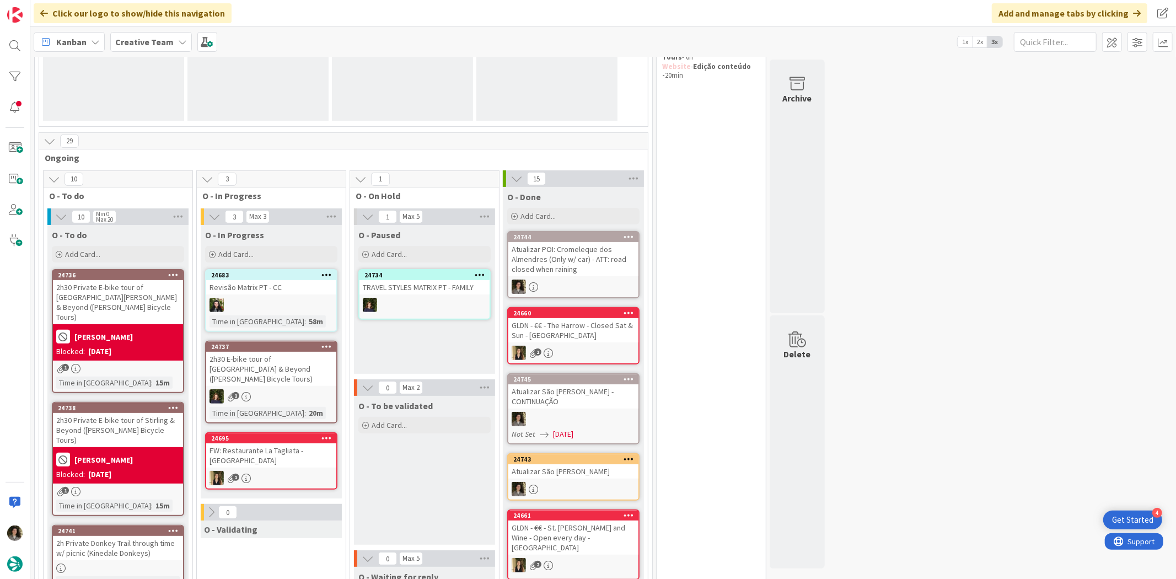
click at [538, 256] on div "Atualizar POI: Cromeleque dos Almendres (Only w/ car) - ATT: road closed when r…" at bounding box center [573, 259] width 130 height 34
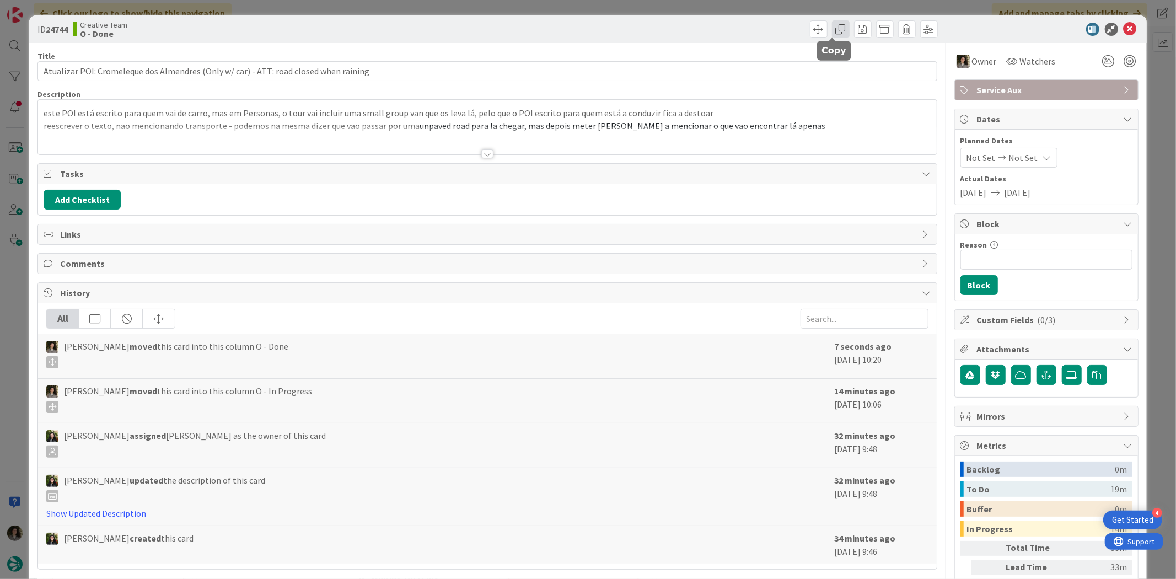
click at [832, 31] on span at bounding box center [841, 29] width 18 height 18
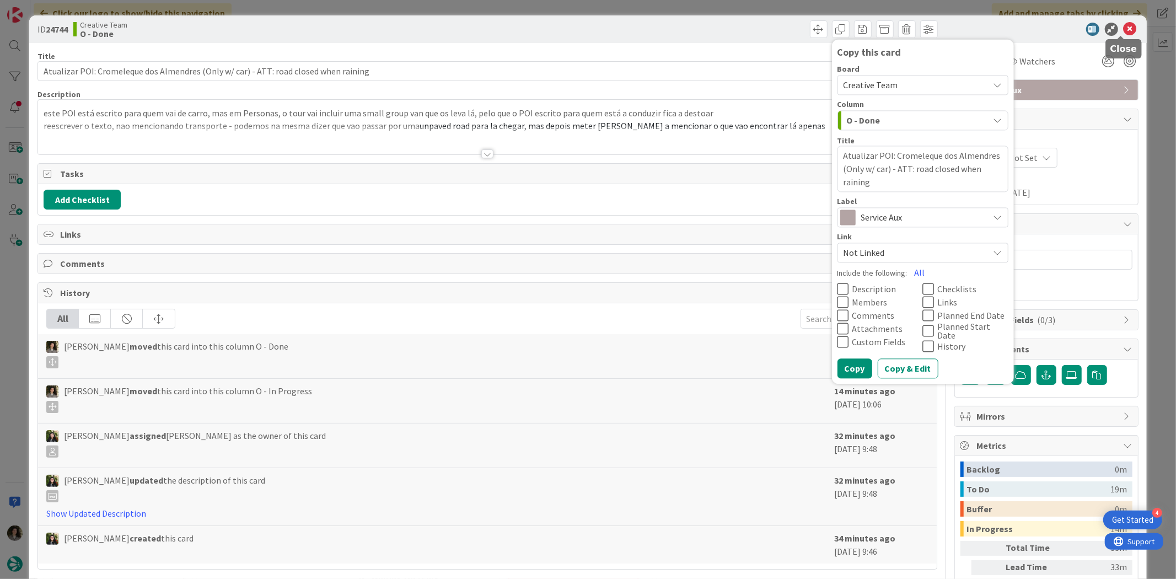
click at [1123, 24] on icon at bounding box center [1129, 29] width 13 height 13
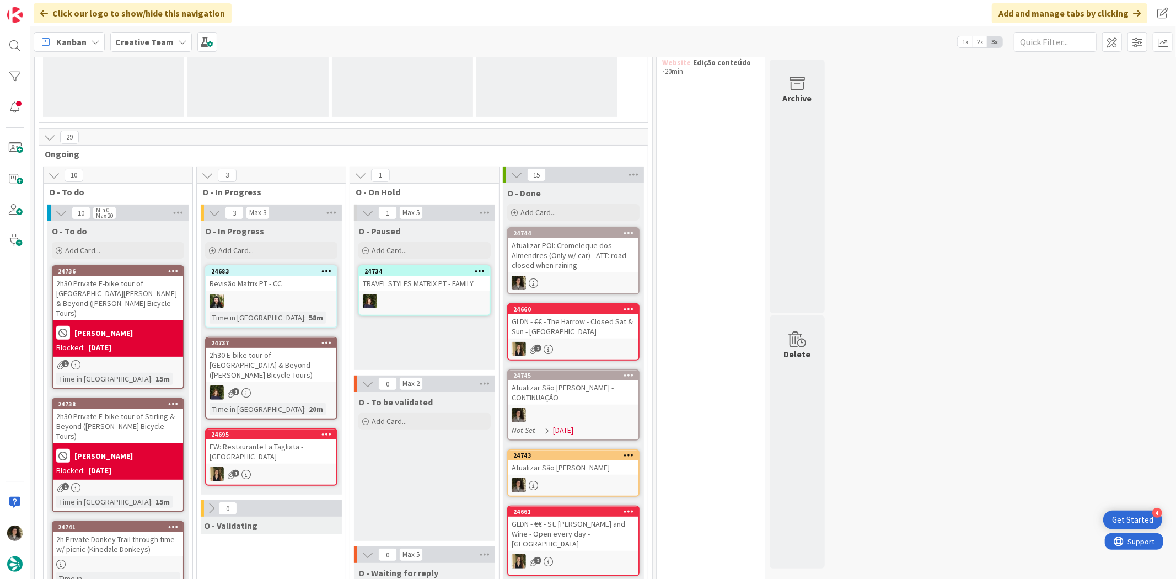
scroll to position [193, 0]
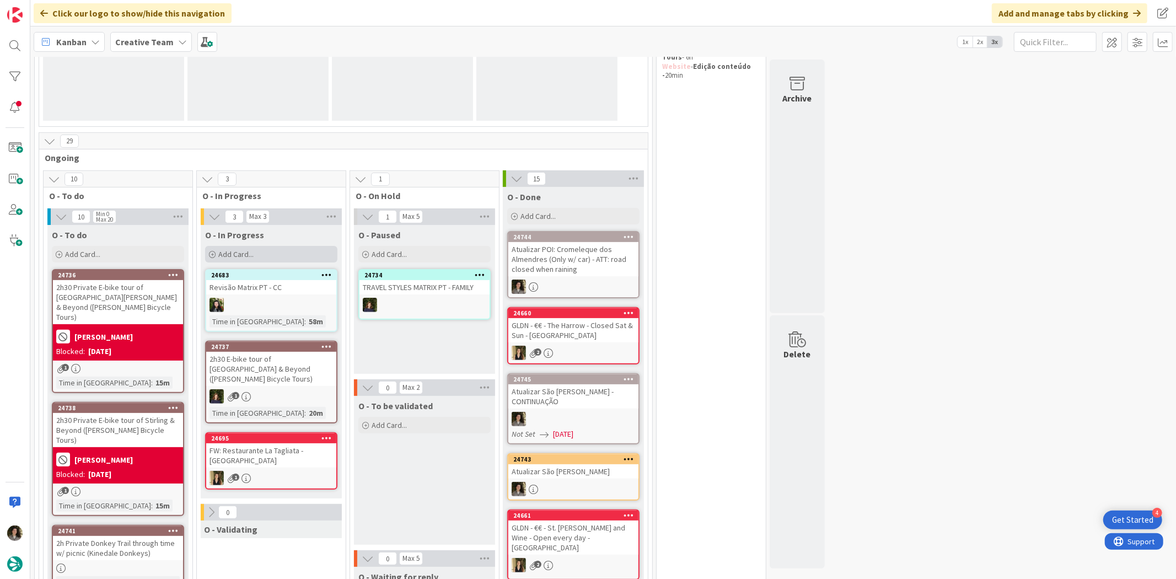
click at [261, 257] on div "Add Card..." at bounding box center [271, 254] width 132 height 17
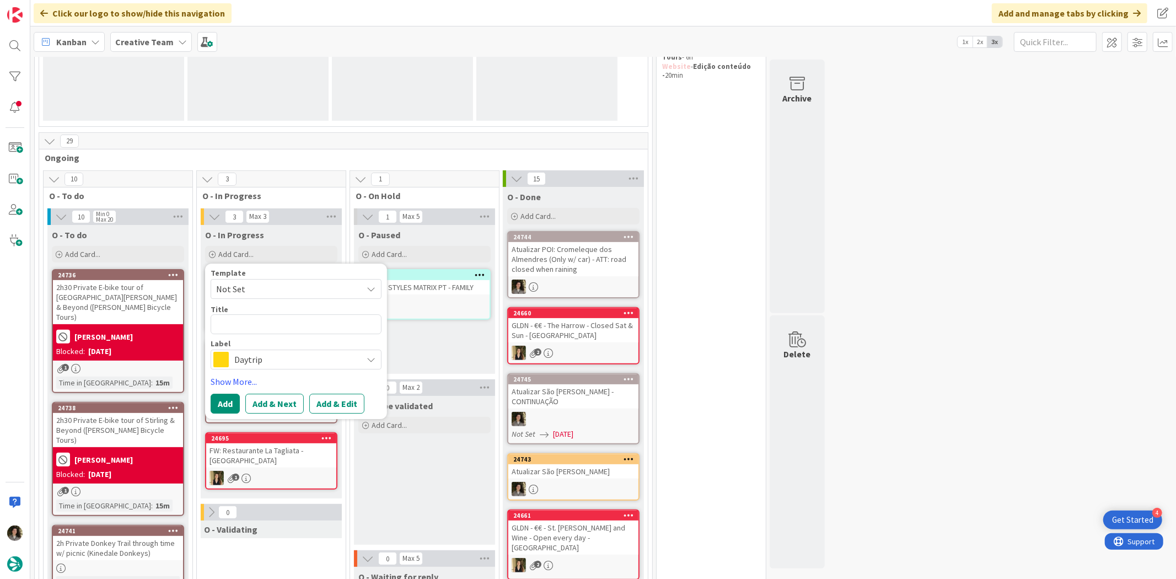
click at [284, 357] on span "Daytrip" at bounding box center [295, 359] width 122 height 15
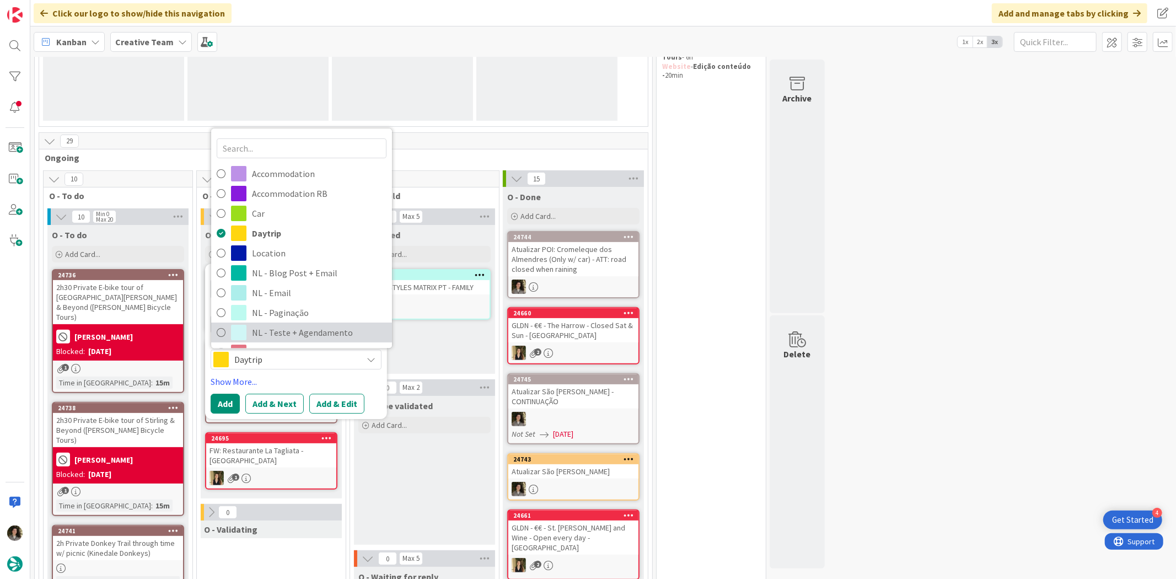
click at [284, 331] on span "NL - Teste + Agendamento" at bounding box center [319, 333] width 134 height 17
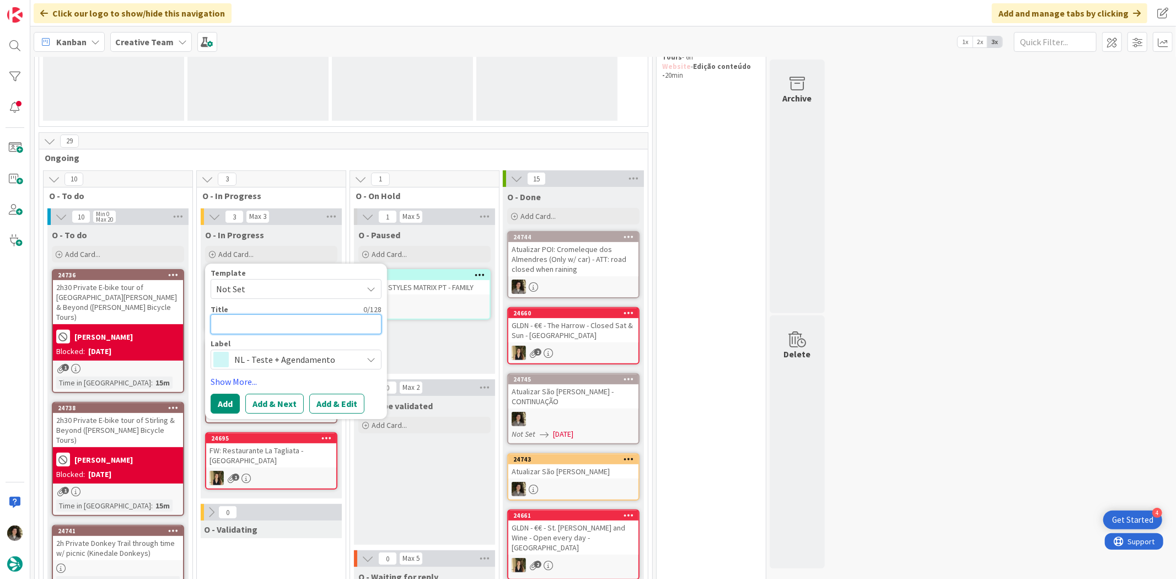
click at [271, 322] on textarea at bounding box center [296, 324] width 171 height 20
type textarea "x"
type textarea "Tr"
type textarea "x"
type textarea "Tra"
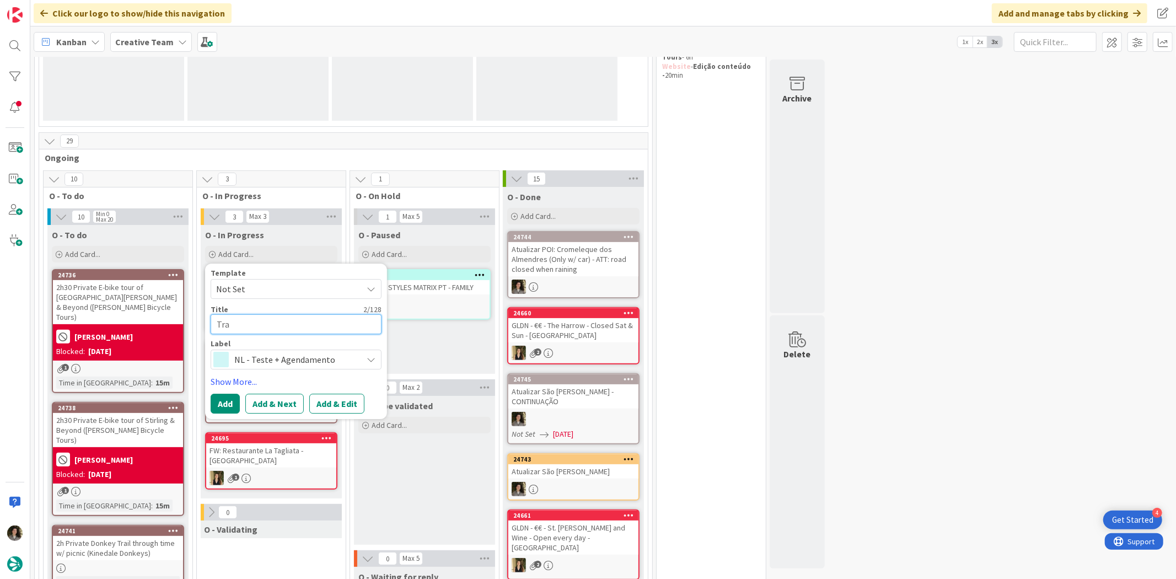
type textarea "x"
type textarea "Trav"
type textarea "x"
type textarea "Trave"
type textarea "x"
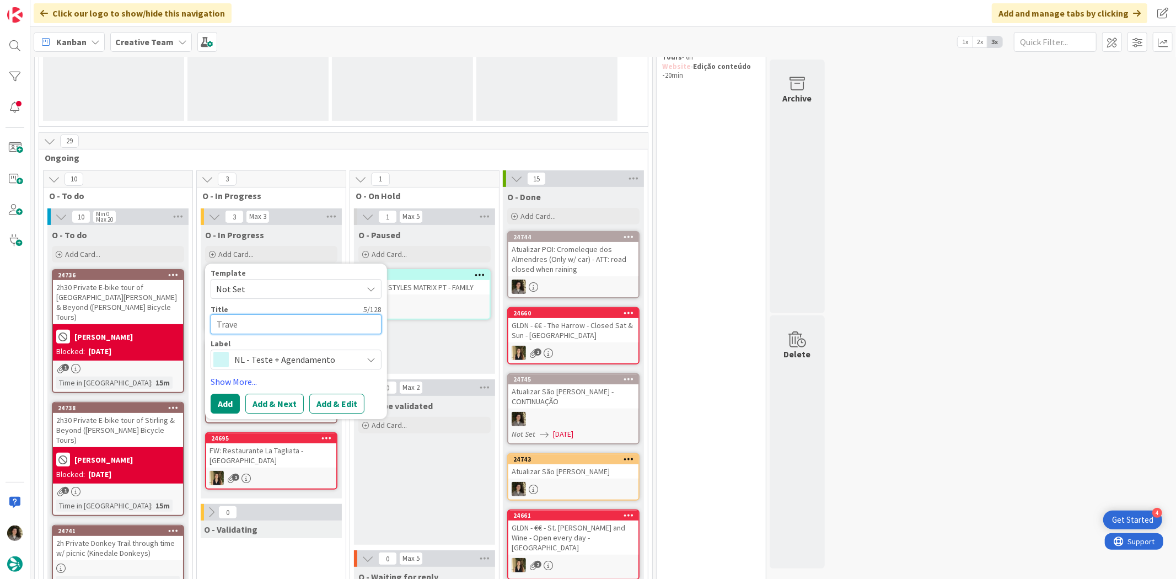
type textarea "Travel"
type textarea "x"
type textarea "Travel"
type textarea "x"
type textarea "Travel S"
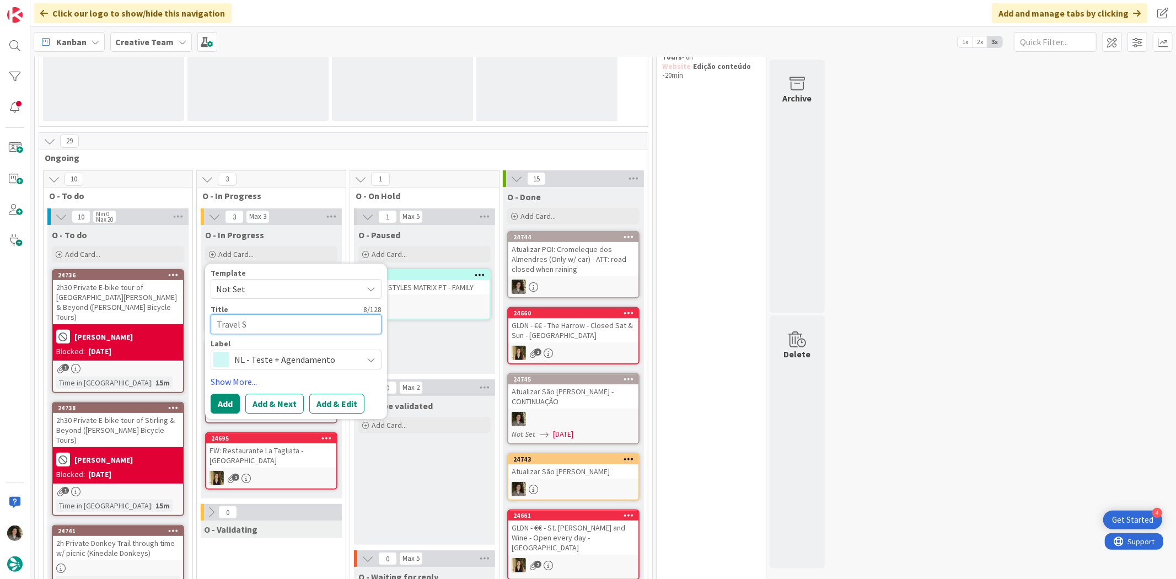
type textarea "x"
type textarea "Travel St"
type textarea "x"
type textarea "Travel Stt"
type textarea "x"
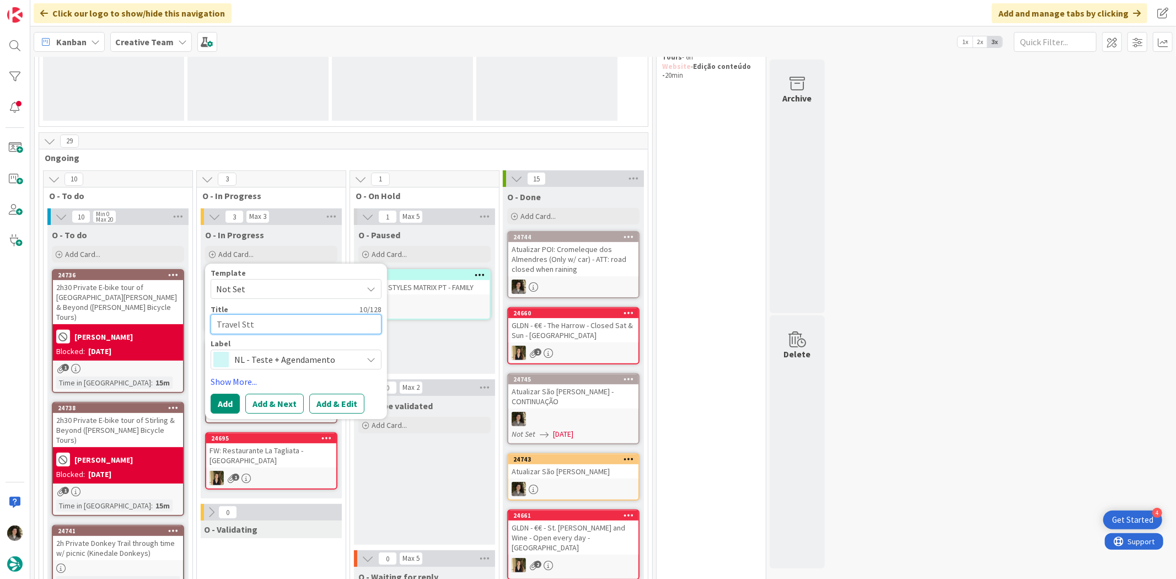
type textarea "Travel St"
type textarea "x"
type textarea "Travel Sty"
type textarea "x"
type textarea "Travel Styl"
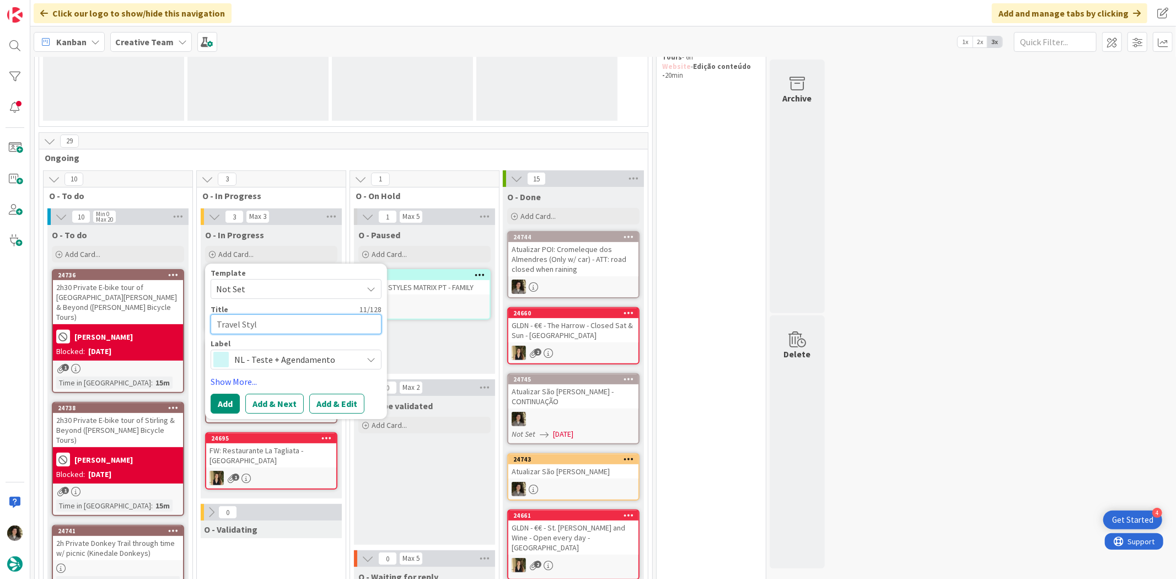
type textarea "x"
type textarea "Travel Style"
type textarea "x"
type textarea "Travel Styles"
type textarea "x"
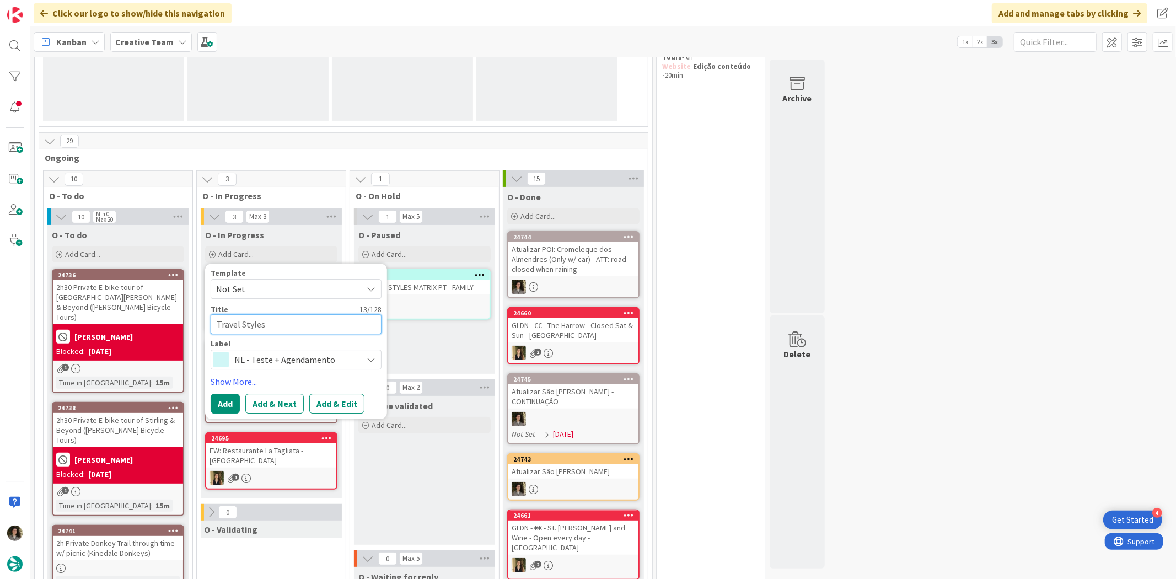
type textarea "Travel Styles"
type textarea "x"
type textarea "Travel Styles M"
type textarea "x"
type textarea "Travel Styles Ma"
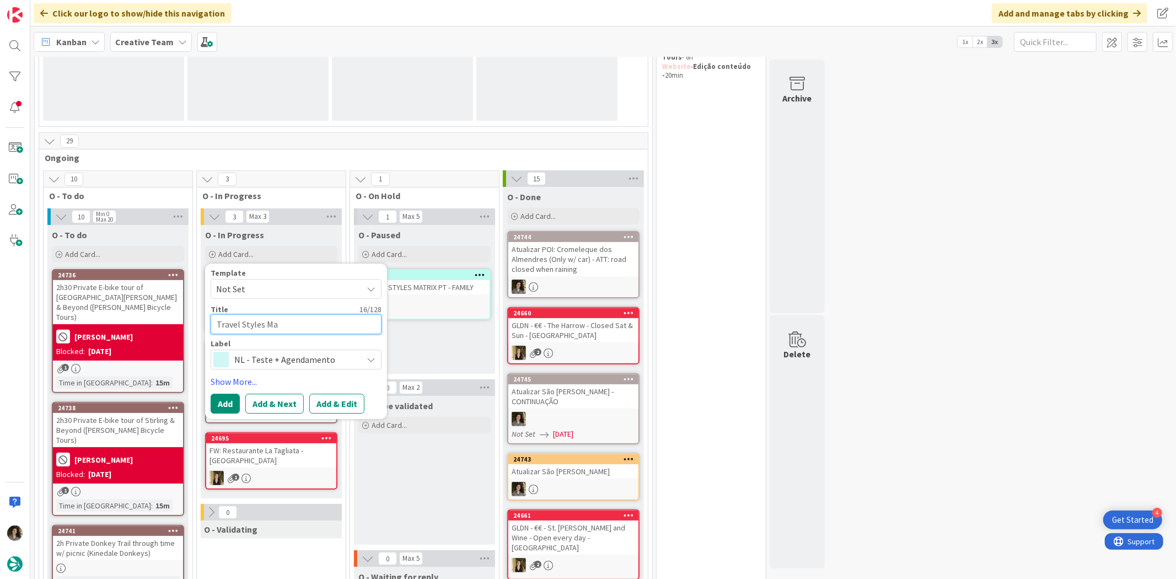
type textarea "x"
type textarea "Travel Styles M"
type textarea "x"
type textarea "Travel Styles"
type textarea "x"
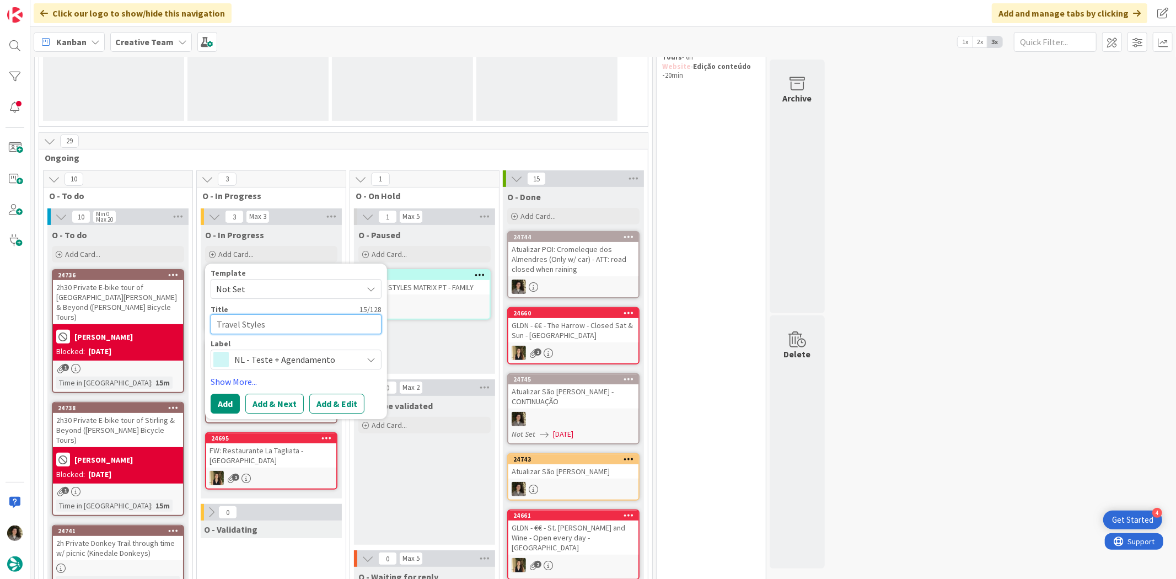
type textarea "Travel Styles"
type textarea "x"
type textarea "Travel Style"
type textarea "x"
type textarea "Travel Styl"
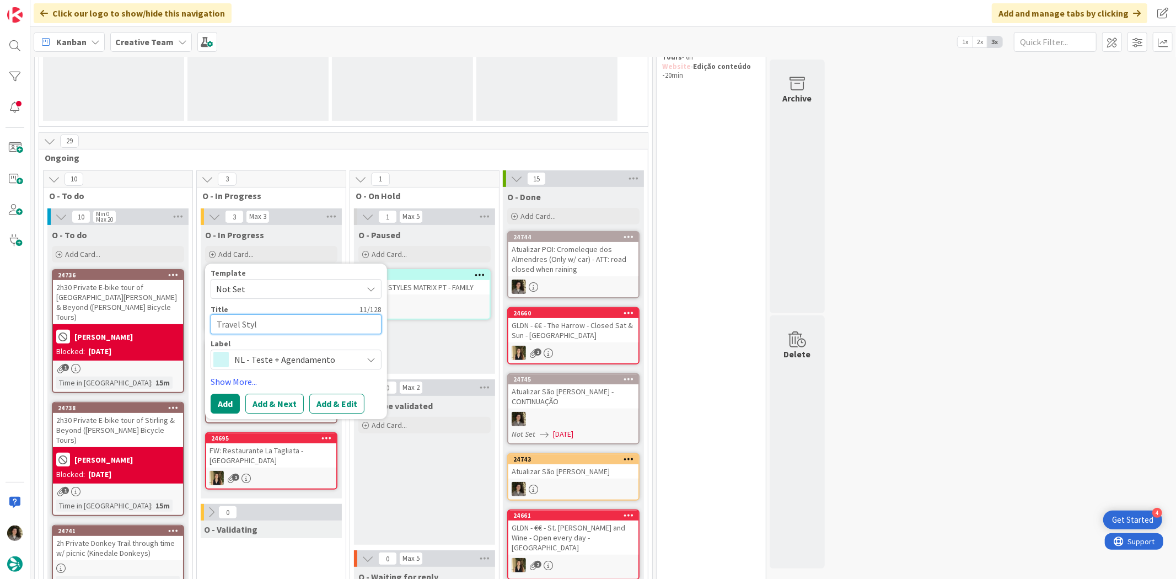
type textarea "x"
type textarea "Travel Sty"
type textarea "x"
type textarea "Travel St"
type textarea "x"
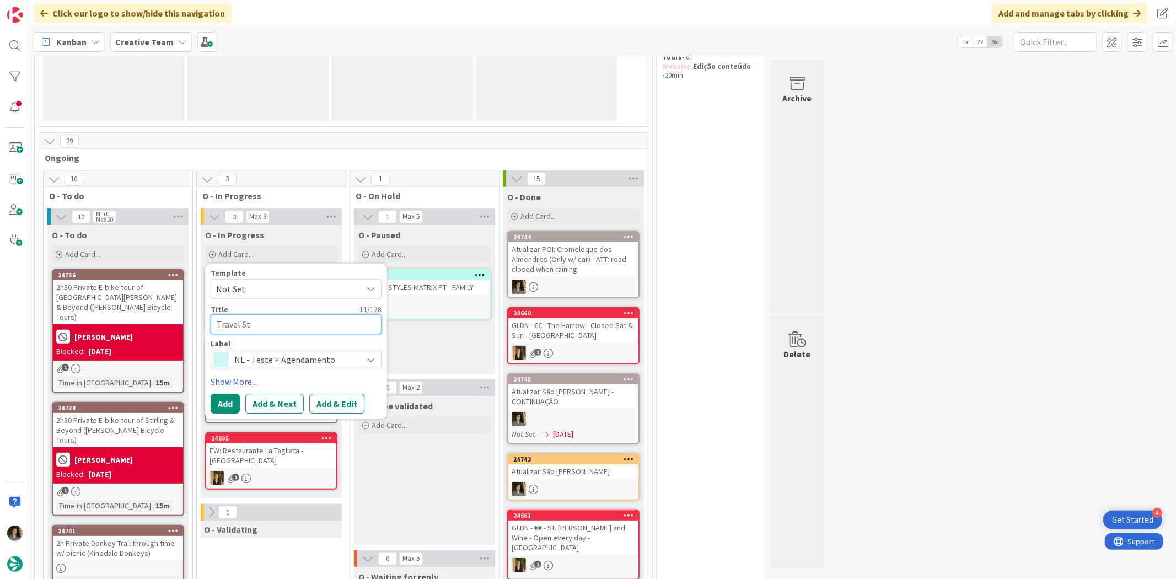
type textarea "Travel S"
type textarea "x"
type textarea "Travel"
type textarea "x"
type textarea "Travel"
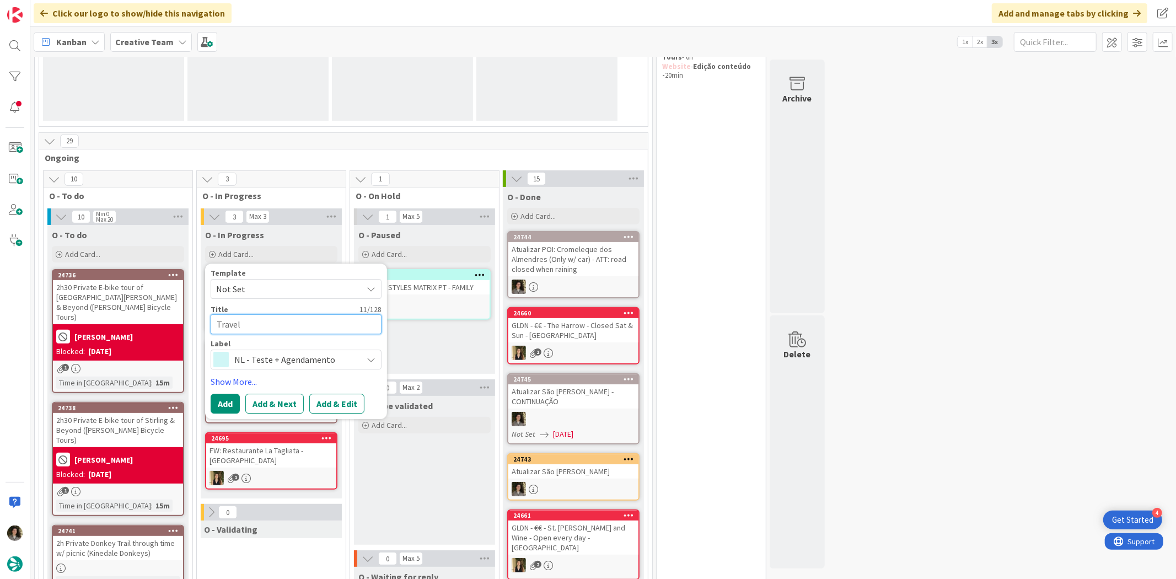
type textarea "x"
type textarea "Trave"
type textarea "x"
type textarea "Trav"
type textarea "x"
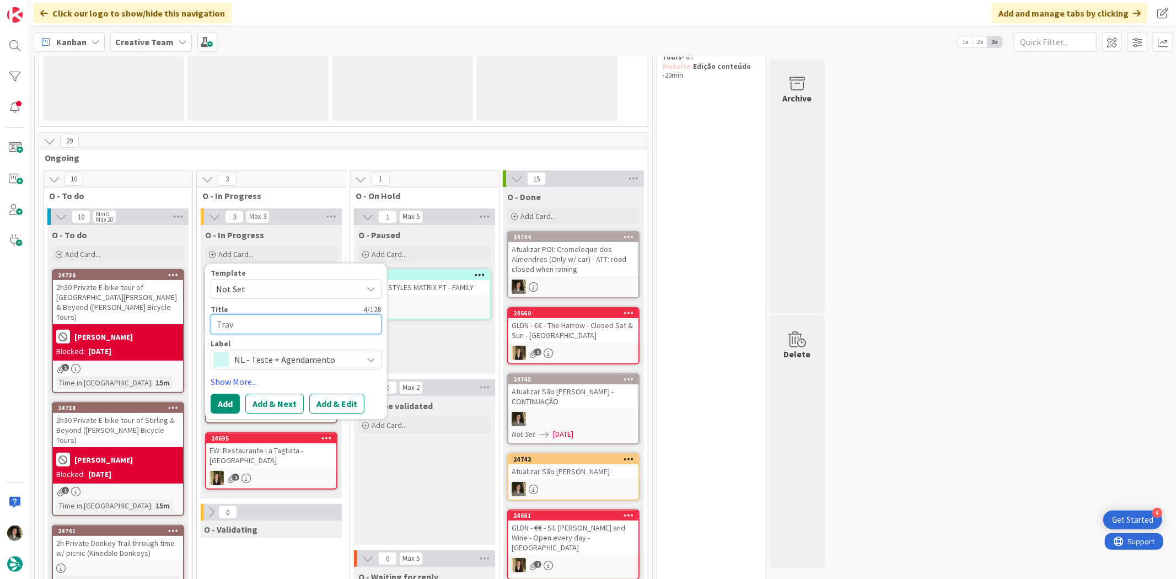
type textarea "Tra"
type textarea "x"
type textarea "Tr"
type textarea "x"
type textarea "T"
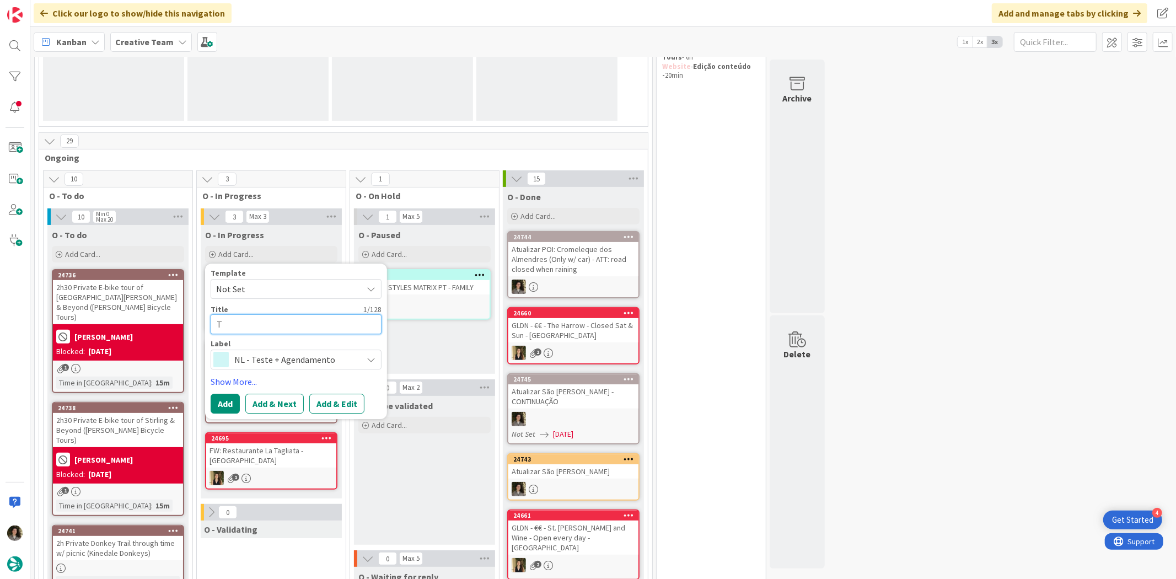
type textarea "x"
type textarea "Tr"
type textarea "x"
type textarea "Tra"
type textarea "x"
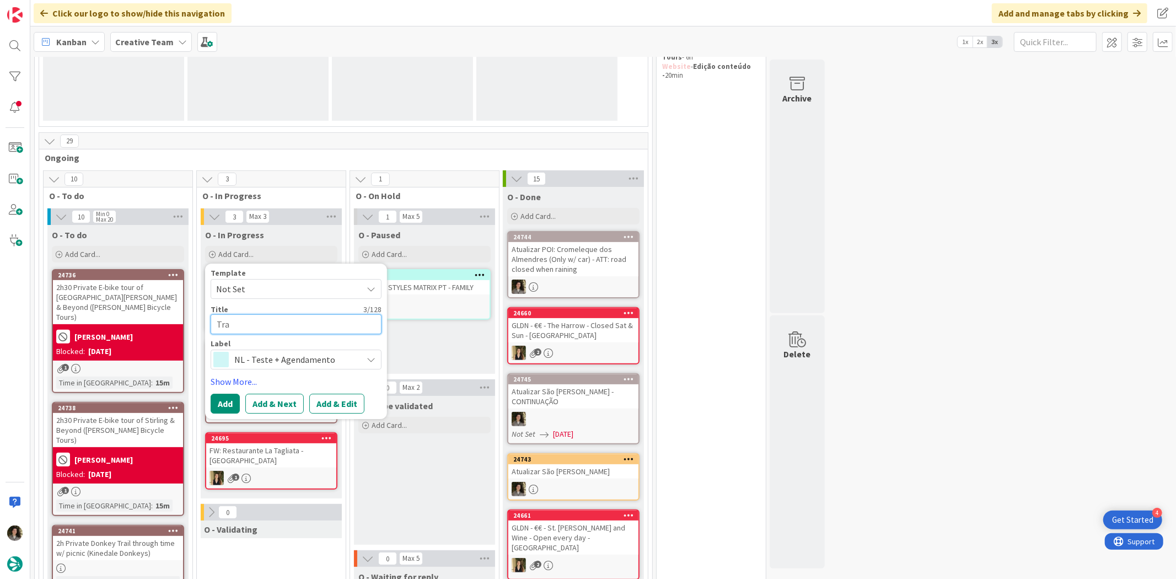
type textarea "Tr"
type textarea "x"
type textarea "T"
type textarea "x"
type textarea "TR"
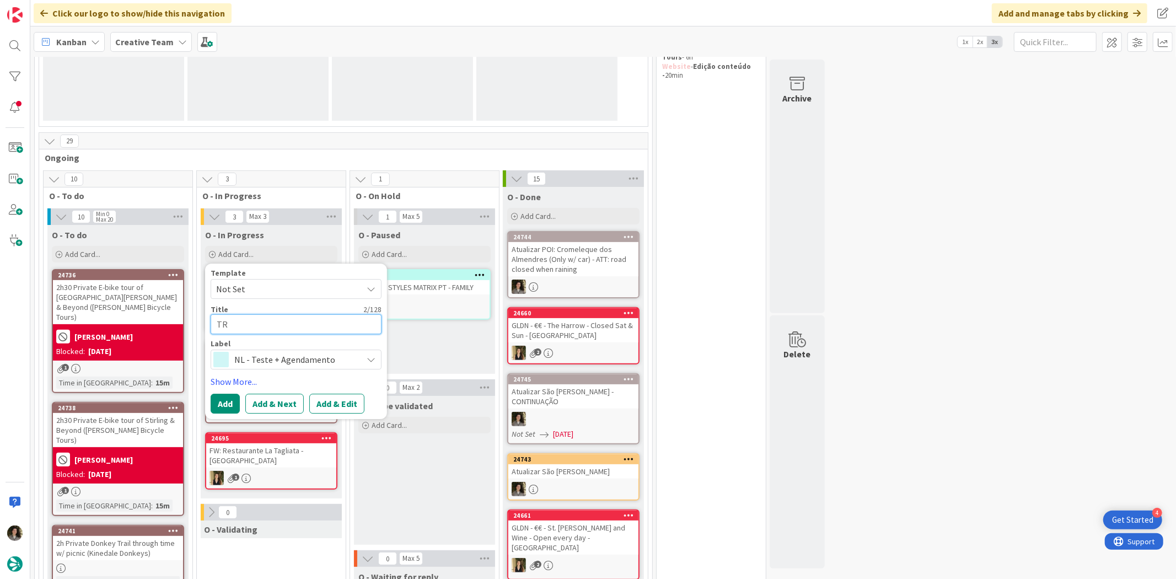
type textarea "x"
type textarea "TRA"
type textarea "x"
type textarea "TRAV"
type textarea "x"
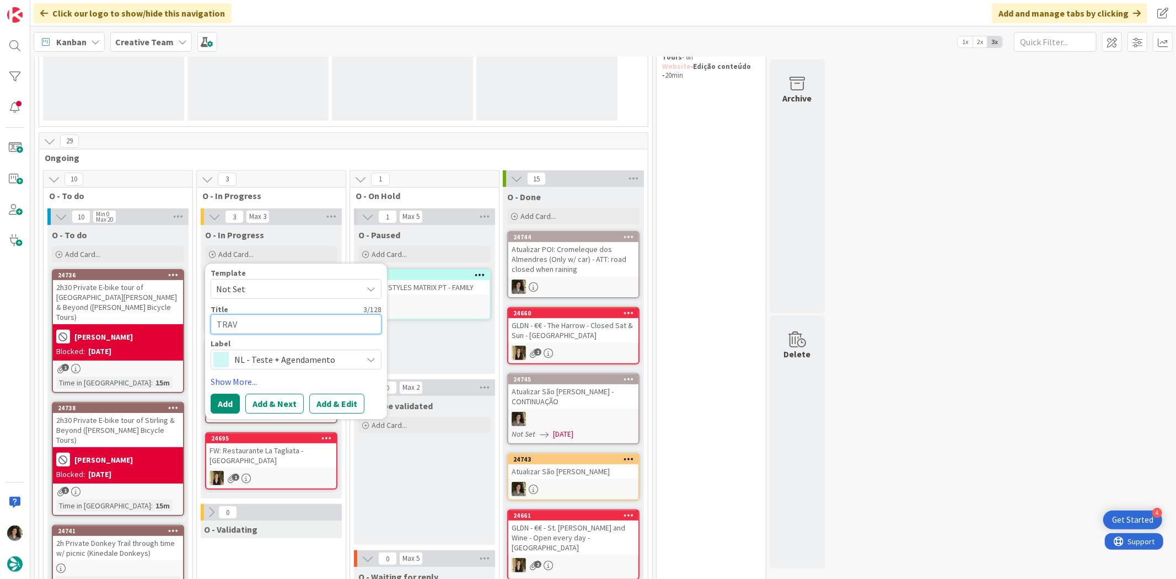
type textarea "TRAVE"
type textarea "x"
type textarea "TRAVEL"
type textarea "x"
type textarea "TRAVEL"
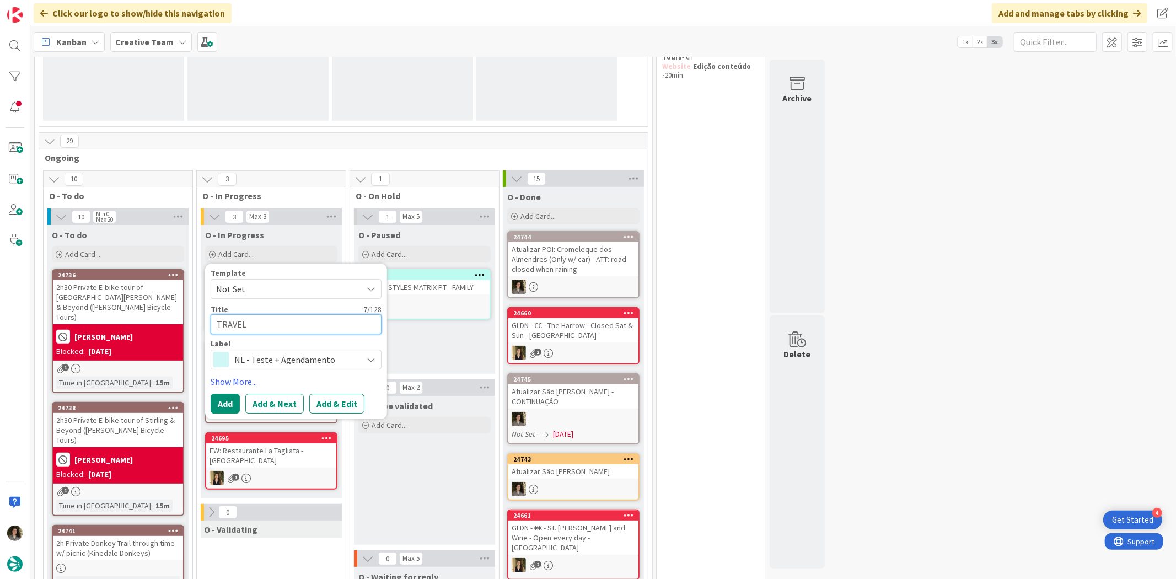
type textarea "x"
type textarea "TRAVEL S"
type textarea "x"
type textarea "TRAVEL ST"
type textarea "x"
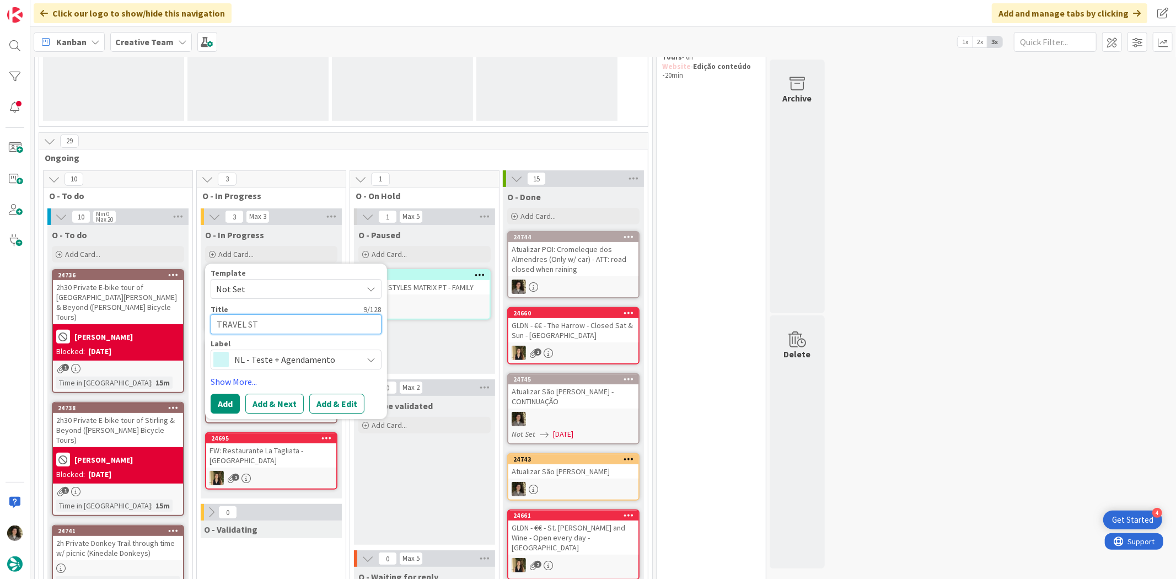
type textarea "TRAVEL STY"
type textarea "x"
type textarea "TRAVEL STYL"
type textarea "x"
type textarea "TRAVEL STYLE"
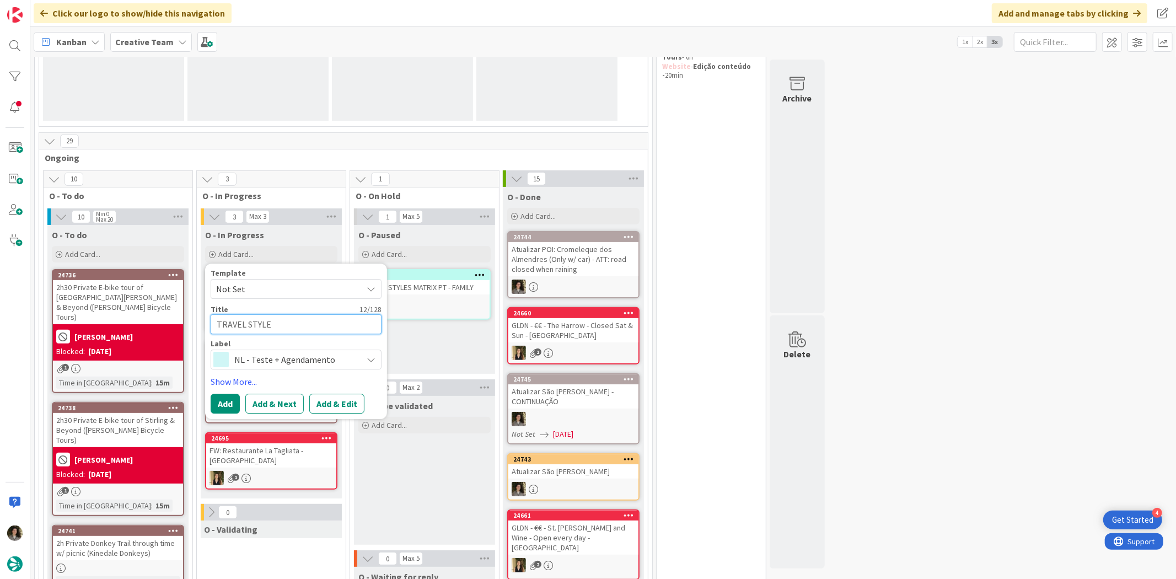
type textarea "x"
type textarea "TRAVEL STYLES"
type textarea "x"
type textarea "TRAVEL STYLES"
type textarea "x"
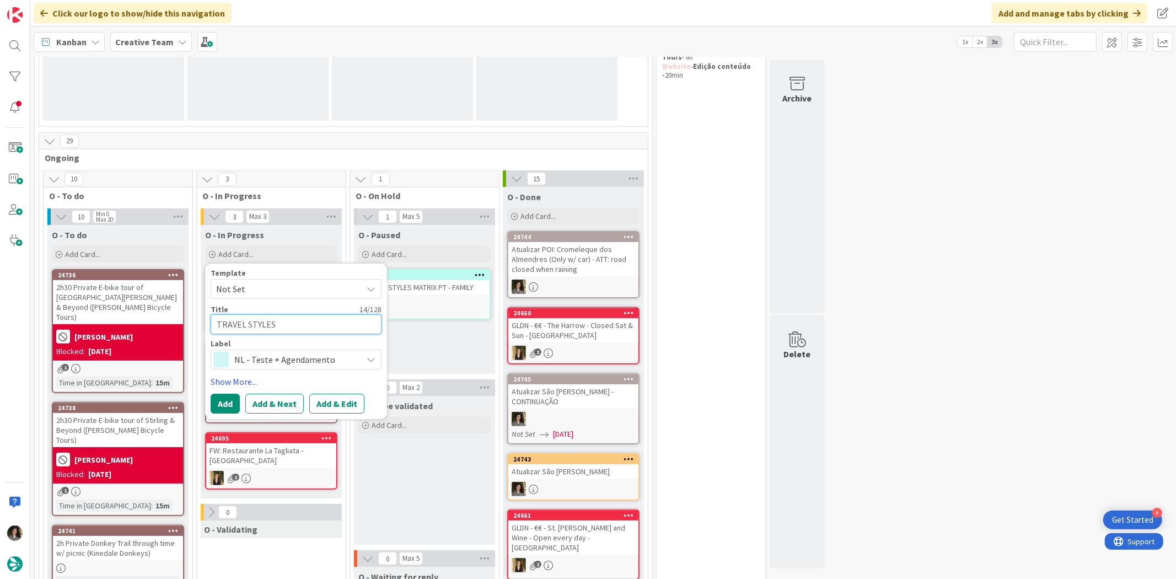
type textarea "TRAVEL STYLES M"
type textarea "x"
type textarea "TRAVEL STYLES MA"
type textarea "x"
type textarea "TRAVEL STYLES MAT"
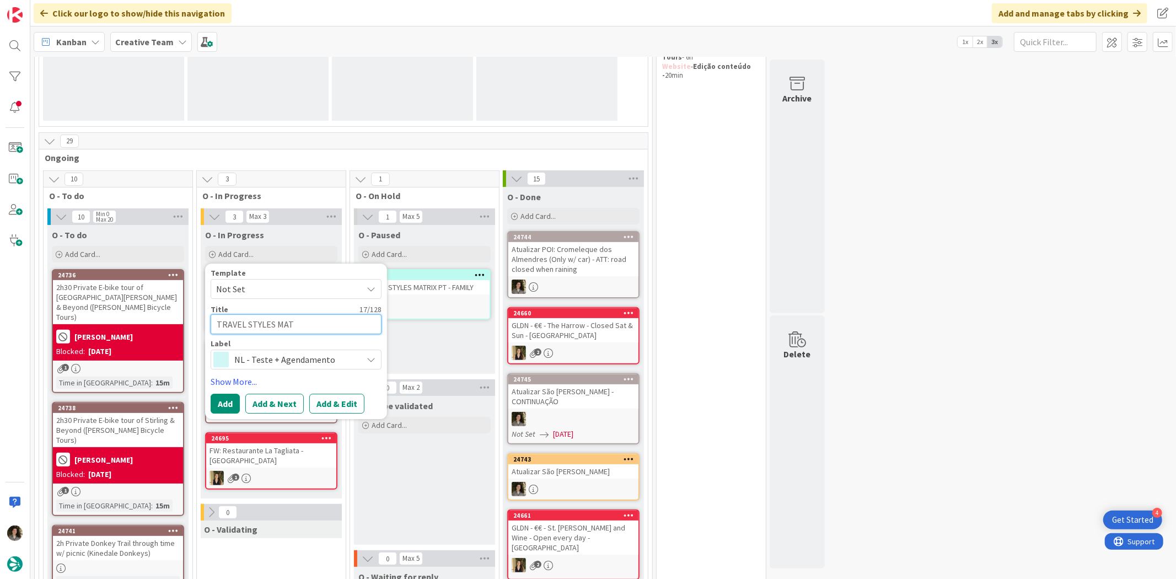
type textarea "x"
type textarea "TRAVEL STYLES MATRI"
type textarea "x"
type textarea "TRAVEL STYLES MATRIX"
type textarea "x"
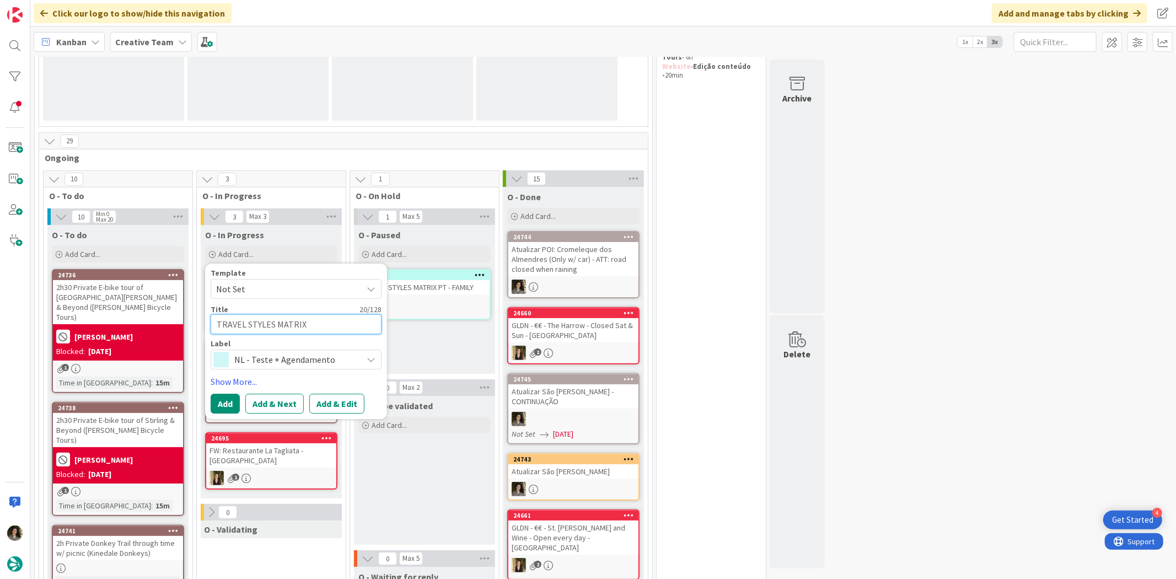
type textarea "TRAVEL STYLES MATRIX"
type textarea "x"
type textarea "TRAVEL STYLES MATRIX -"
type textarea "x"
type textarea "TRAVEL STYLES MATRIX -"
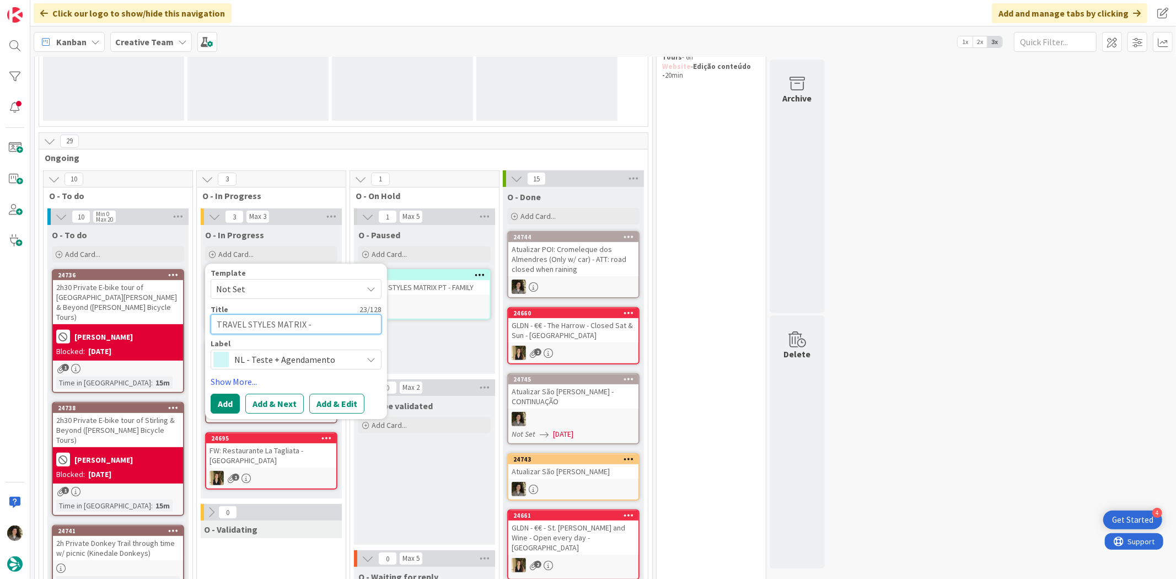
type textarea "x"
type textarea "TRAVEL STYLES MATRIX - E"
type textarea "x"
type textarea "TRAVEL STYLES MATRIX - ES"
type textarea "x"
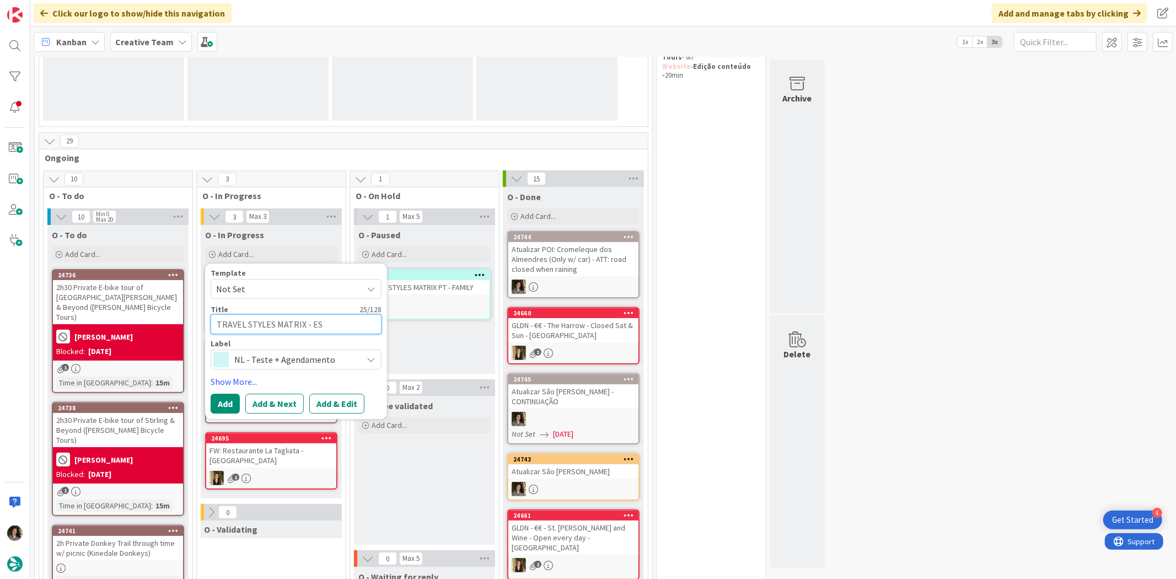
type textarea "TRAVEL STYLES MATRIX - ES"
type textarea "x"
type textarea "TRAVEL STYLES MATRIX - ES C"
type textarea "x"
type textarea "TRAVEL STYLES MATRIX - ES C&"
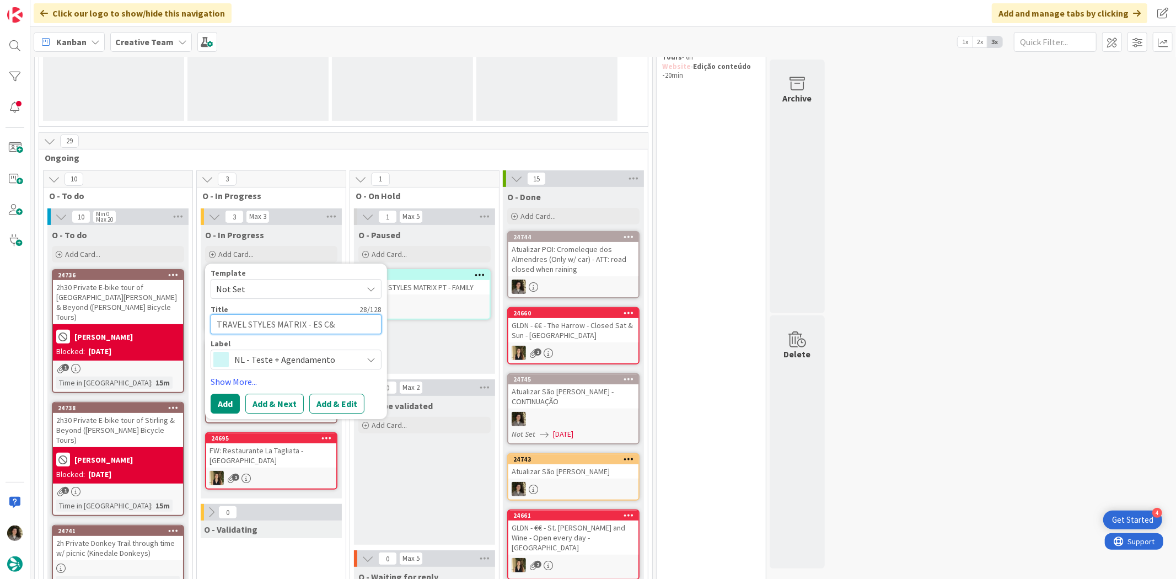
type textarea "x"
type textarea "TRAVEL STYLES MATRIX - ES C&A"
type textarea "x"
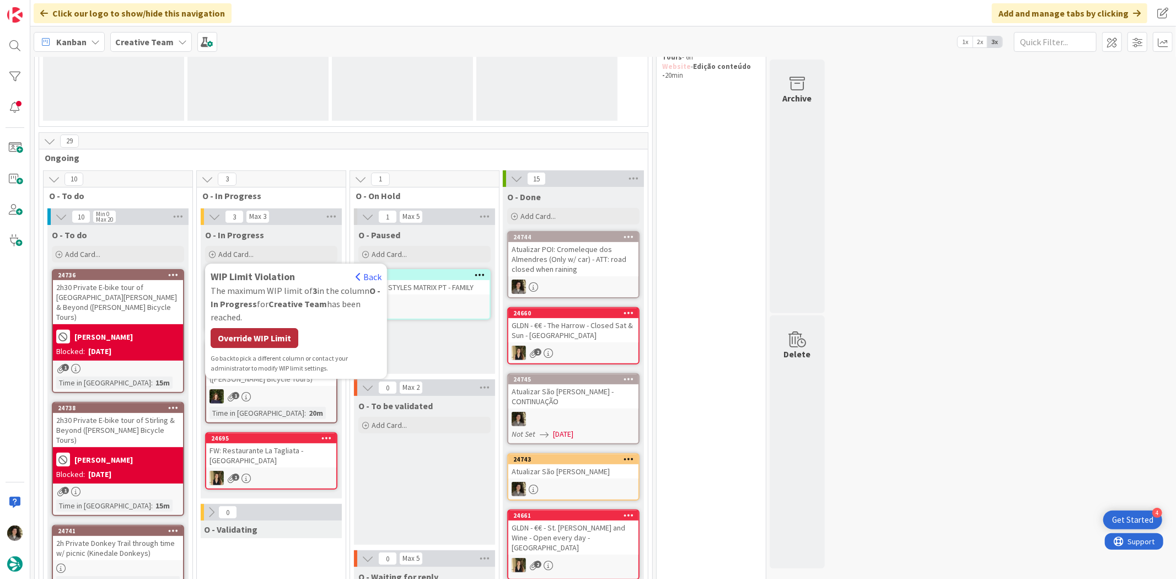
click at [277, 344] on div "Override WIP Limit" at bounding box center [255, 338] width 88 height 20
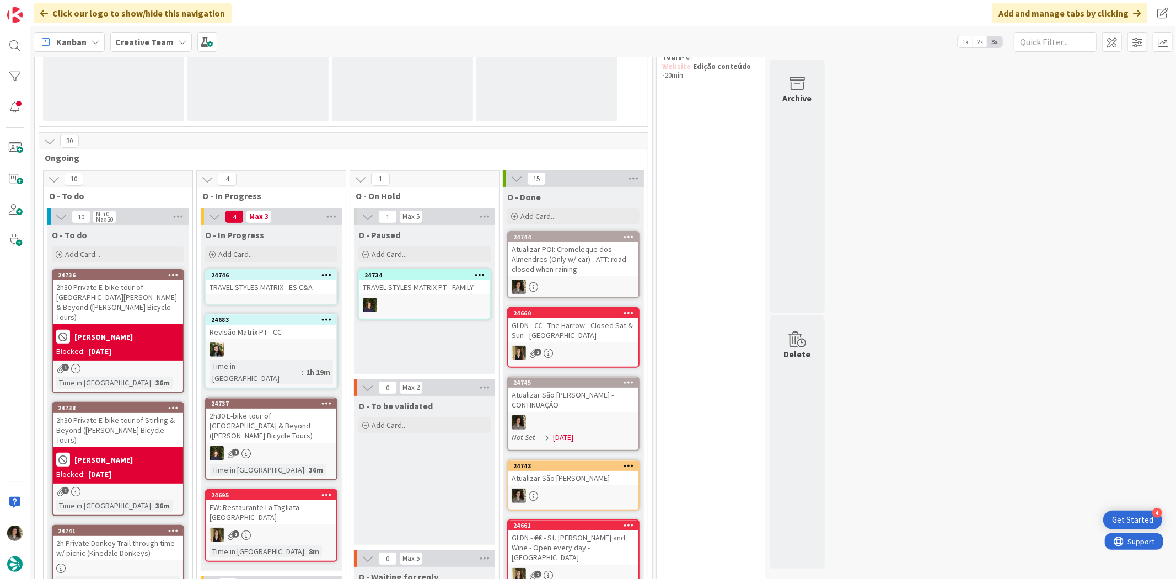
click at [283, 284] on div "TRAVEL STYLES MATRIX - ES C&A" at bounding box center [271, 287] width 130 height 14
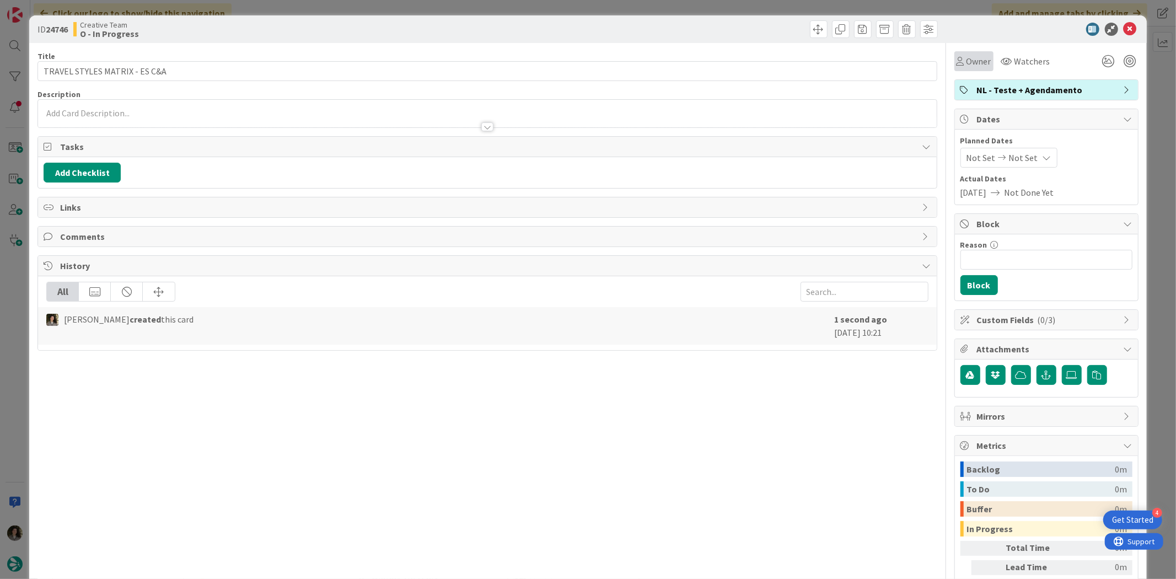
click at [971, 55] on span "Owner" at bounding box center [978, 61] width 25 height 13
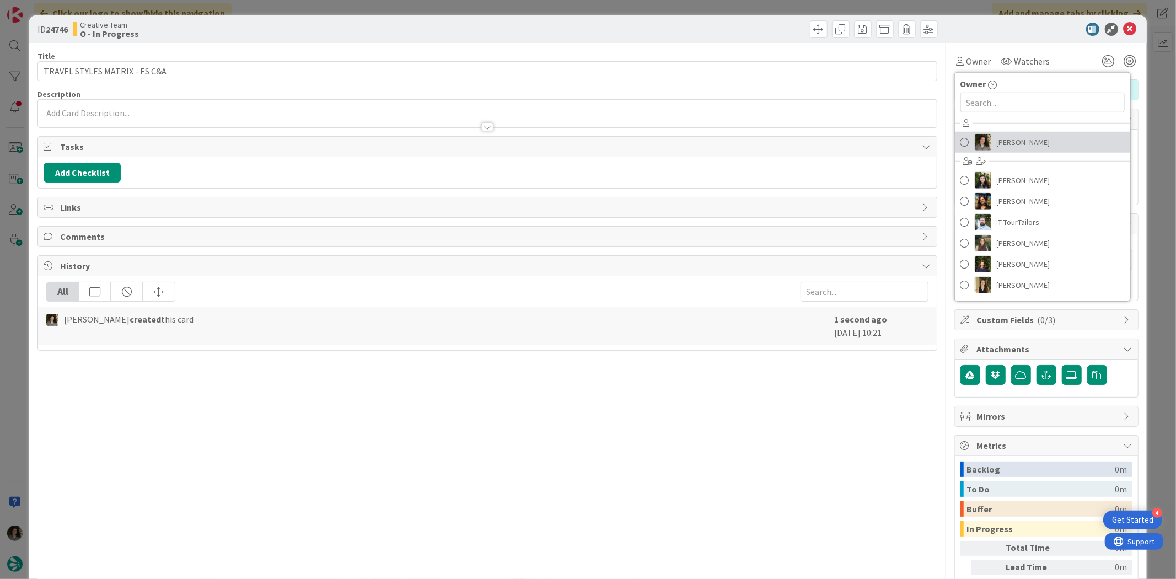
drag, startPoint x: 1018, startPoint y: 138, endPoint x: 1023, endPoint y: 134, distance: 5.9
click at [1018, 138] on span "[PERSON_NAME]" at bounding box center [1022, 142] width 53 height 17
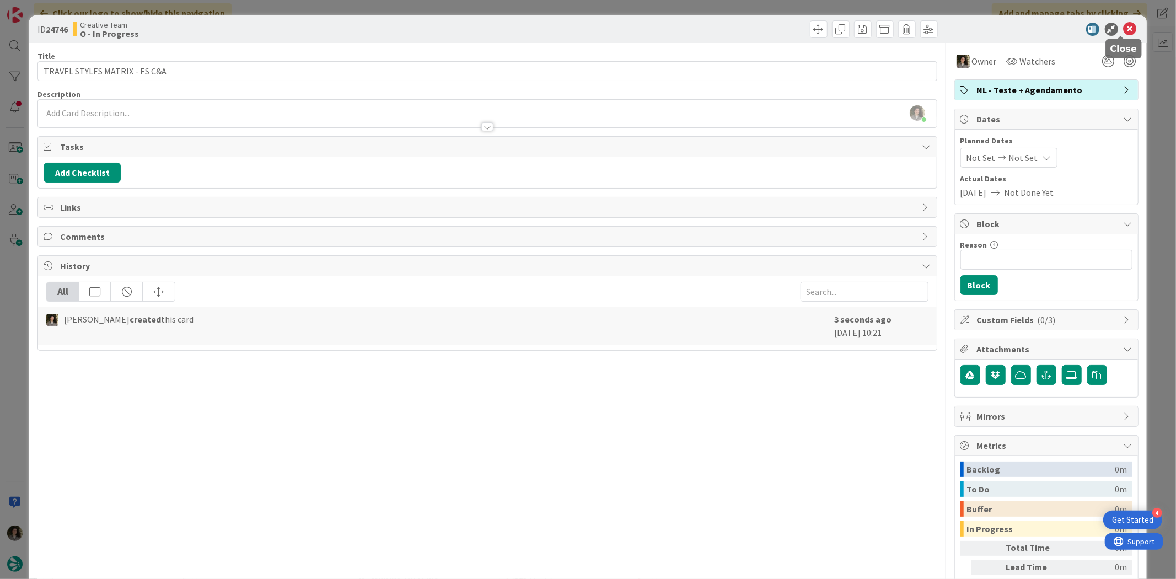
click at [1123, 28] on icon at bounding box center [1129, 29] width 13 height 13
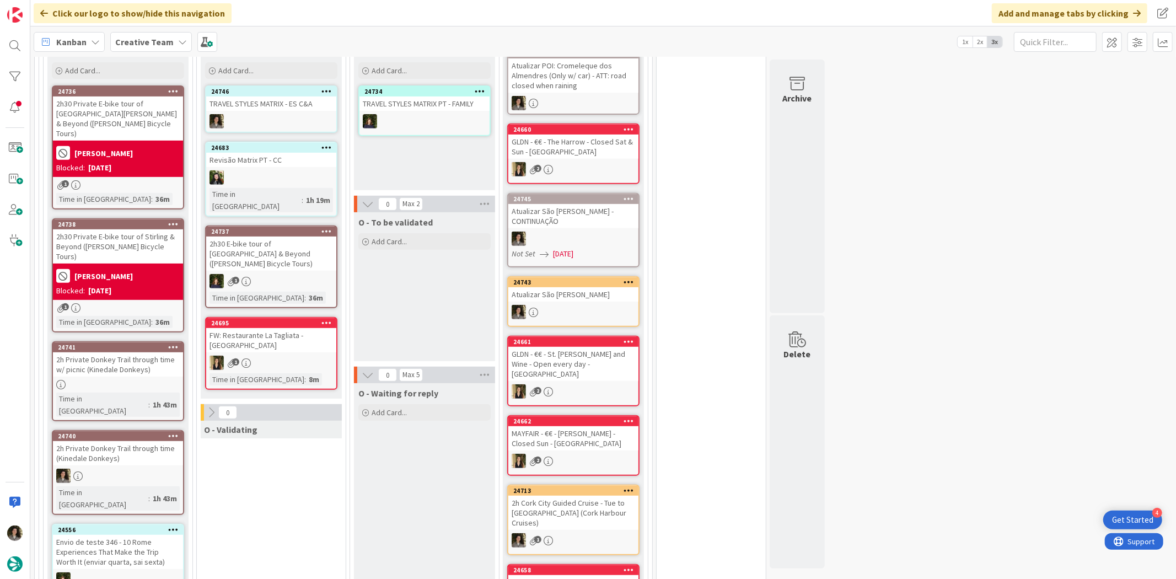
scroll to position [132, 0]
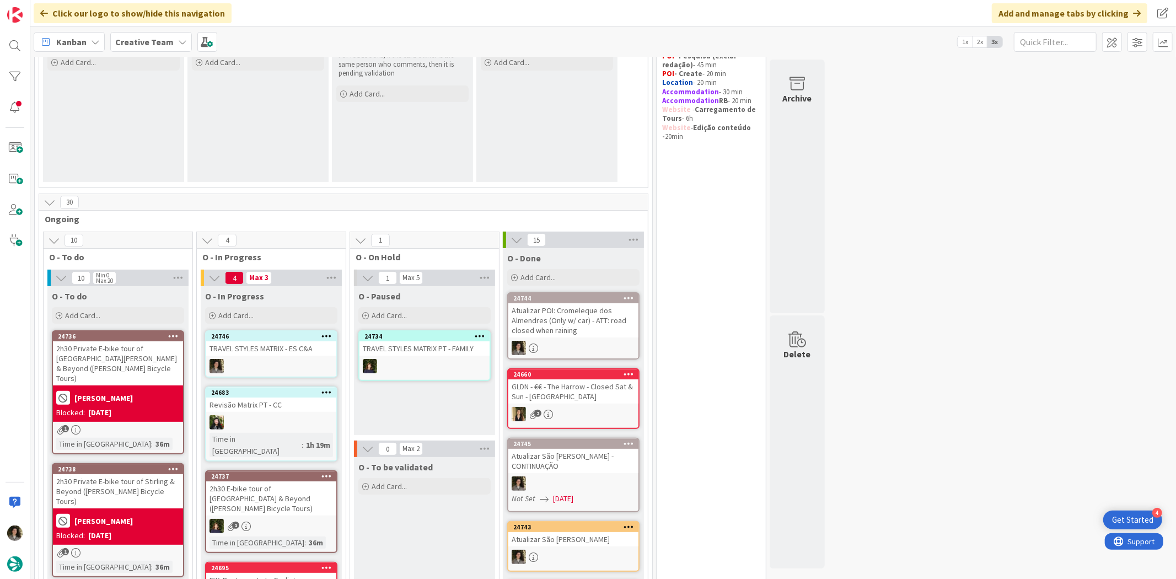
click at [603, 493] on div "Not Set [DATE]" at bounding box center [574, 499] width 127 height 12
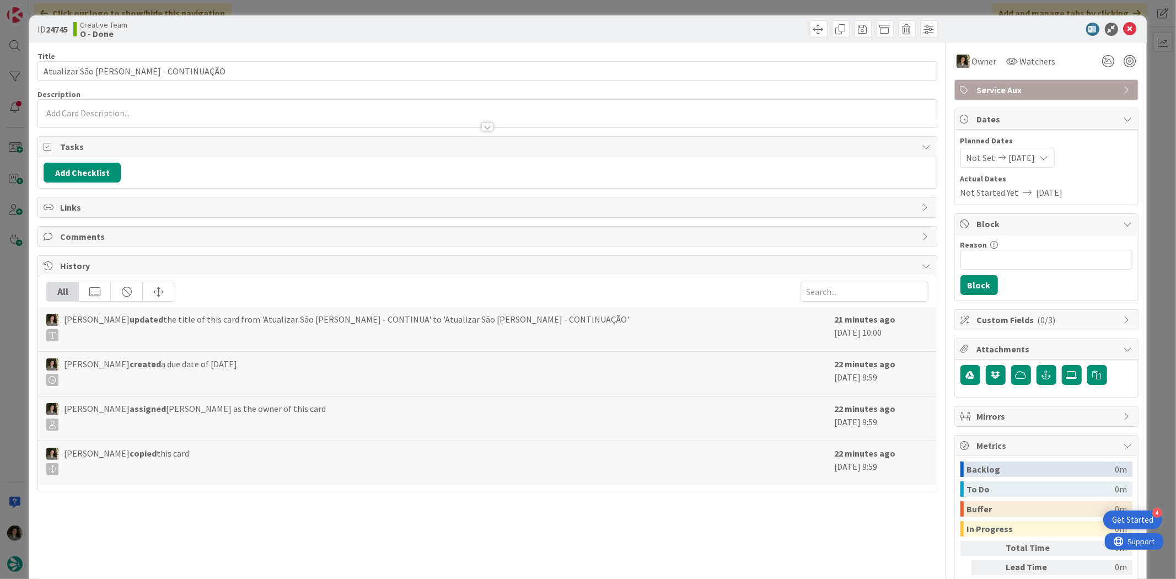
click at [1047, 151] on div "Not Set [DATE]" at bounding box center [1007, 158] width 94 height 20
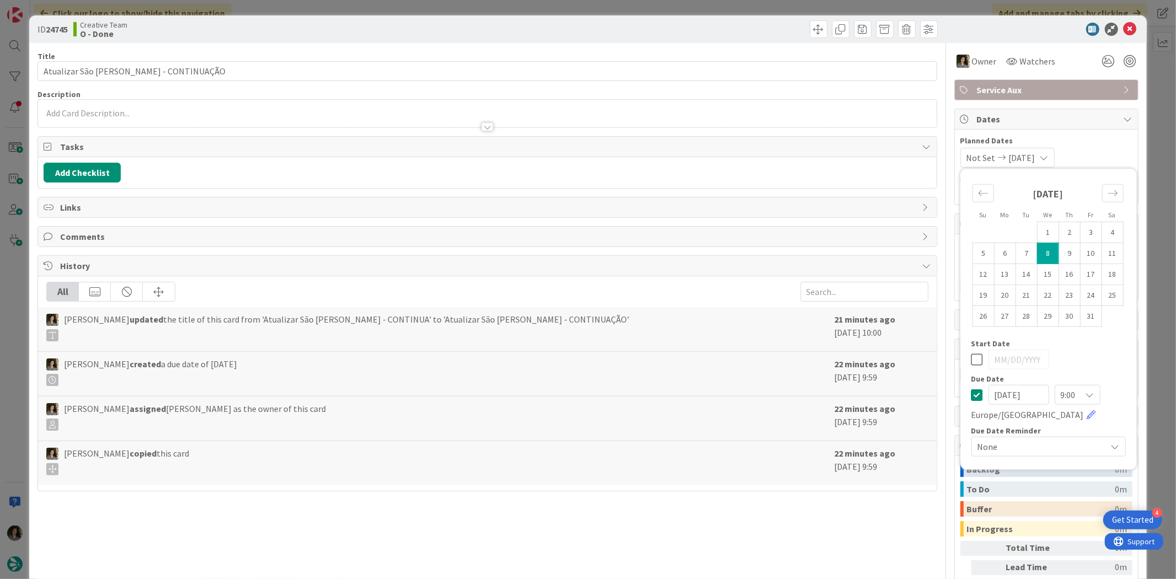
click at [971, 399] on icon at bounding box center [977, 394] width 12 height 13
click at [1123, 34] on icon at bounding box center [1129, 29] width 13 height 13
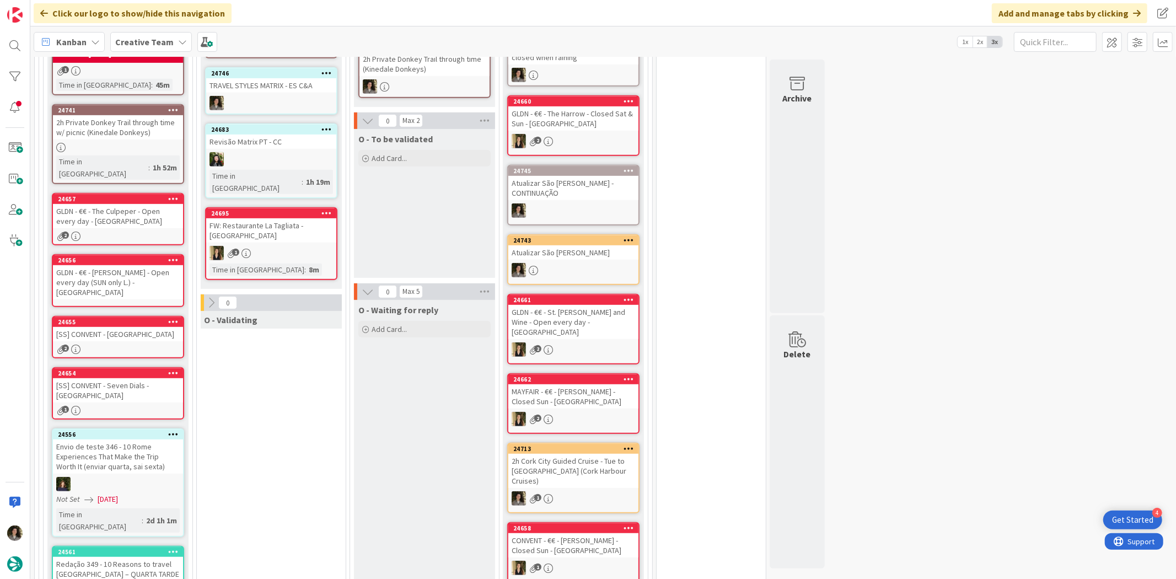
scroll to position [482, 0]
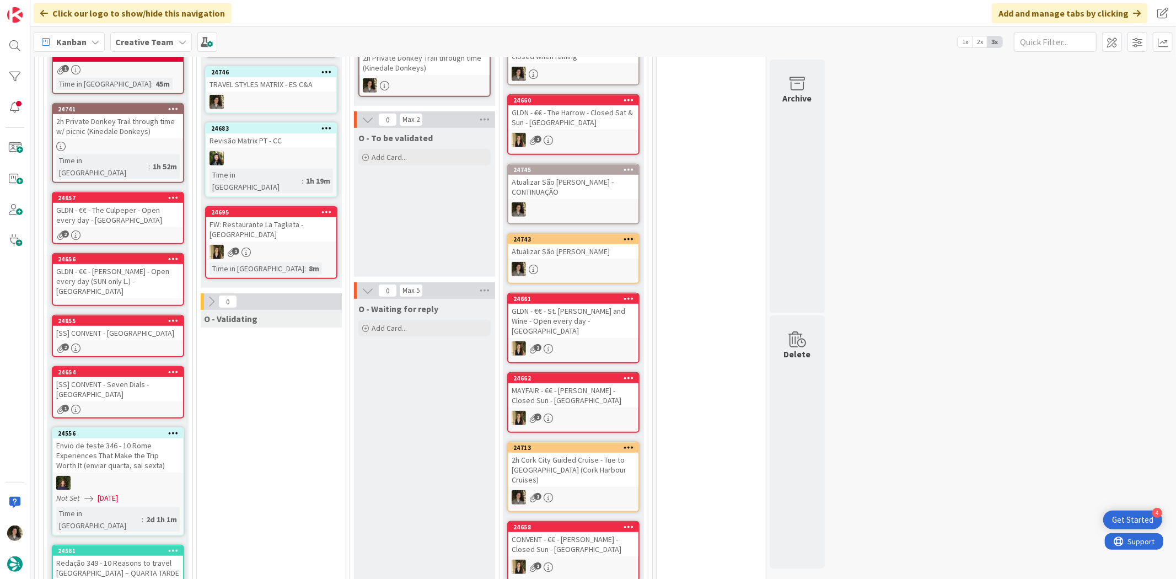
click at [135, 326] on div "[SS] CONVENT - [GEOGRAPHIC_DATA]" at bounding box center [118, 333] width 130 height 14
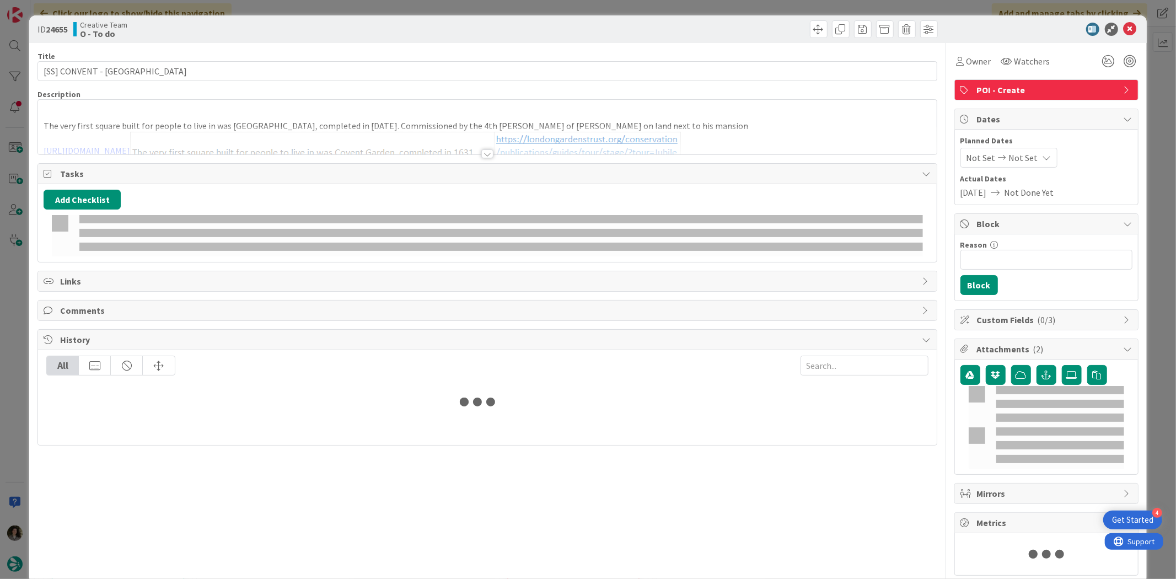
type input "[SS] CONVENT - [GEOGRAPHIC_DATA]"
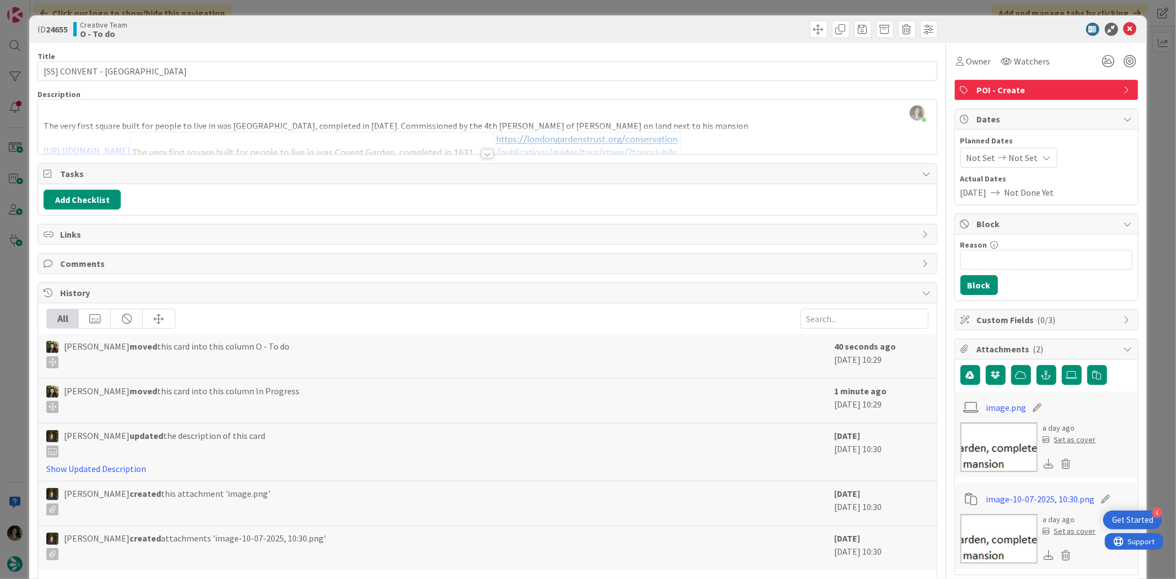
click at [486, 152] on div at bounding box center [487, 153] width 12 height 9
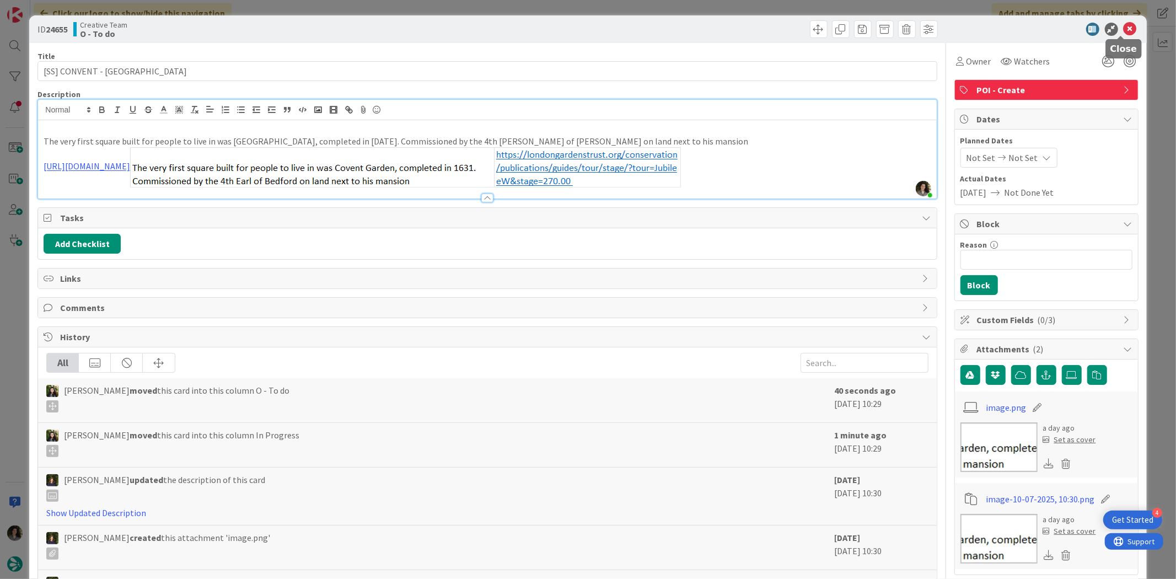
click at [1123, 26] on icon at bounding box center [1129, 29] width 13 height 13
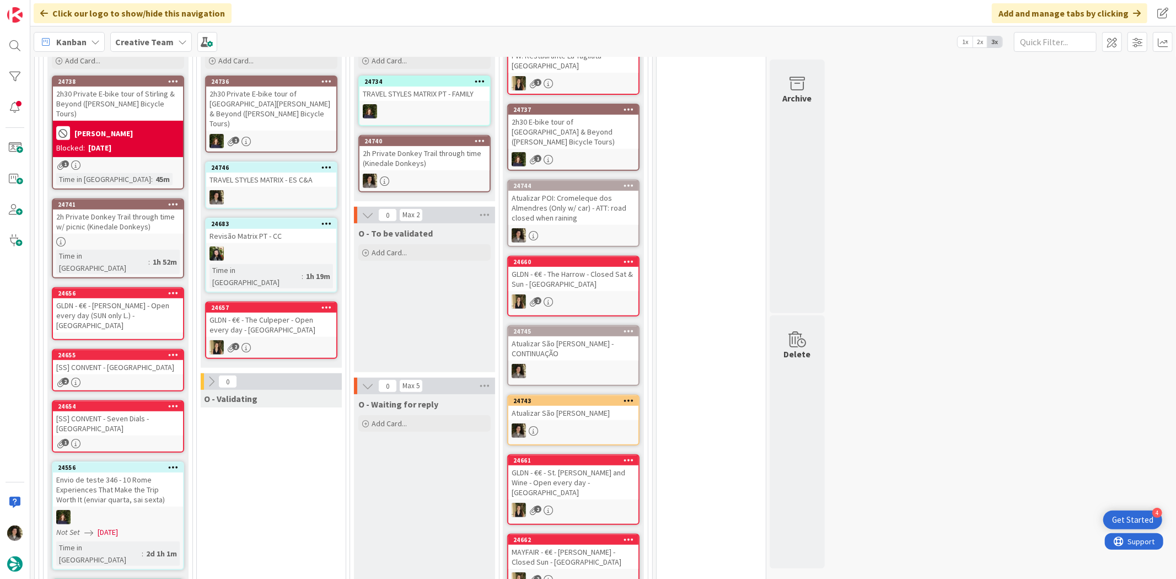
scroll to position [360, 0]
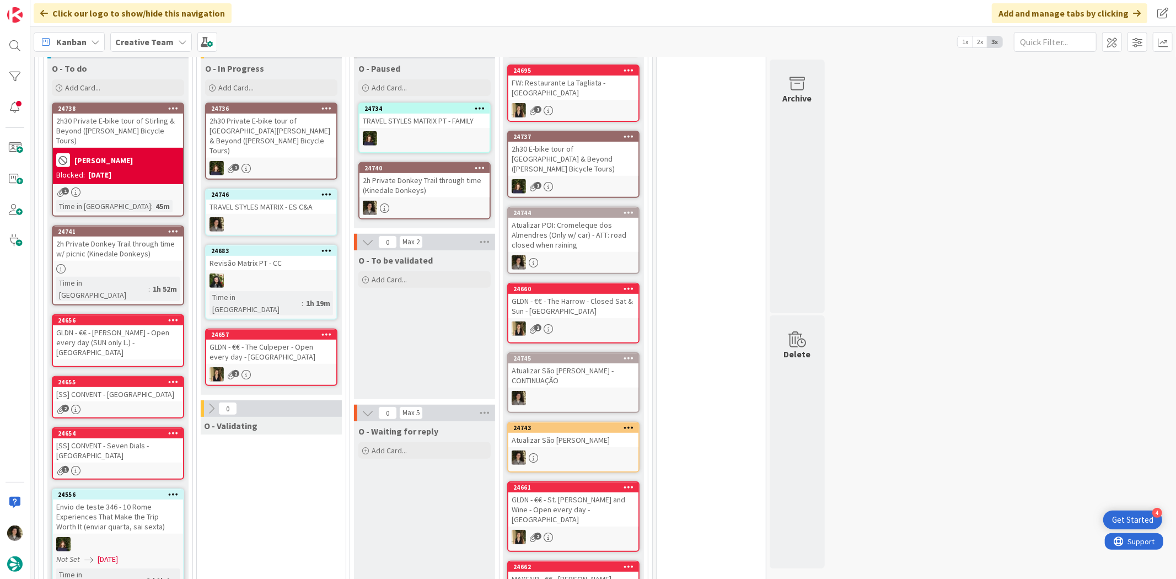
click at [131, 264] on div at bounding box center [118, 268] width 130 height 9
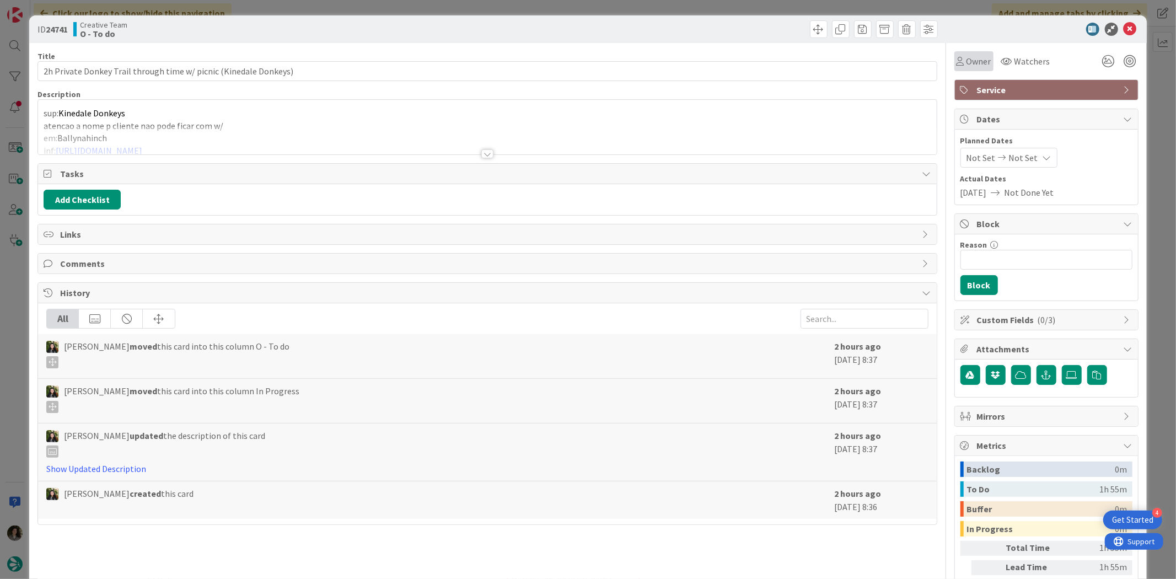
click at [976, 64] on span "Owner" at bounding box center [978, 61] width 25 height 13
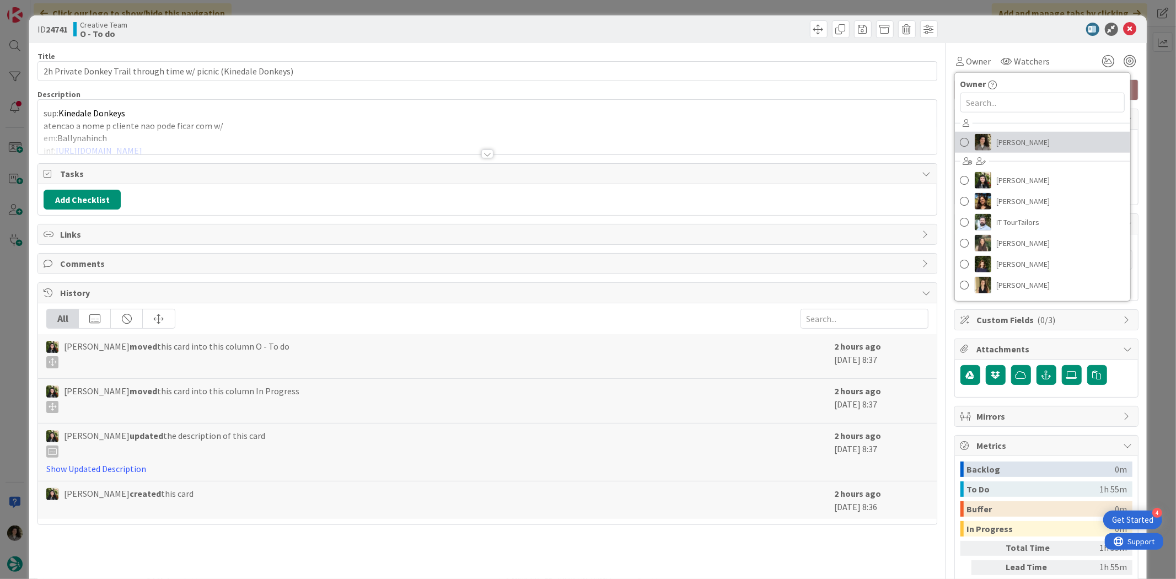
drag, startPoint x: 1011, startPoint y: 139, endPoint x: 1020, endPoint y: 130, distance: 13.2
click at [1011, 139] on span "[PERSON_NAME]" at bounding box center [1022, 142] width 53 height 17
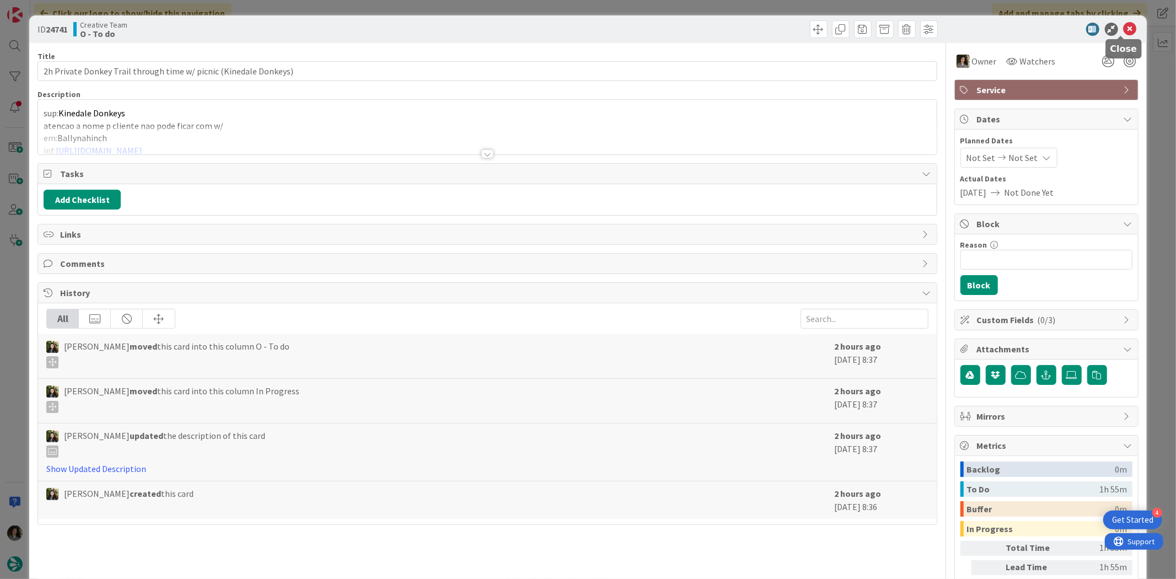
click at [1123, 24] on icon at bounding box center [1129, 29] width 13 height 13
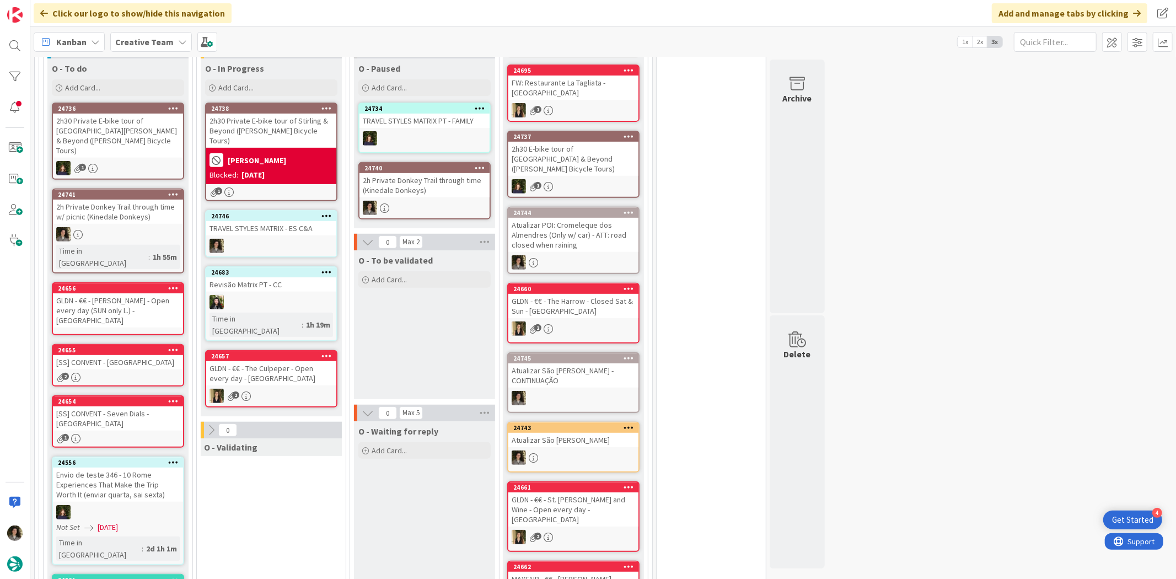
click at [592, 90] on div "24695 FW: Restaurante La Tagliata - [GEOGRAPHIC_DATA] 1" at bounding box center [573, 92] width 132 height 57
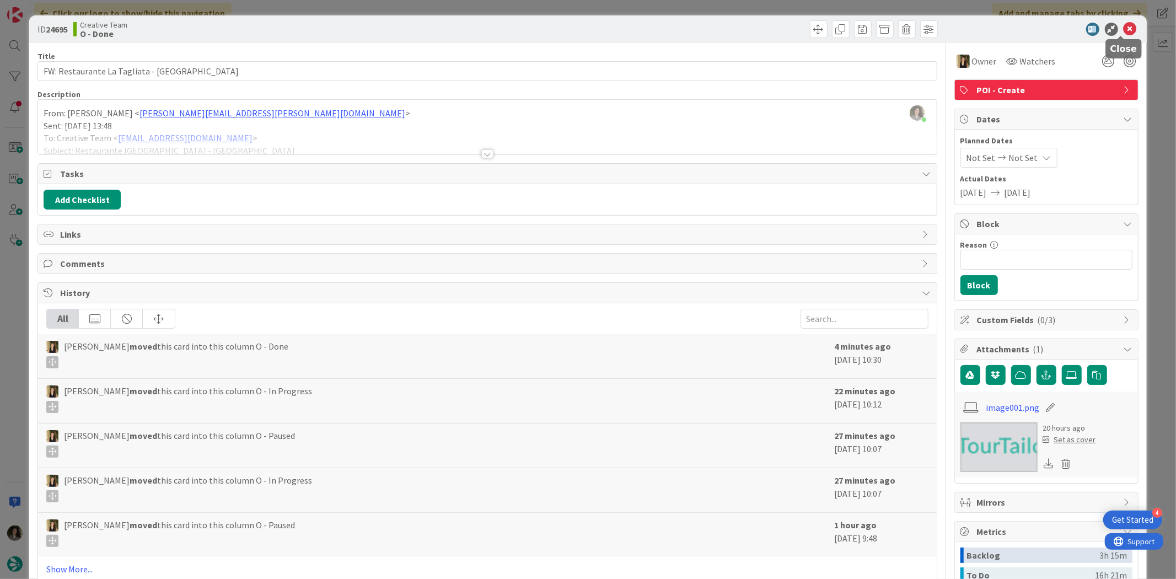
click at [1123, 28] on icon at bounding box center [1129, 29] width 13 height 13
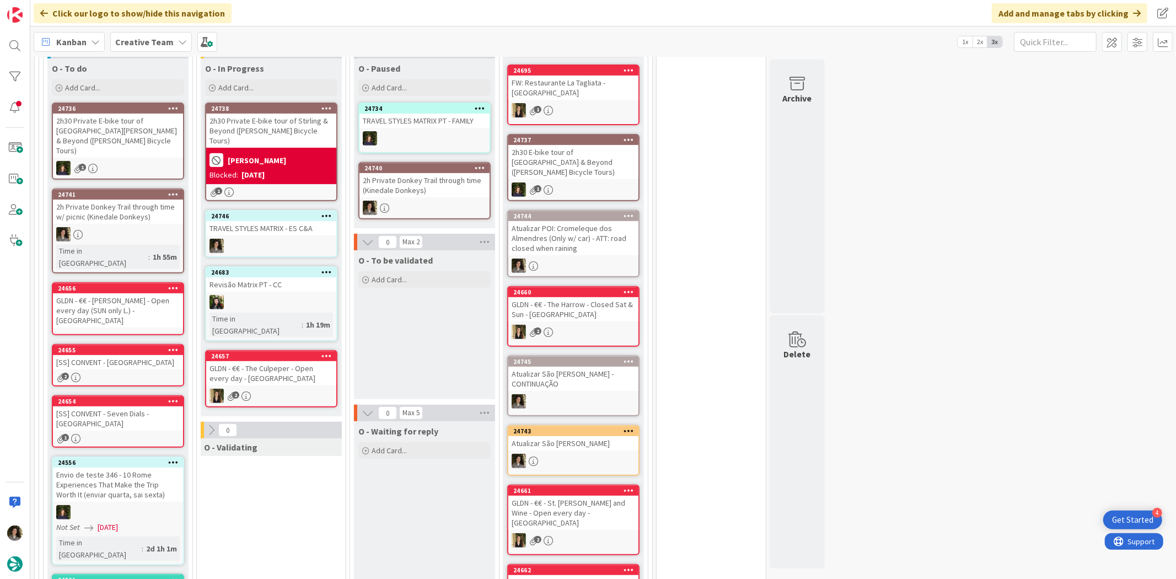
click at [619, 297] on div "GLDN - €€ - The Harrow - Closed Sat & Sun - [GEOGRAPHIC_DATA]" at bounding box center [573, 309] width 130 height 24
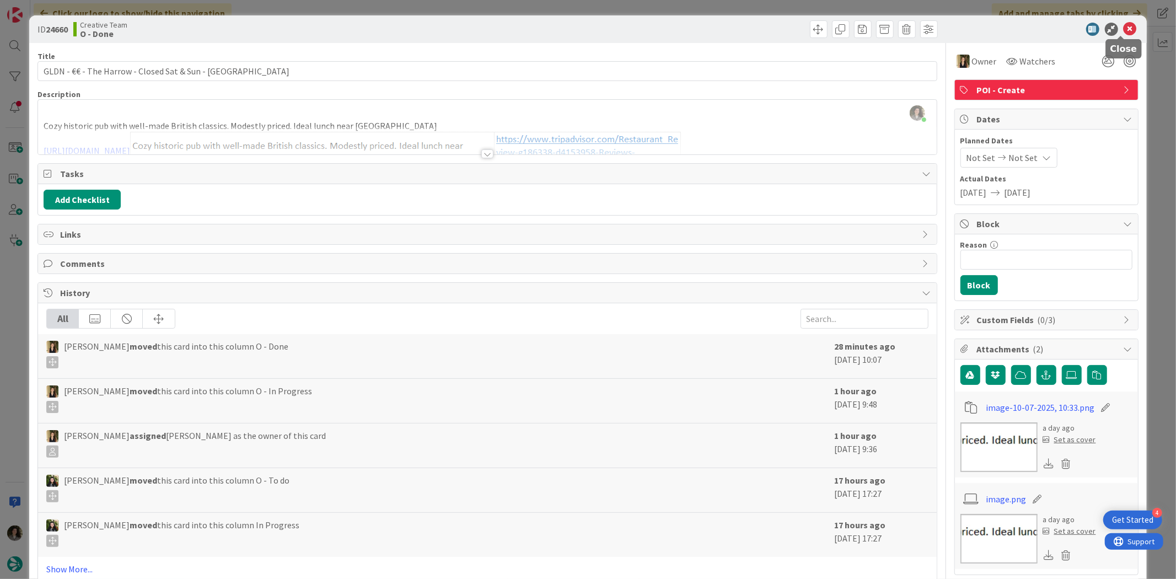
click at [1123, 26] on icon at bounding box center [1129, 29] width 13 height 13
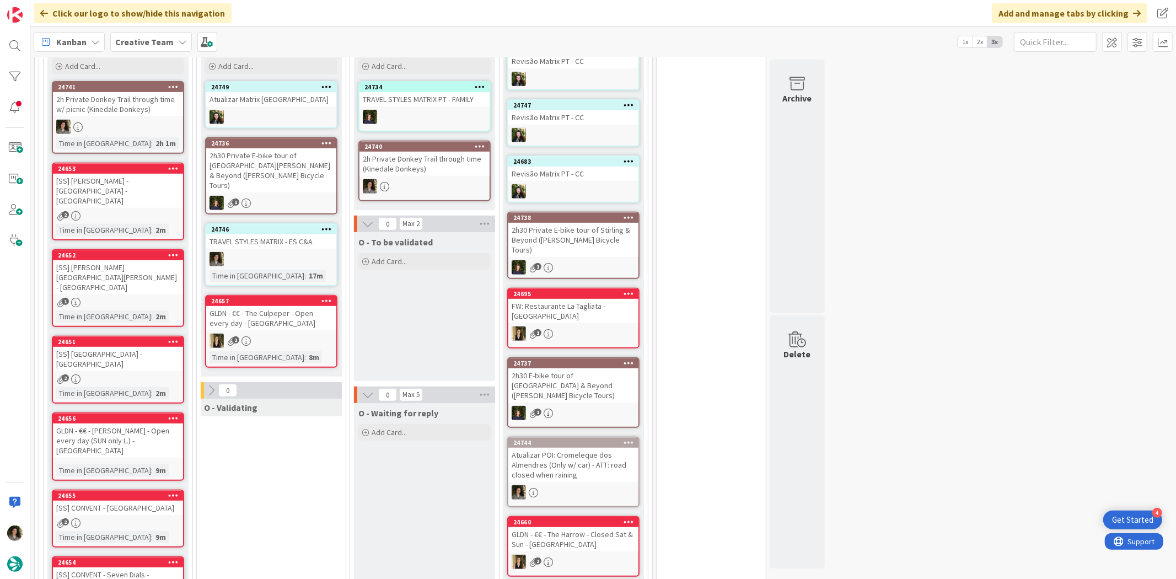
scroll to position [299, 0]
